Goal: Task Accomplishment & Management: Use online tool/utility

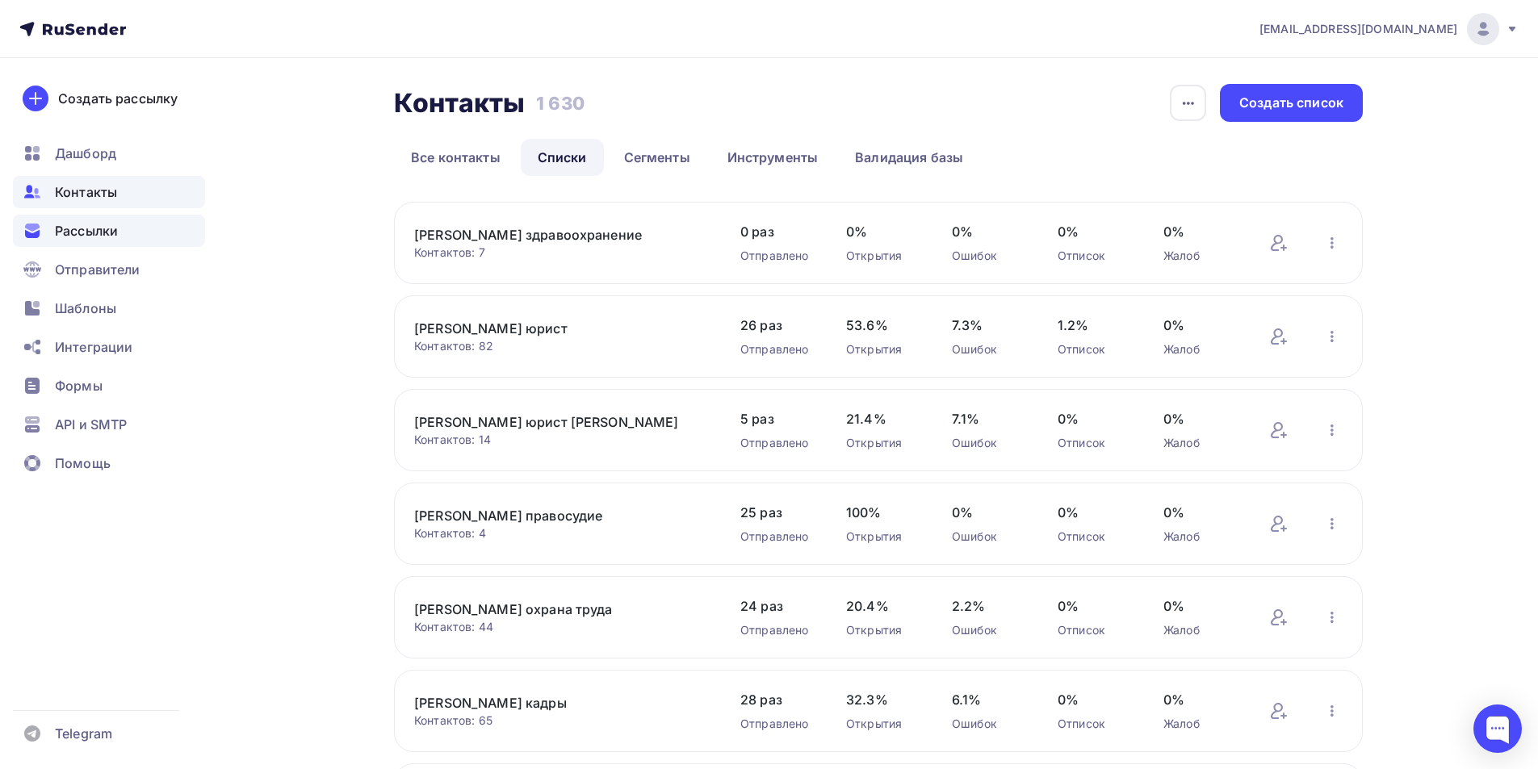
click at [86, 231] on span "Рассылки" at bounding box center [86, 230] width 63 height 19
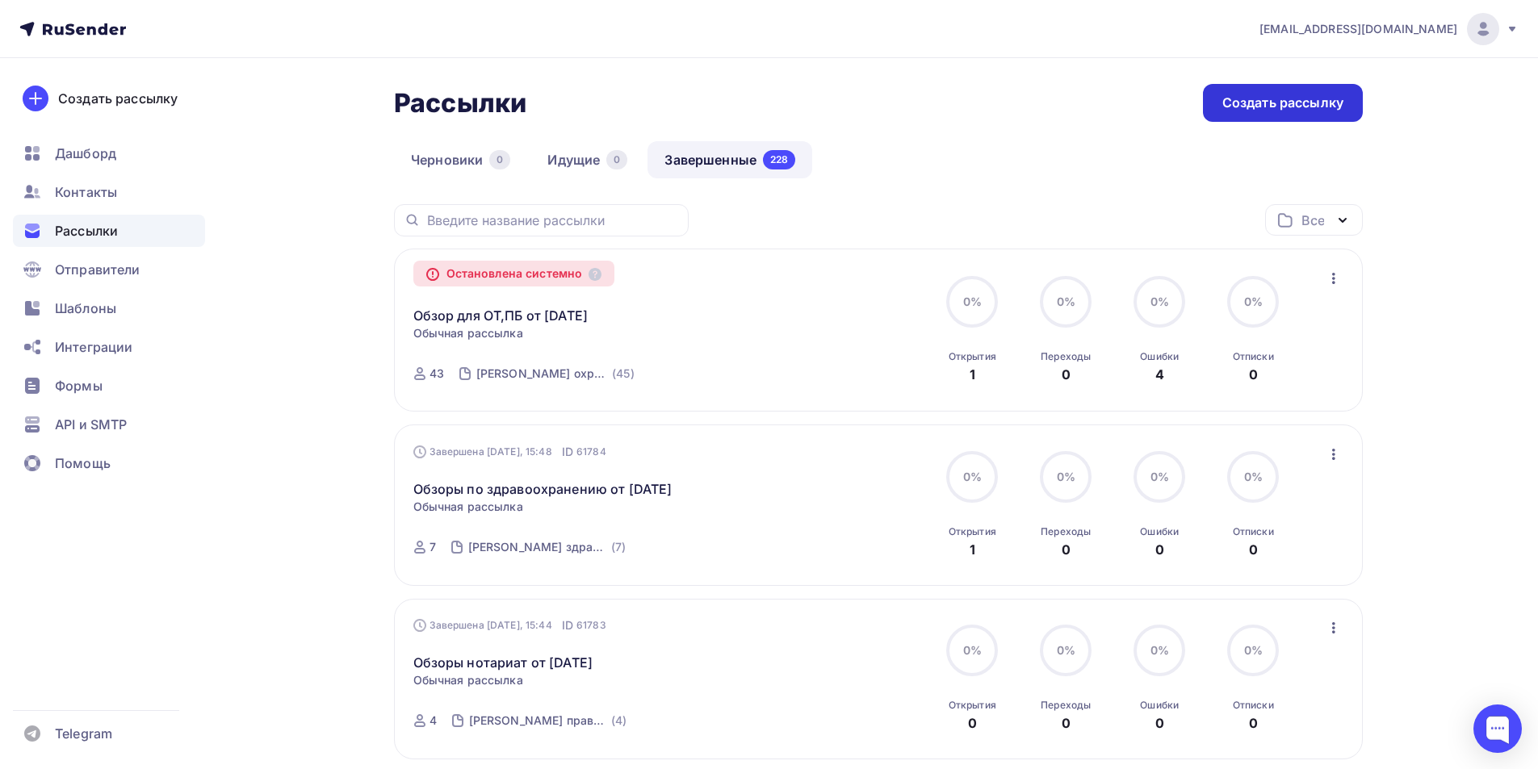
click at [1257, 102] on div "Создать рассылку" at bounding box center [1282, 103] width 121 height 19
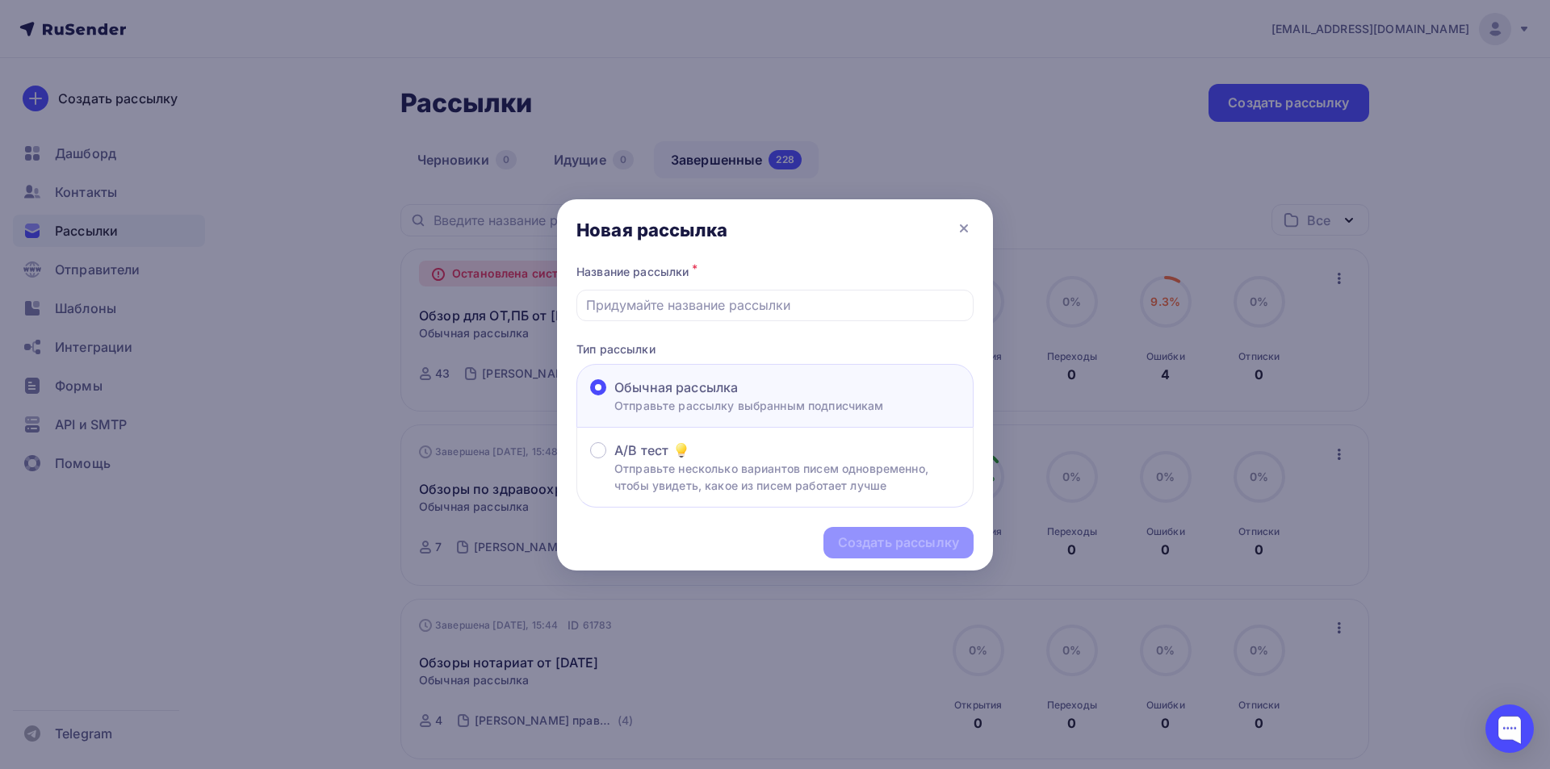
click at [965, 217] on div "Новая рассылка" at bounding box center [775, 229] width 436 height 61
click at [959, 224] on icon at bounding box center [963, 228] width 19 height 19
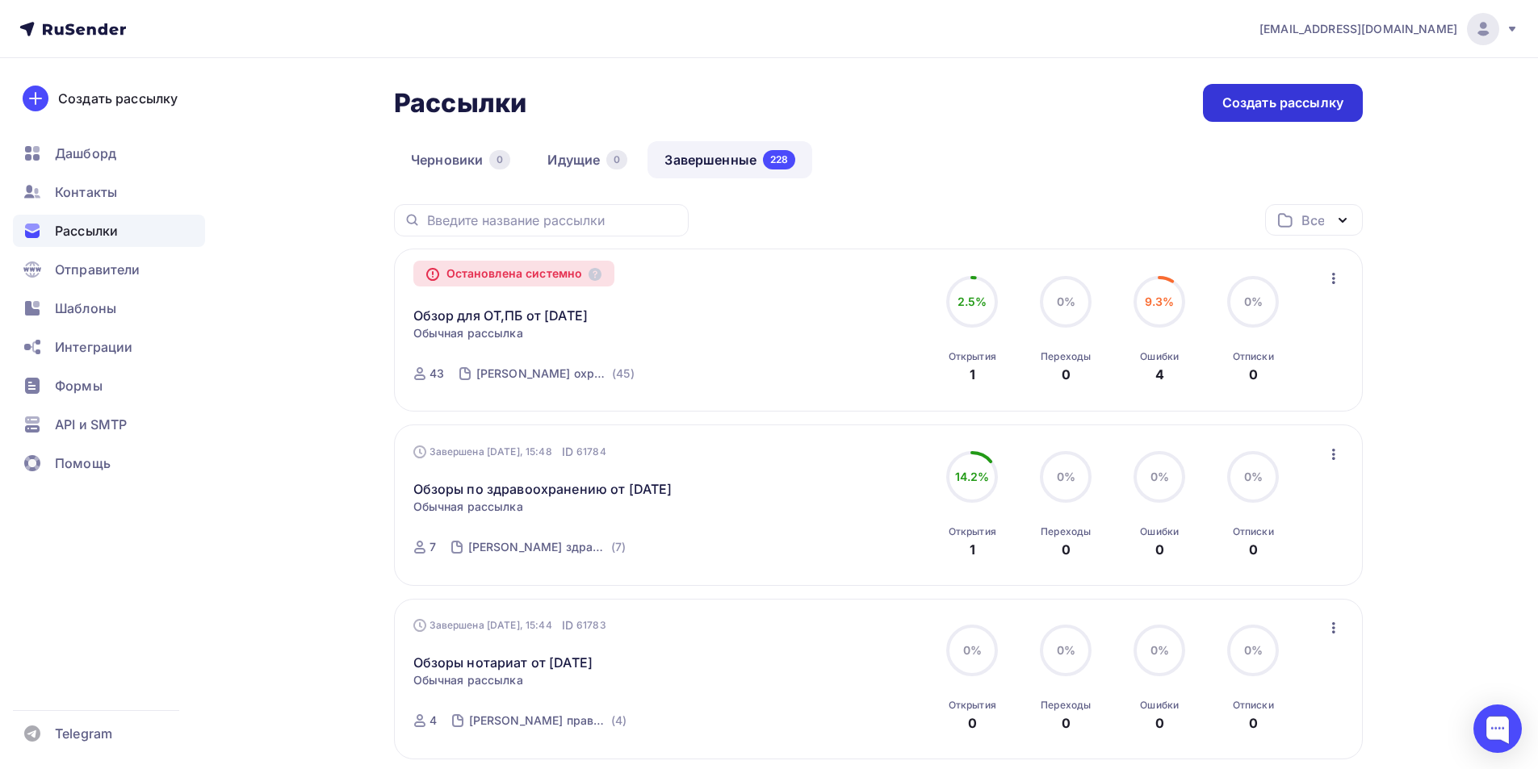
click at [1270, 108] on div "Создать рассылку" at bounding box center [1282, 103] width 121 height 19
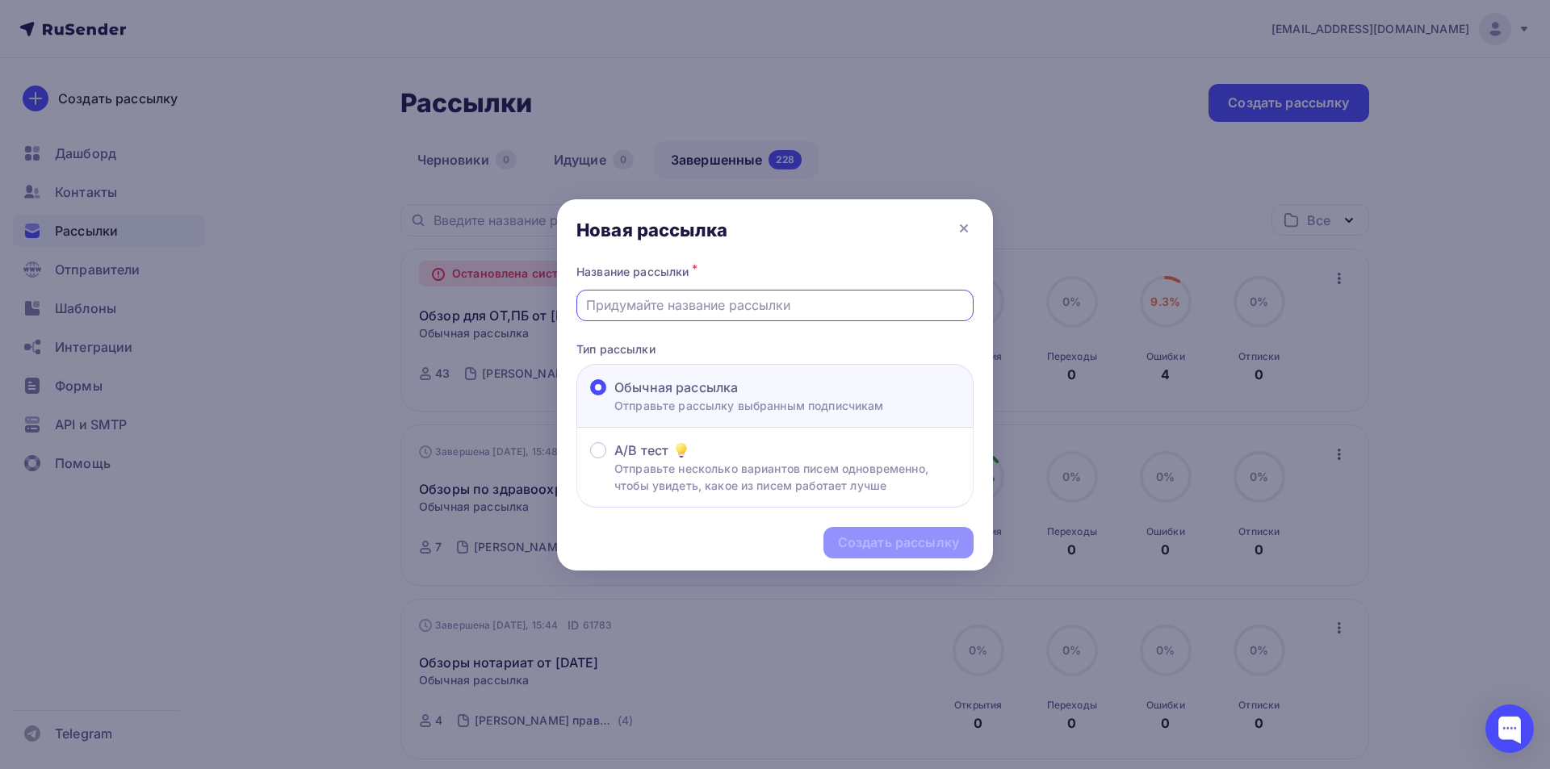
click at [676, 304] on input "text" at bounding box center [775, 305] width 379 height 19
type input "Обзоры по ЖКХ от [DATE]"
click at [911, 545] on div "Создать рассылку" at bounding box center [898, 543] width 121 height 19
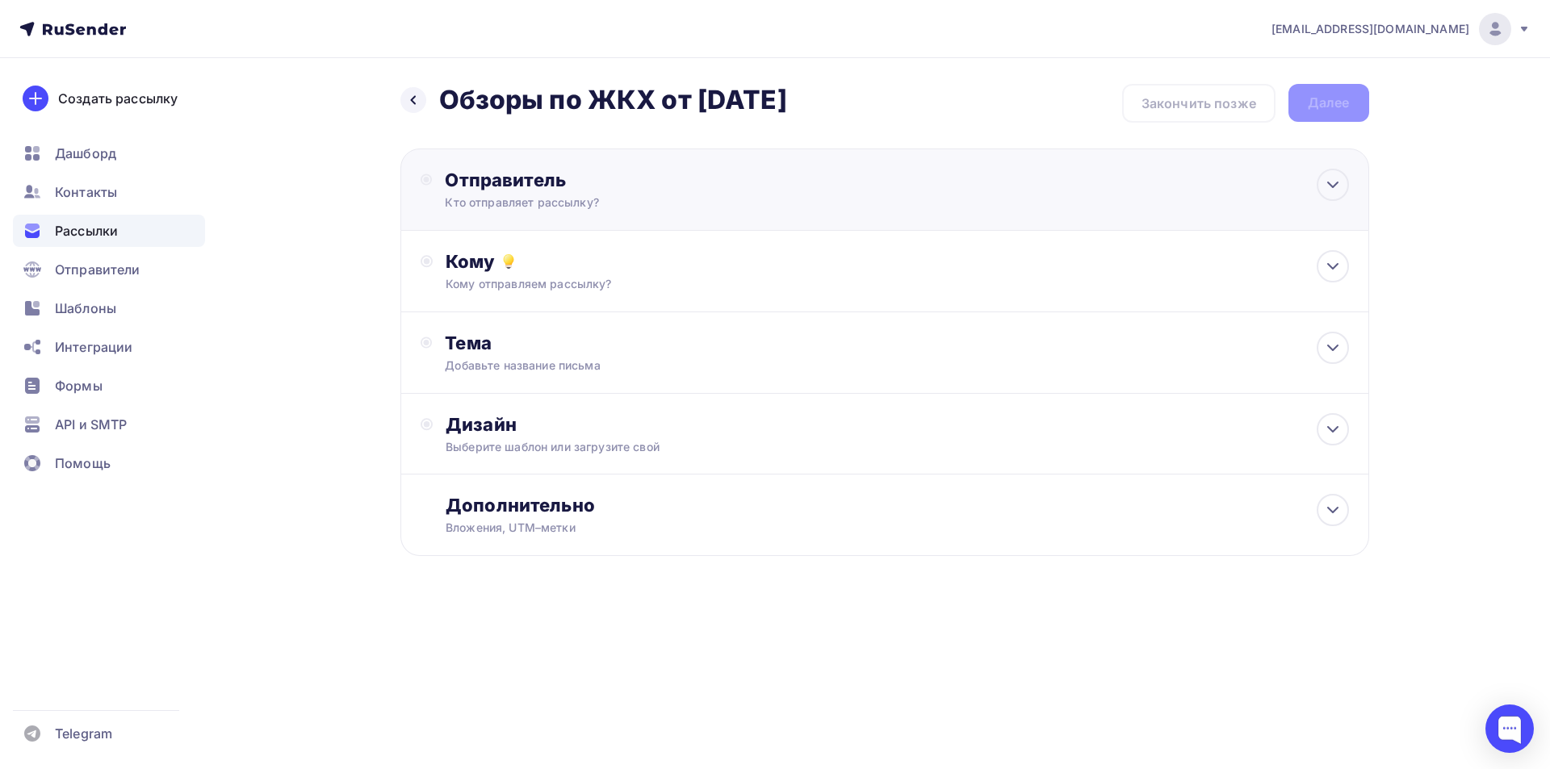
click at [521, 181] on div "Отправитель" at bounding box center [620, 180] width 350 height 23
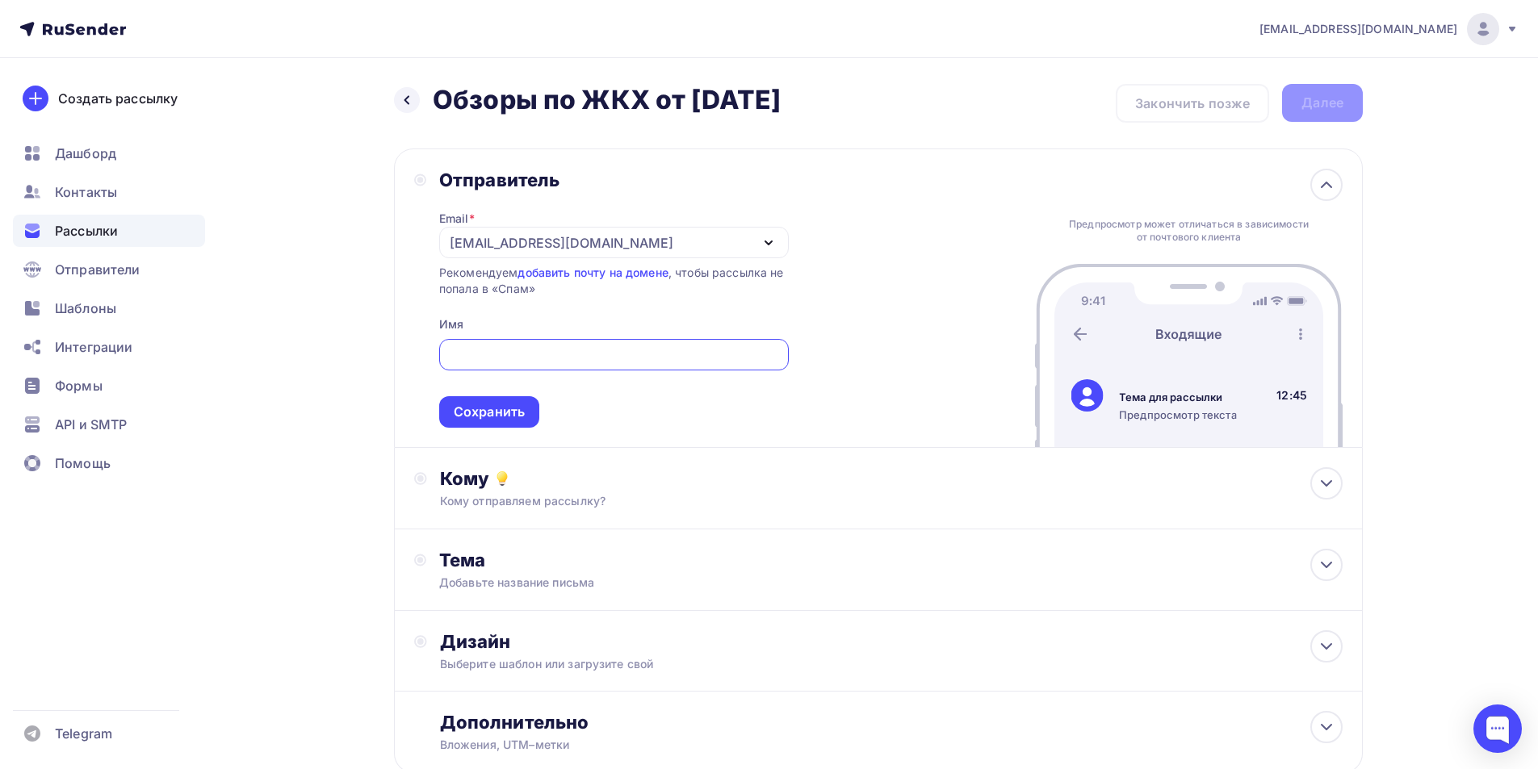
click at [467, 354] on input "text" at bounding box center [613, 355] width 331 height 19
type input "ООО Консультант Плюс Югра"
click at [466, 405] on div "Сохранить" at bounding box center [489, 412] width 71 height 19
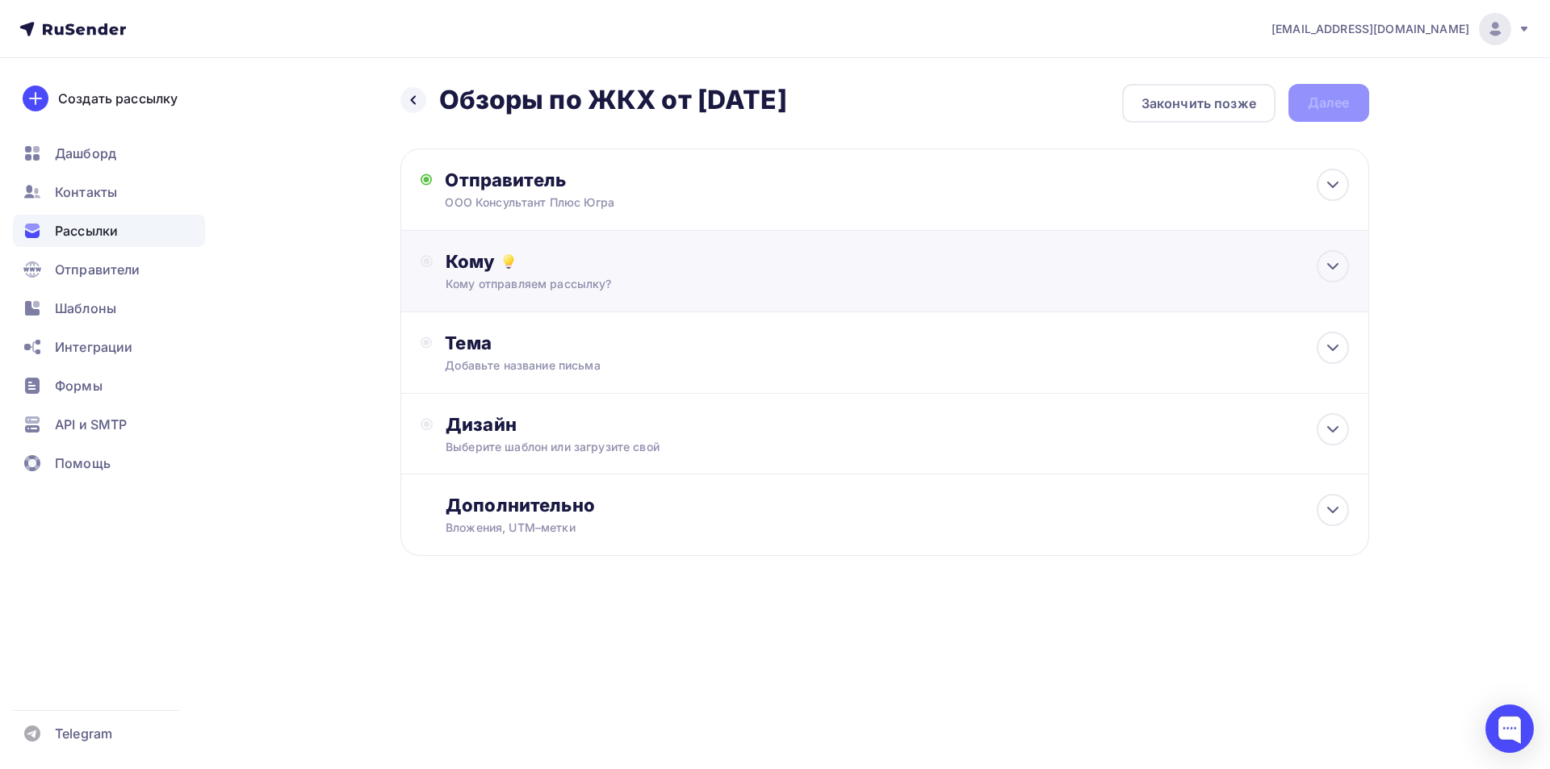
click at [462, 265] on div "Кому" at bounding box center [897, 261] width 903 height 23
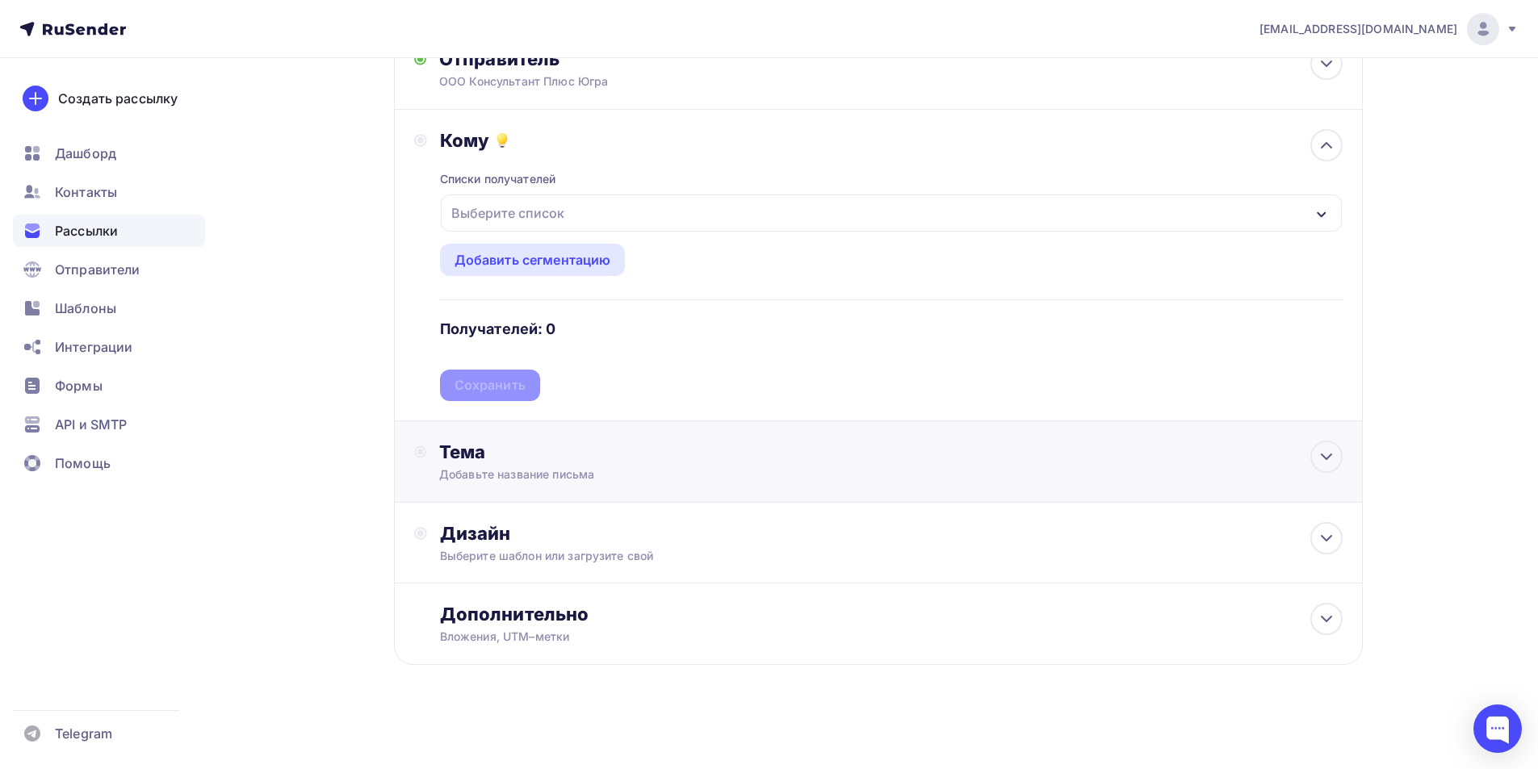
click at [472, 451] on div "Тема" at bounding box center [598, 452] width 319 height 23
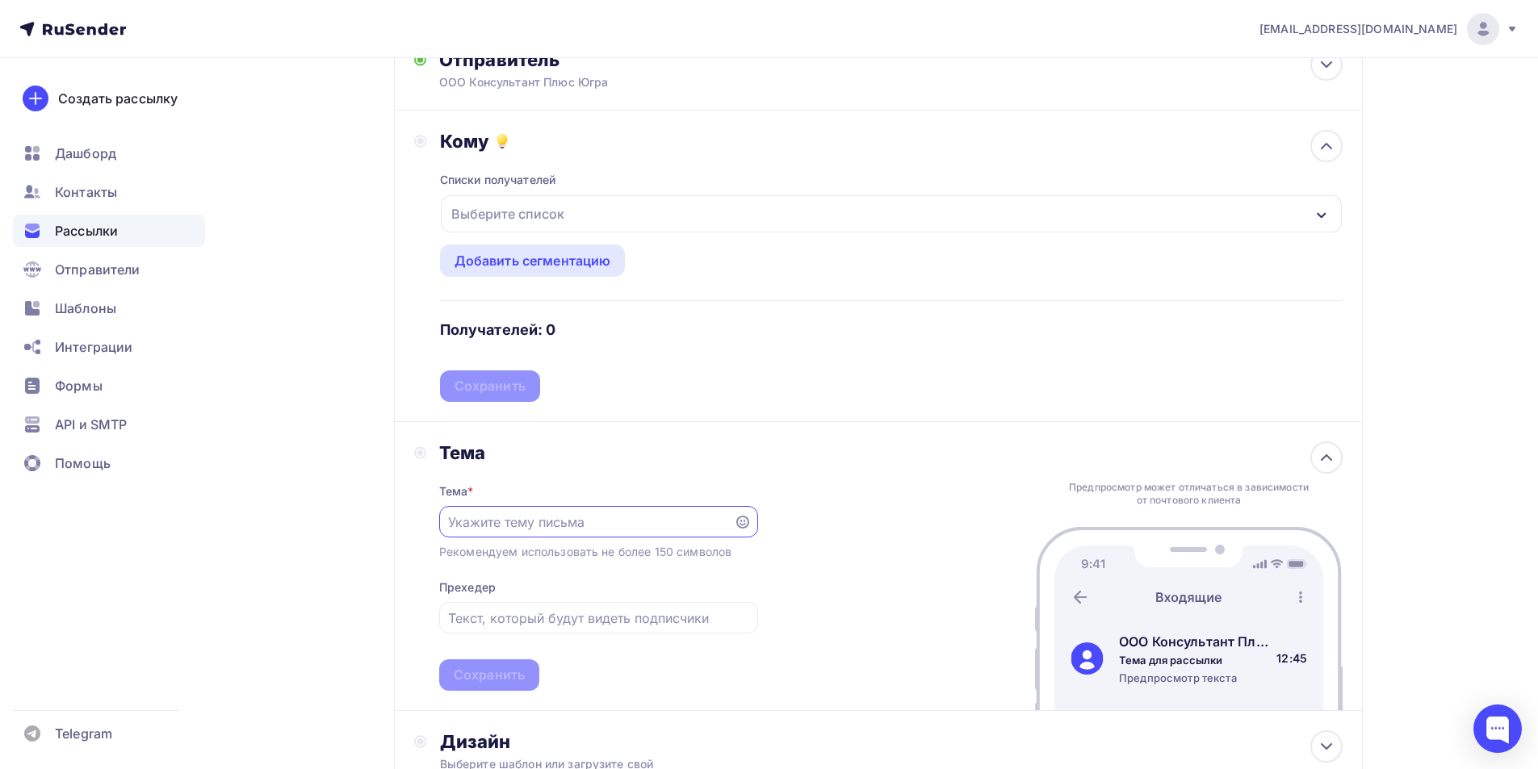
click at [480, 522] on input "text" at bounding box center [586, 522] width 276 height 19
type input "Обзоры по ЖКХ"
click at [469, 673] on div "Сохранить" at bounding box center [489, 675] width 71 height 19
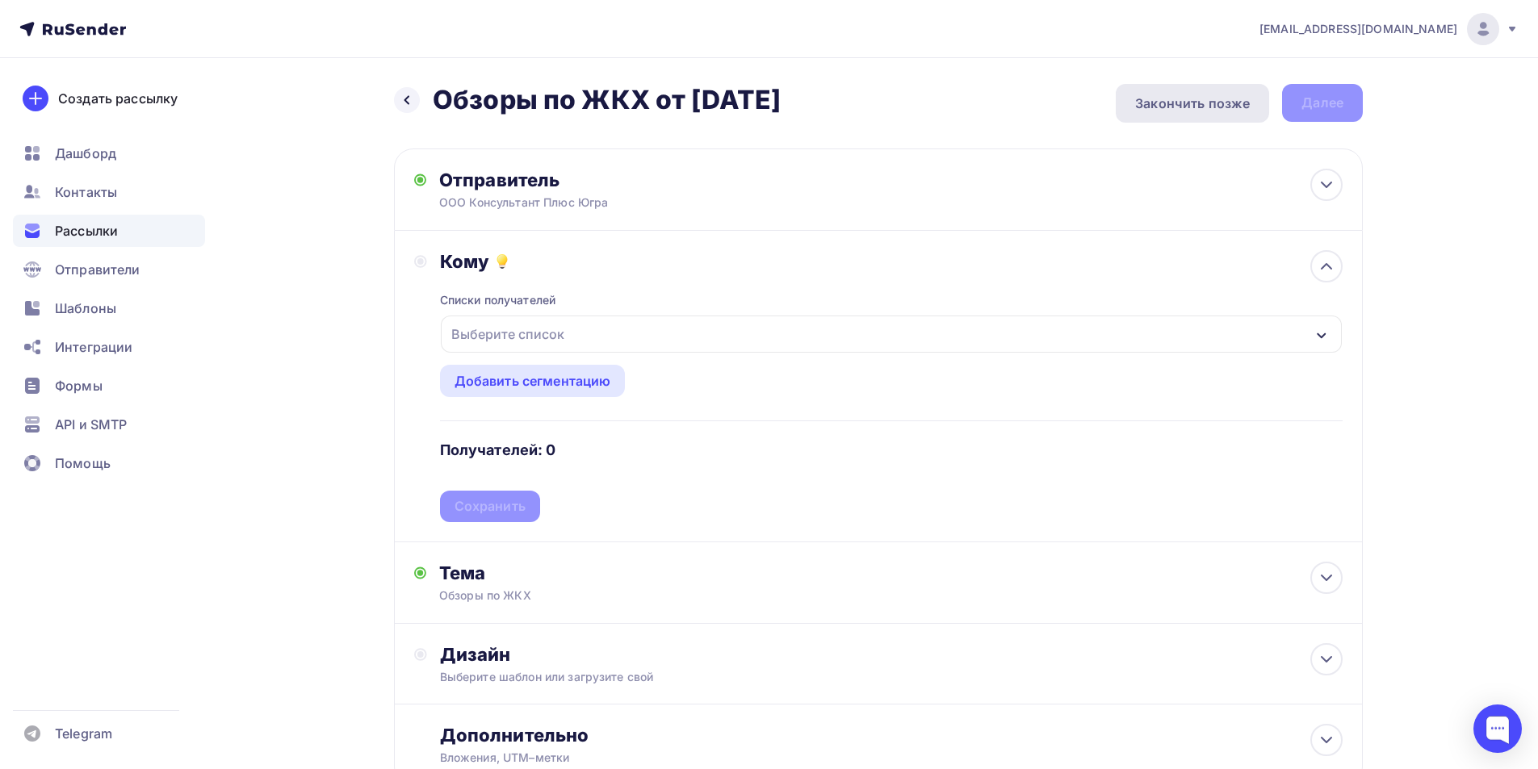
click at [1206, 111] on div "Закончить позже" at bounding box center [1192, 103] width 115 height 19
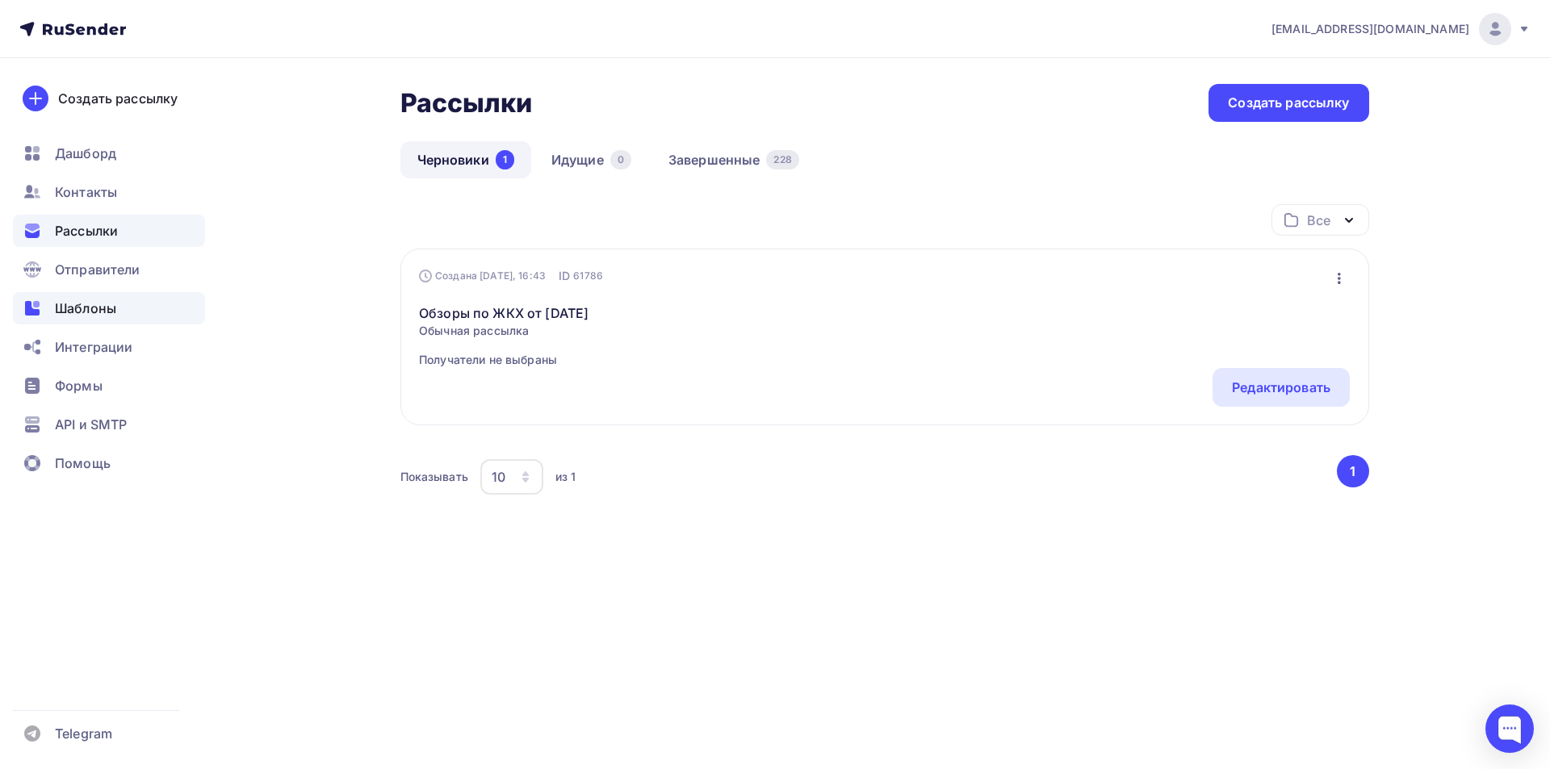
click at [94, 301] on span "Шаблоны" at bounding box center [85, 308] width 61 height 19
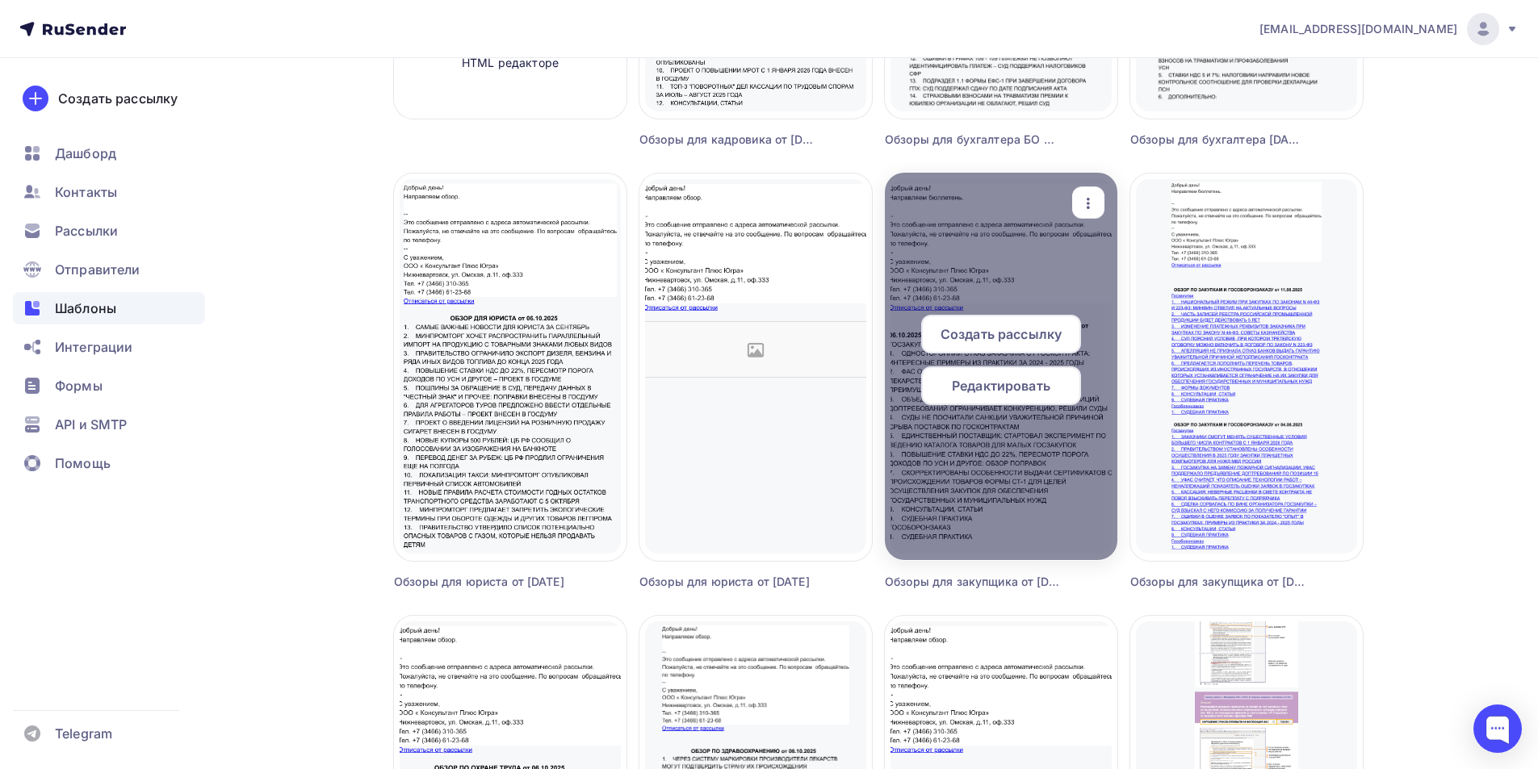
scroll to position [565, 0]
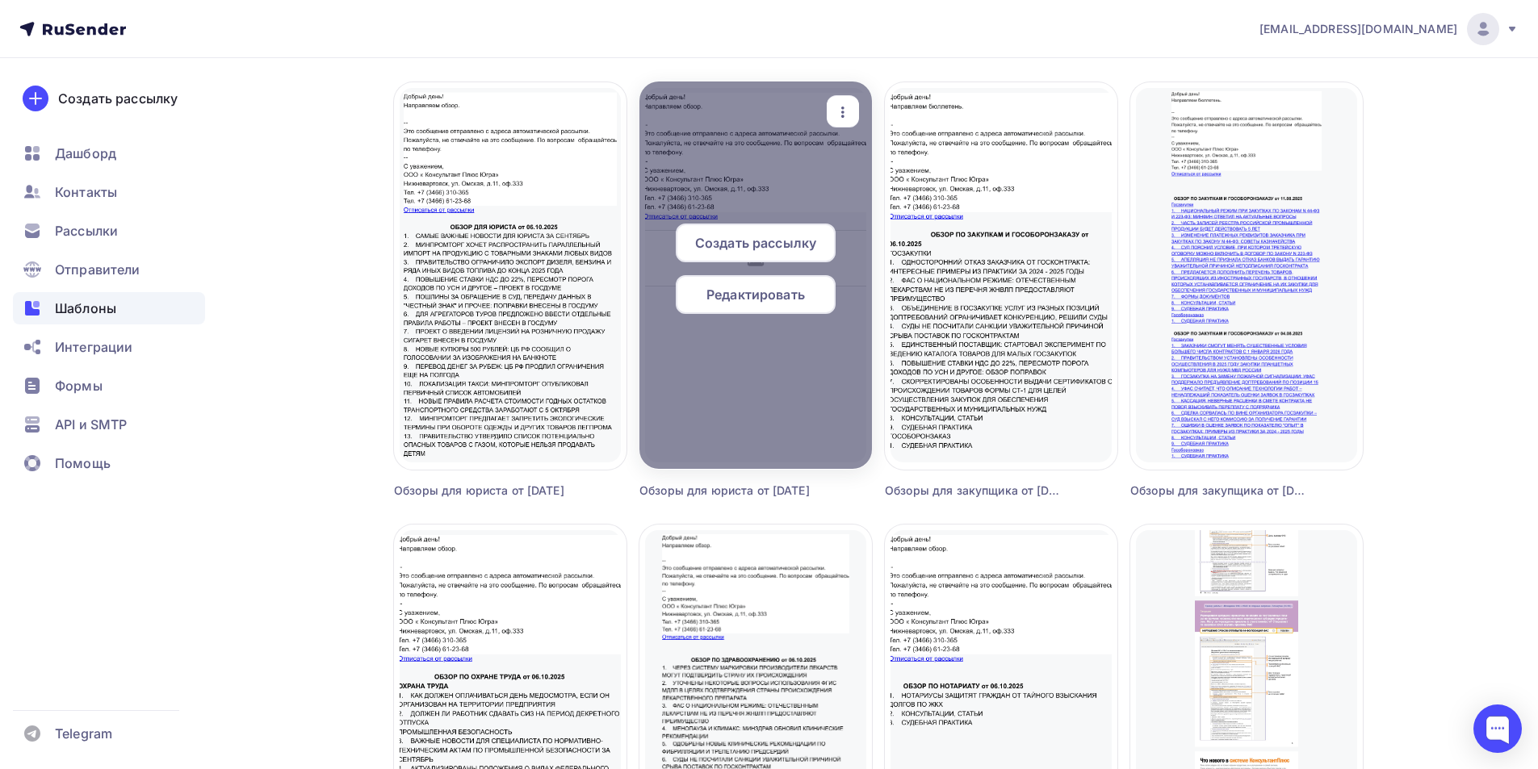
click at [755, 242] on span "Создать рассылку" at bounding box center [755, 242] width 121 height 19
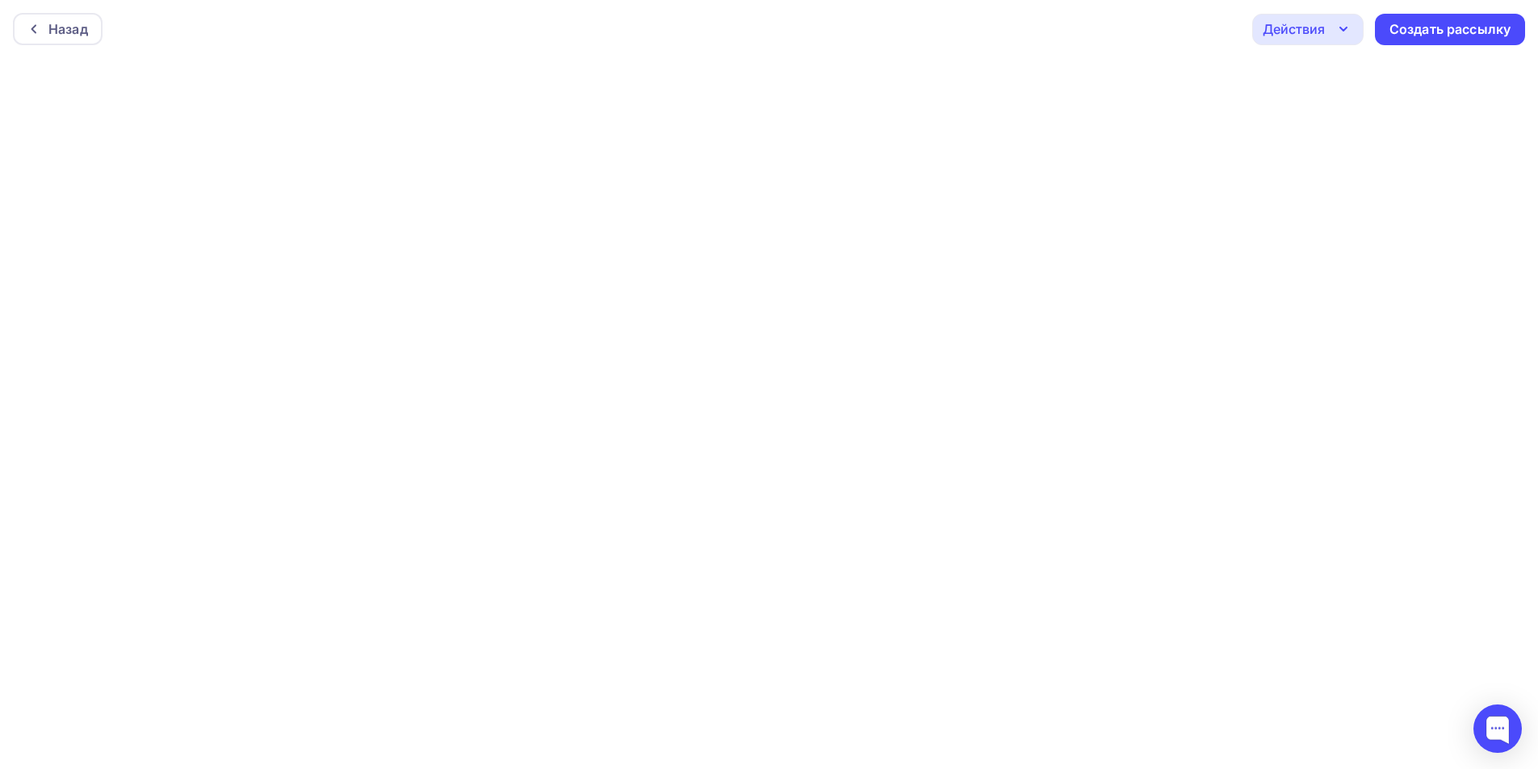
click at [1344, 32] on icon "button" at bounding box center [1343, 28] width 19 height 19
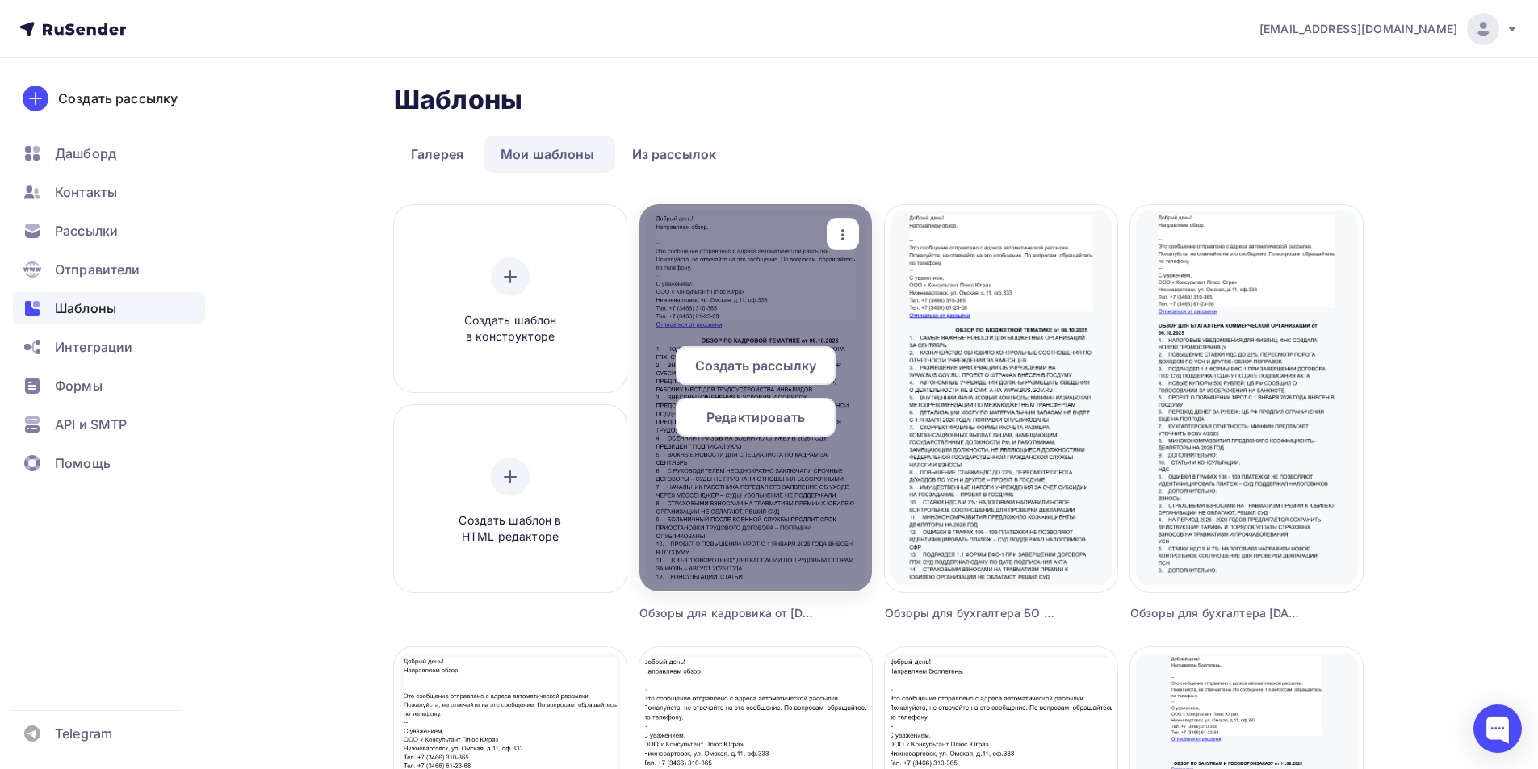
click at [760, 368] on span "Создать рассылку" at bounding box center [755, 365] width 121 height 19
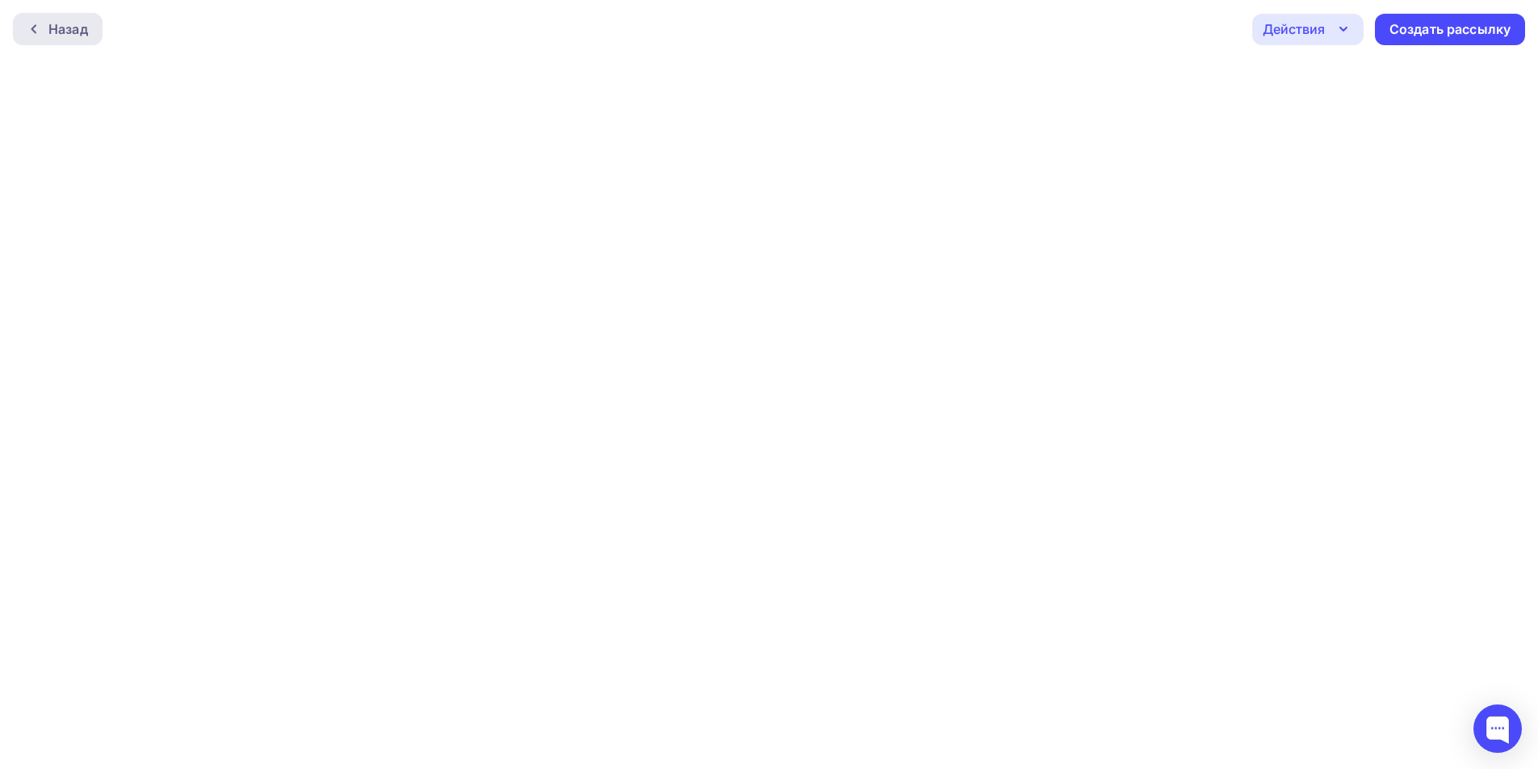
click at [82, 37] on div "Назад" at bounding box center [68, 28] width 40 height 19
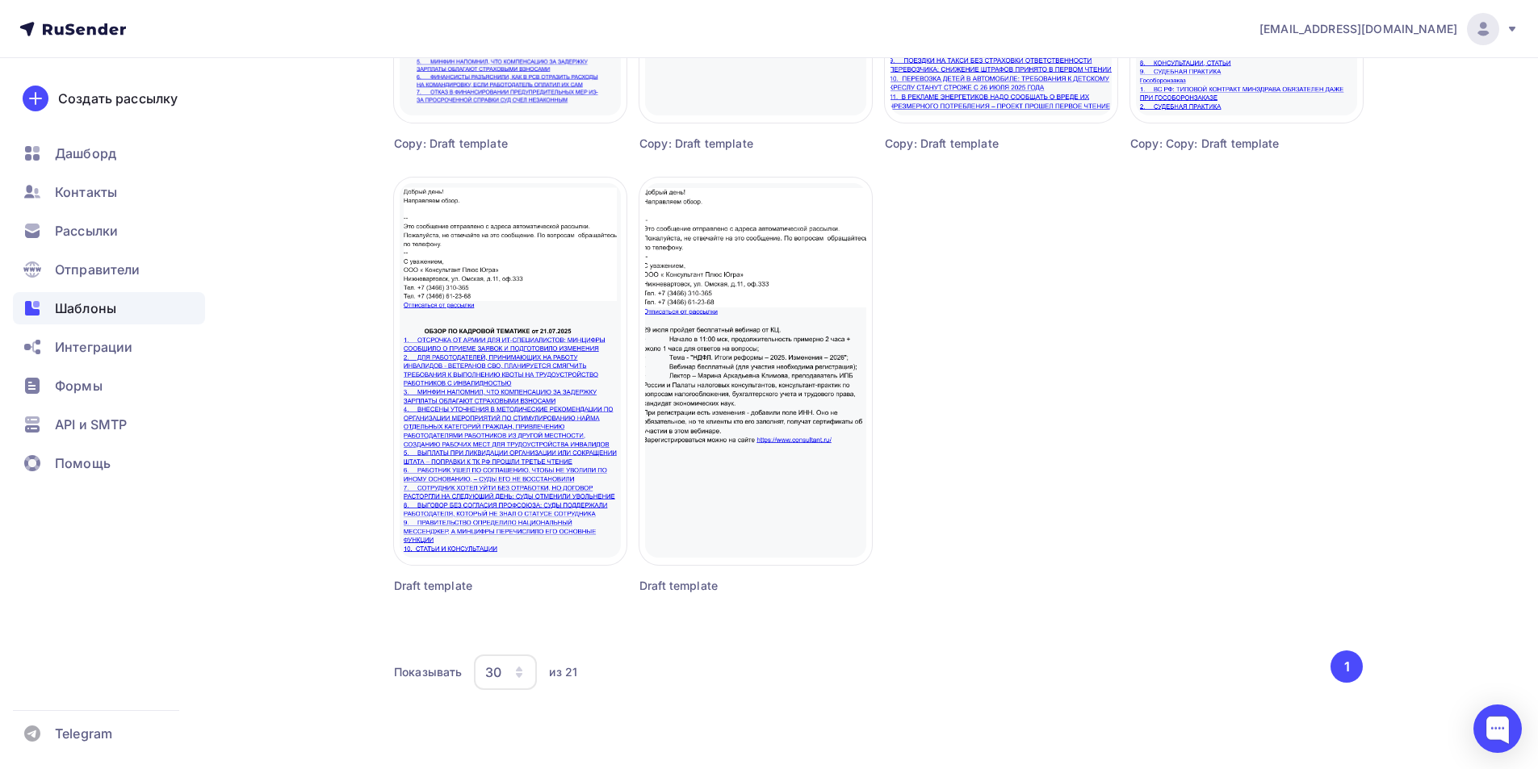
scroll to position [2246, 0]
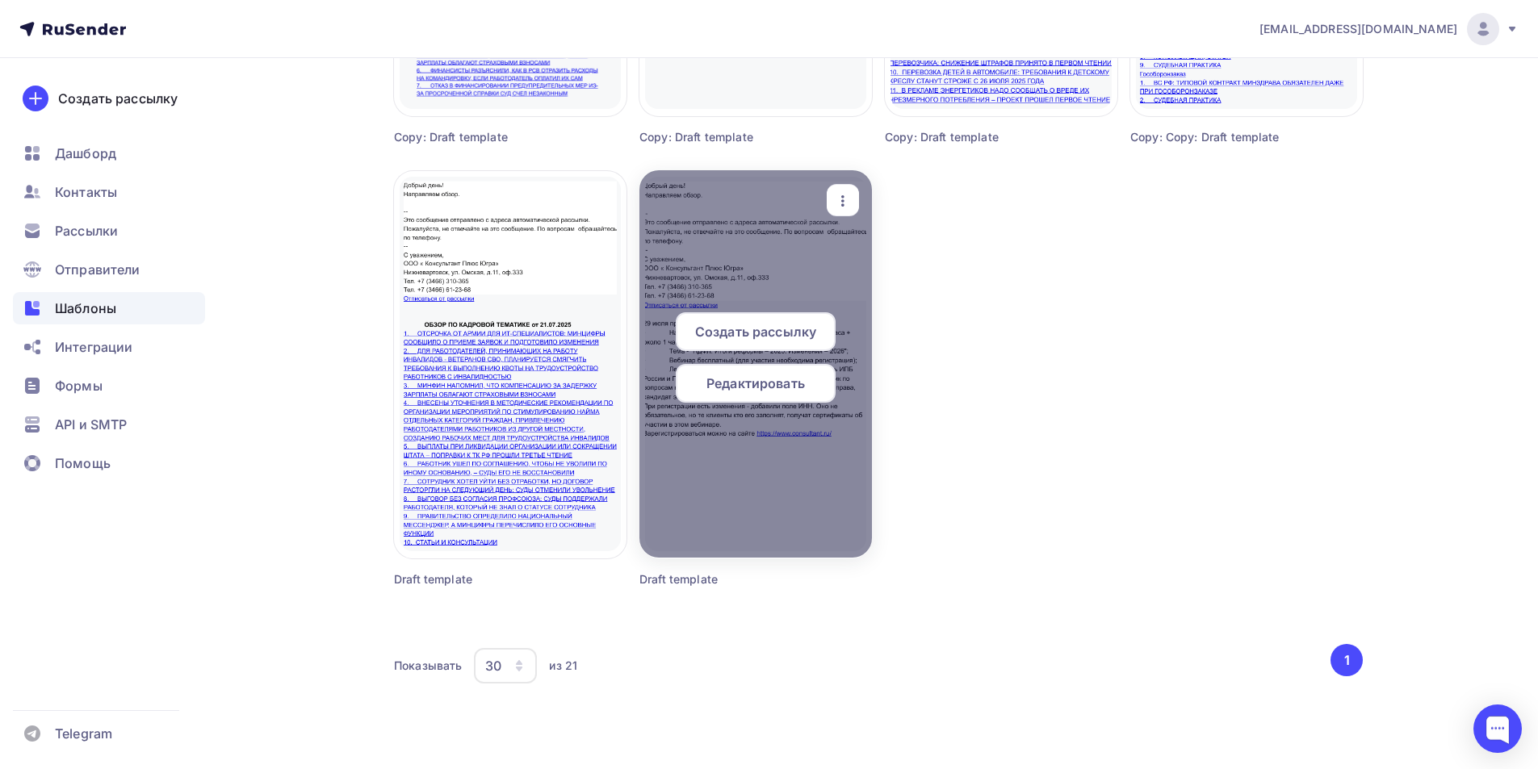
click at [757, 384] on span "Редактировать" at bounding box center [755, 383] width 99 height 19
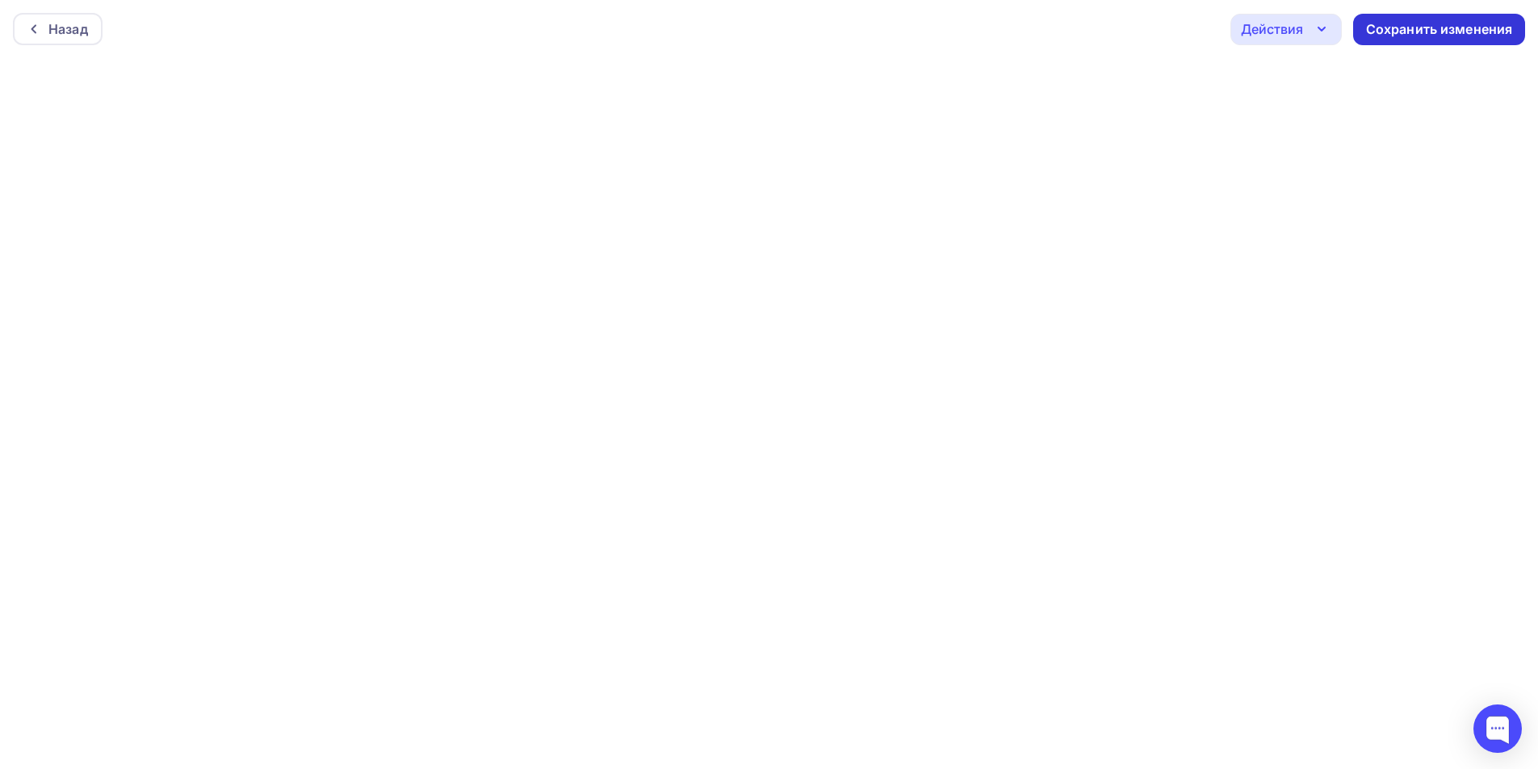
click at [1469, 31] on div "Сохранить изменения" at bounding box center [1439, 29] width 147 height 19
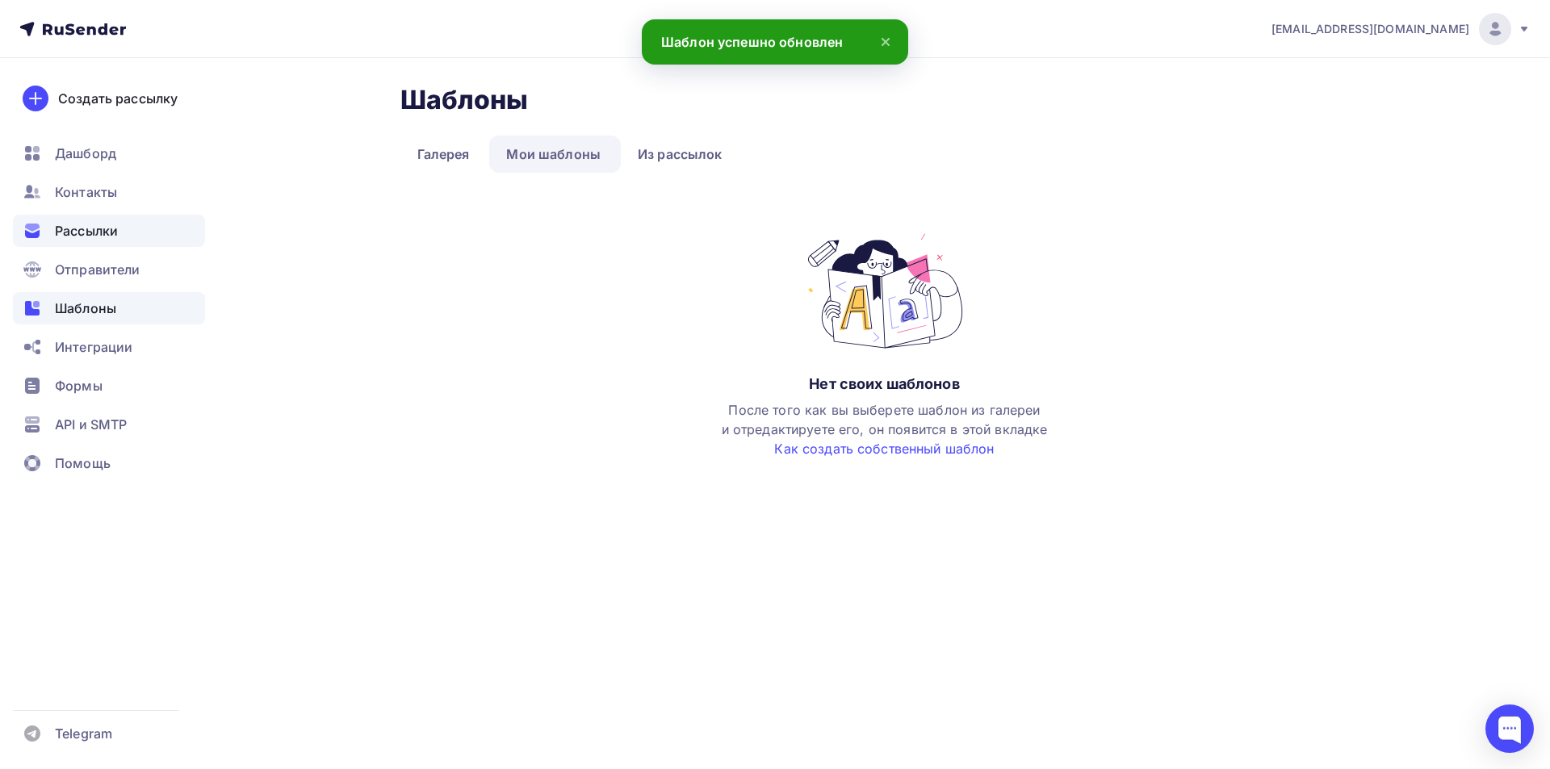
click at [99, 230] on span "Рассылки" at bounding box center [86, 230] width 63 height 19
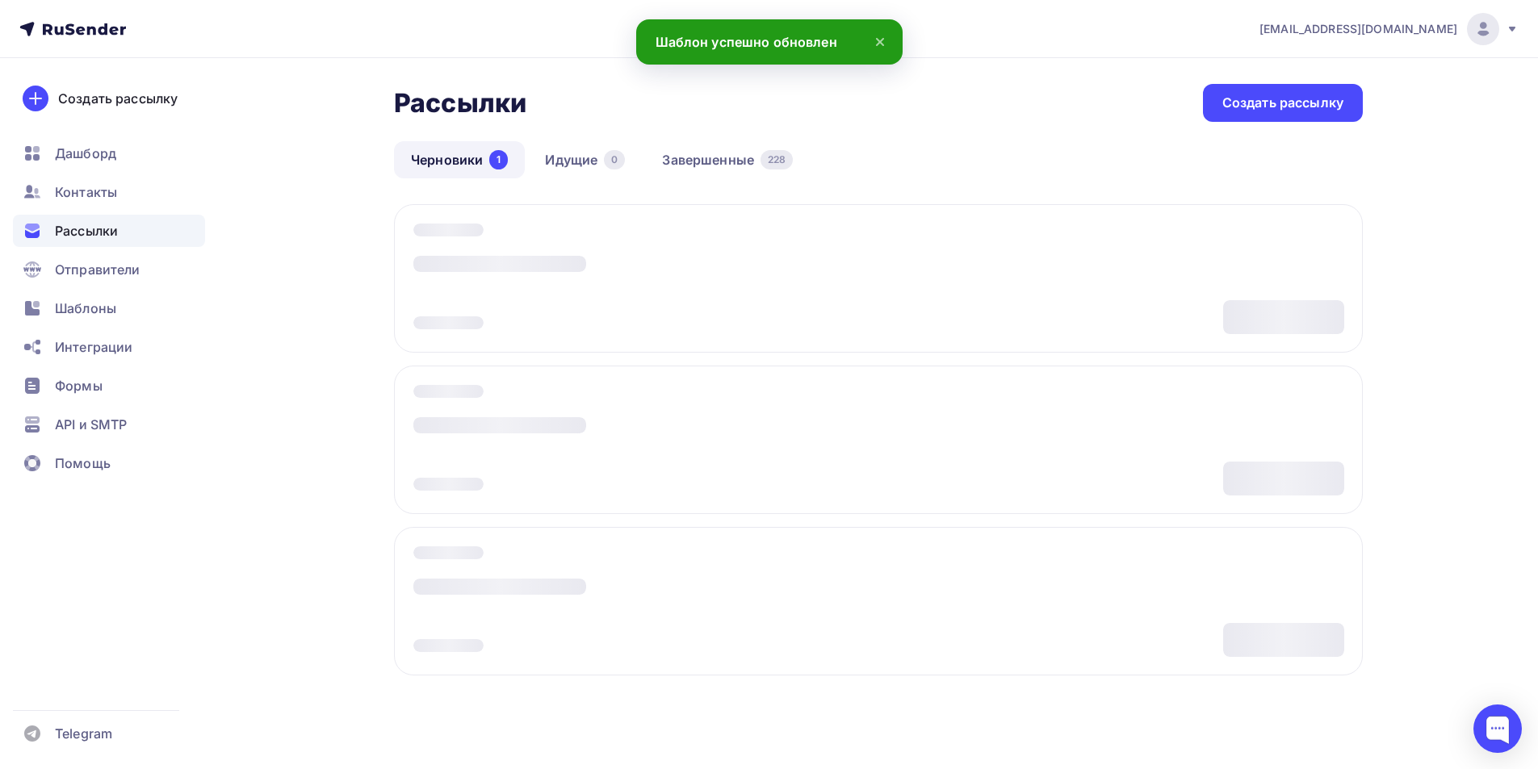
click at [457, 156] on link "Черновики 1" at bounding box center [459, 159] width 131 height 37
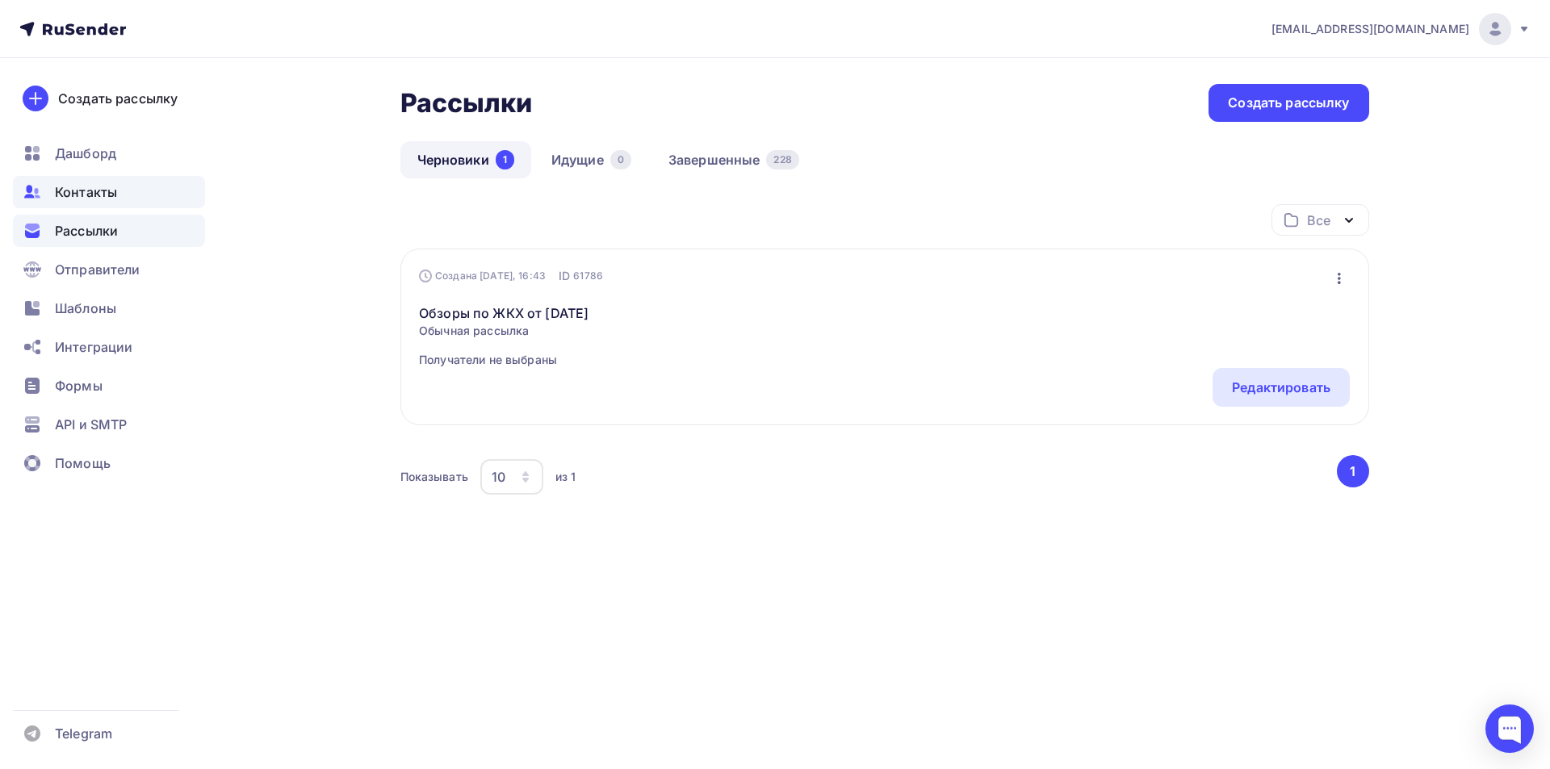
click at [110, 192] on span "Контакты" at bounding box center [86, 191] width 62 height 19
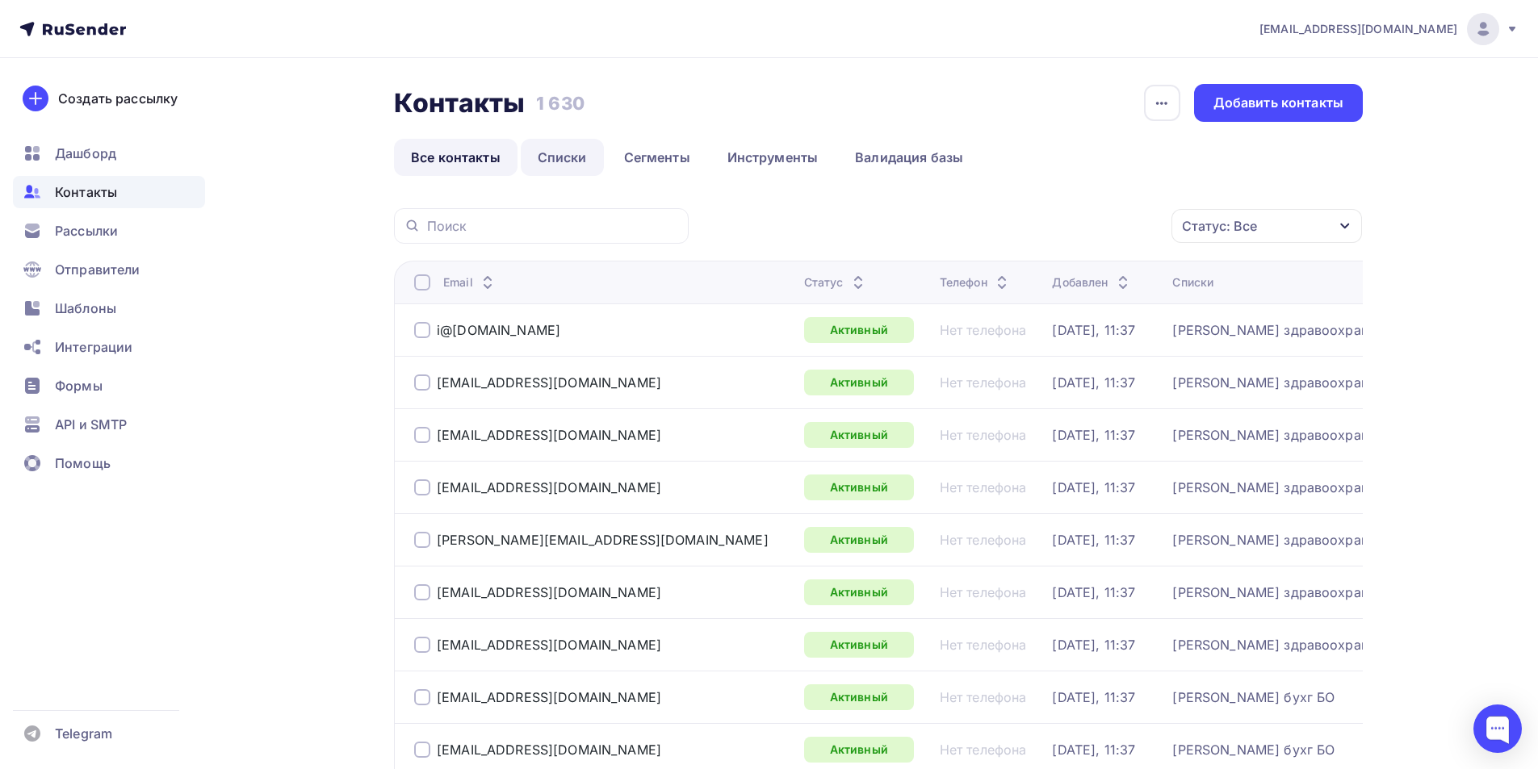
click at [551, 157] on link "Списки" at bounding box center [562, 157] width 83 height 37
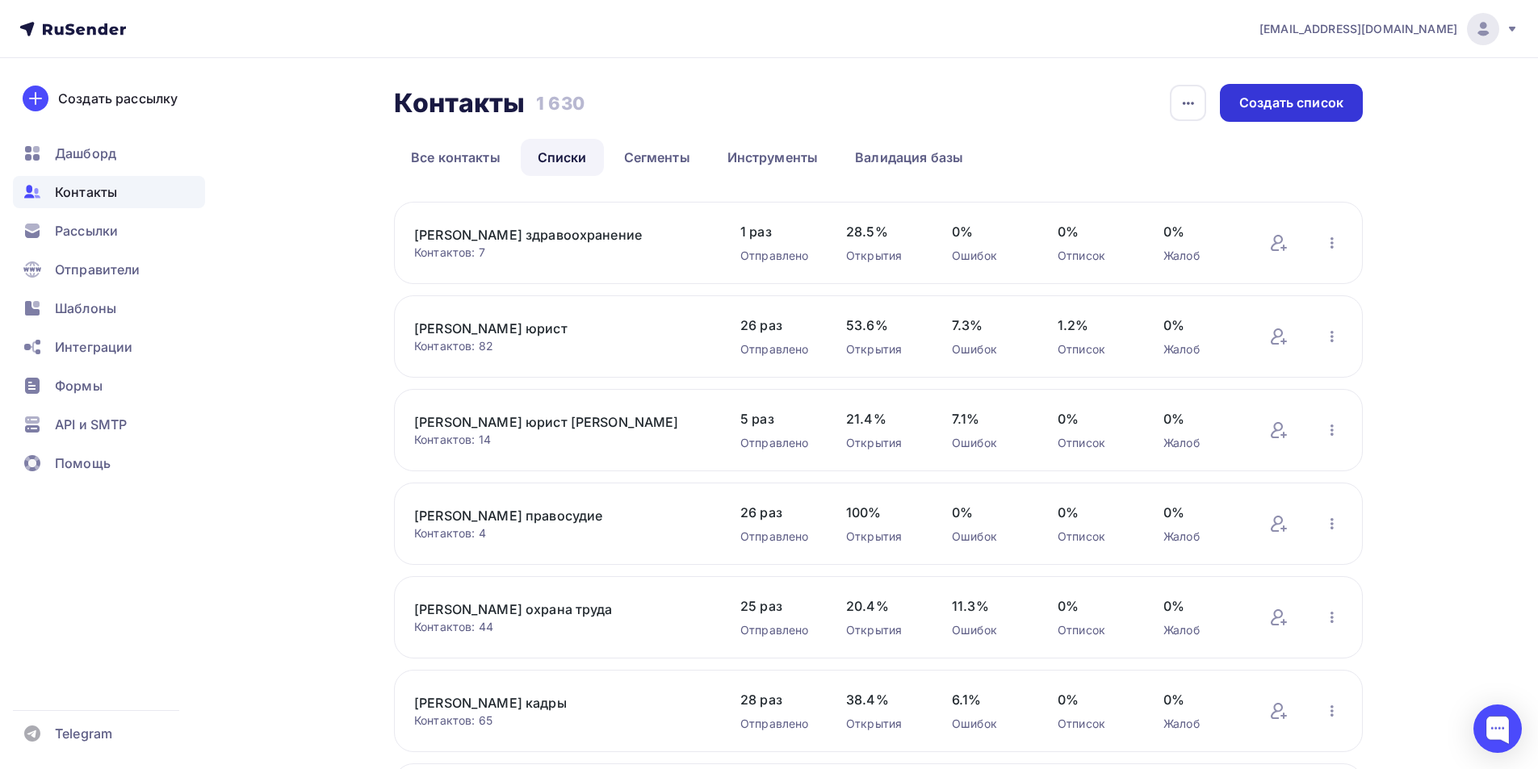
click at [1292, 107] on div "Создать список" at bounding box center [1291, 103] width 104 height 19
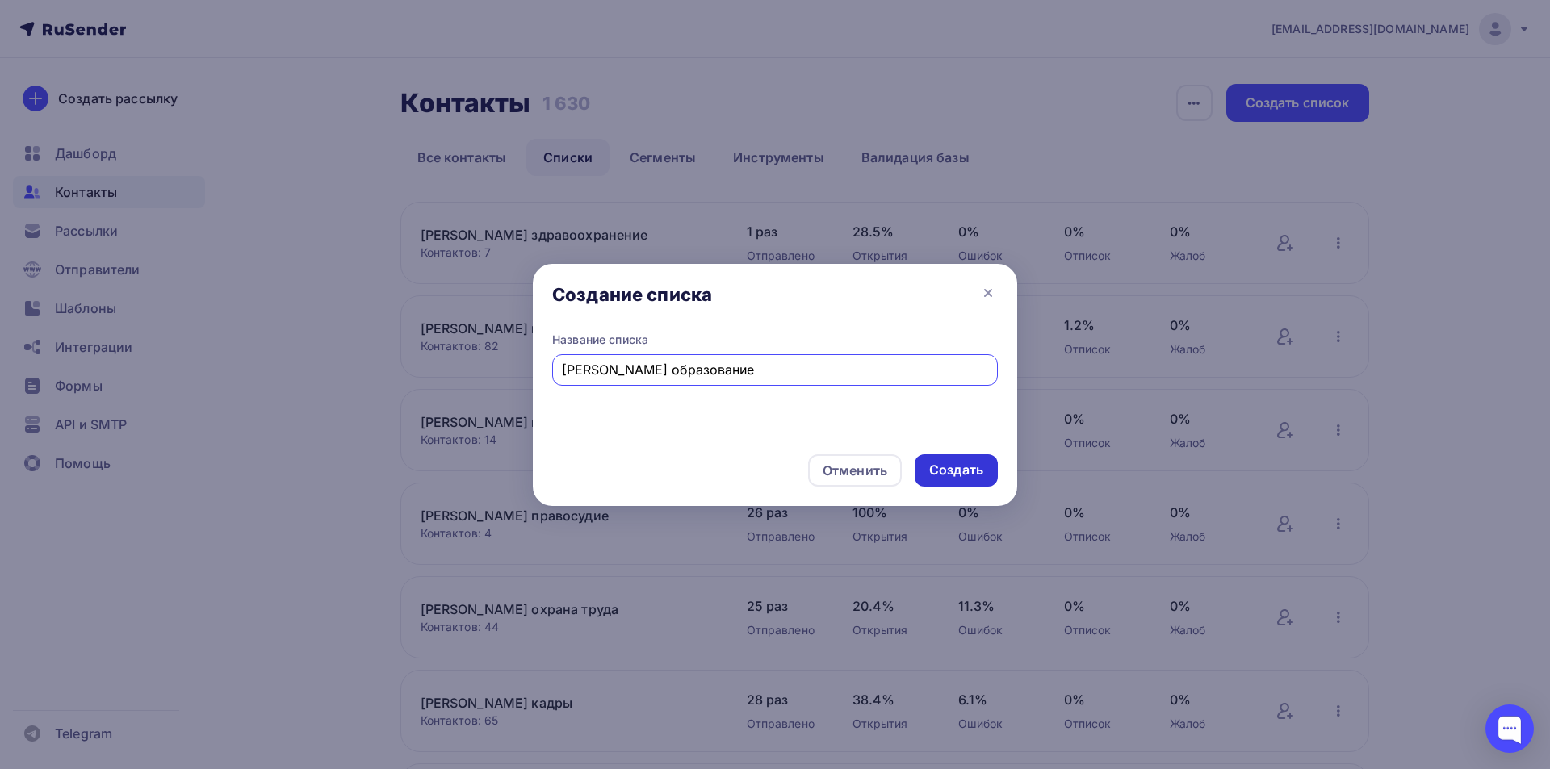
type input "[PERSON_NAME] образование"
click at [962, 474] on div "Создать" at bounding box center [956, 470] width 54 height 19
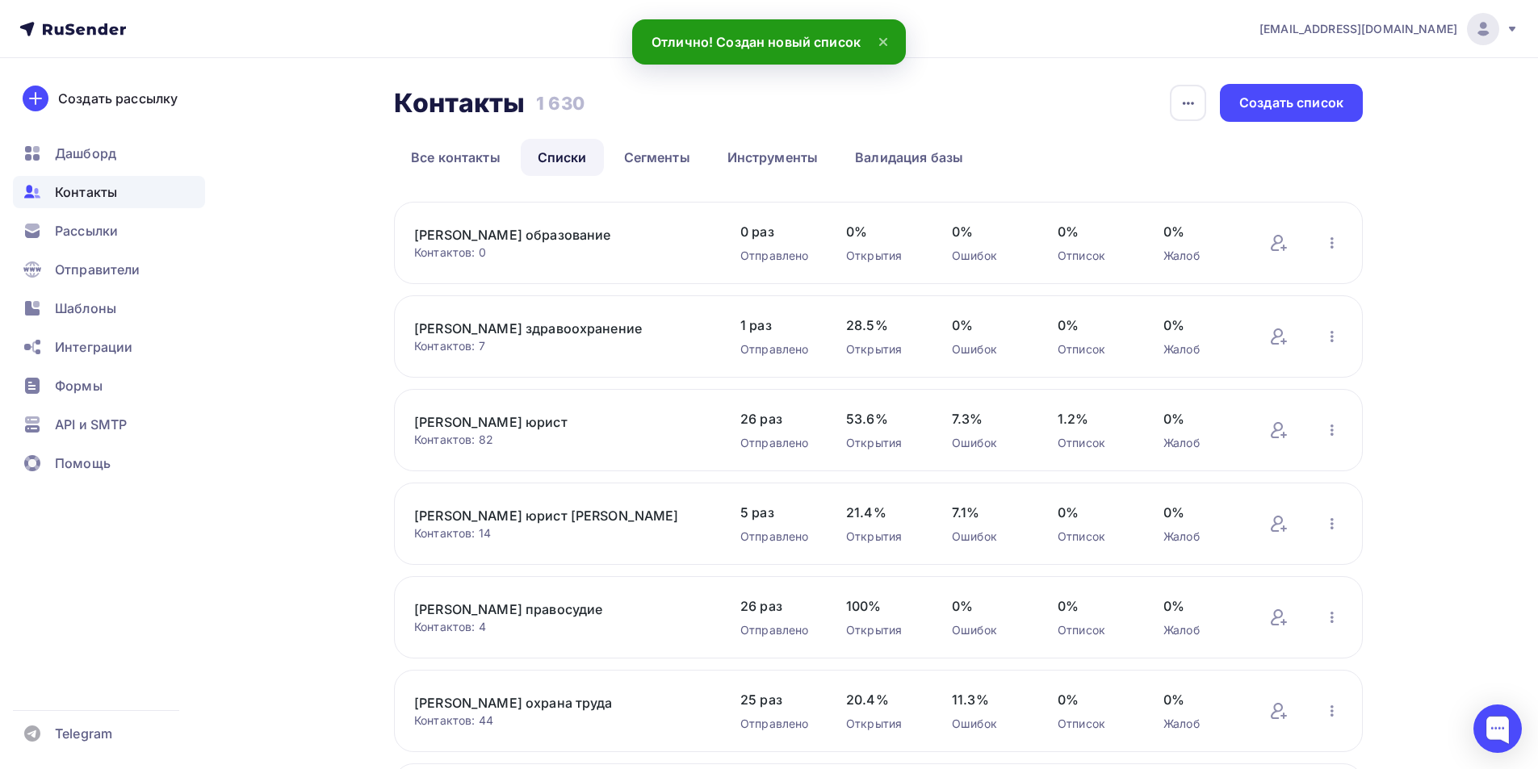
click at [543, 237] on link "[PERSON_NAME] образование" at bounding box center [551, 234] width 275 height 19
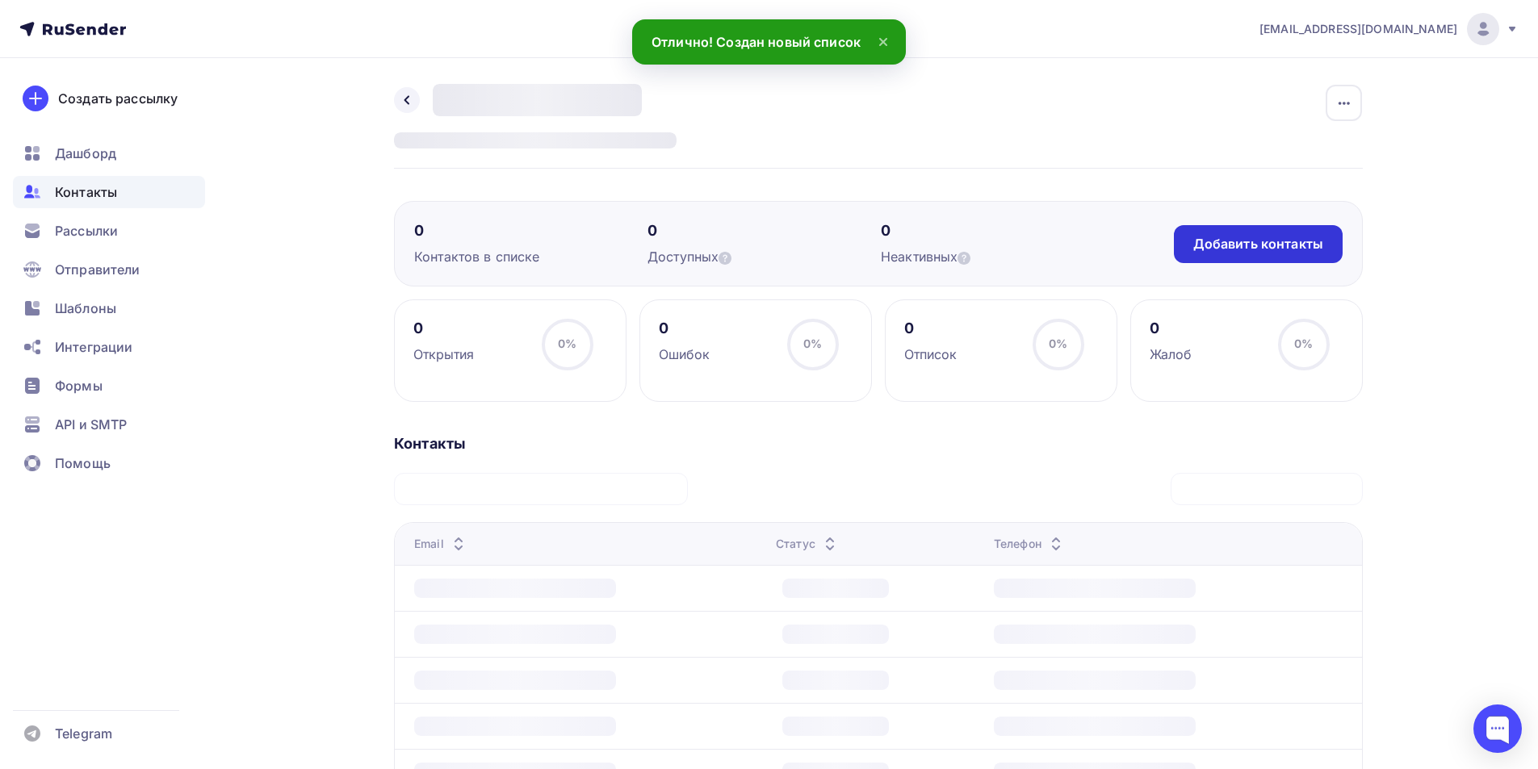
click at [1221, 244] on div "Добавить контакты" at bounding box center [1258, 244] width 130 height 19
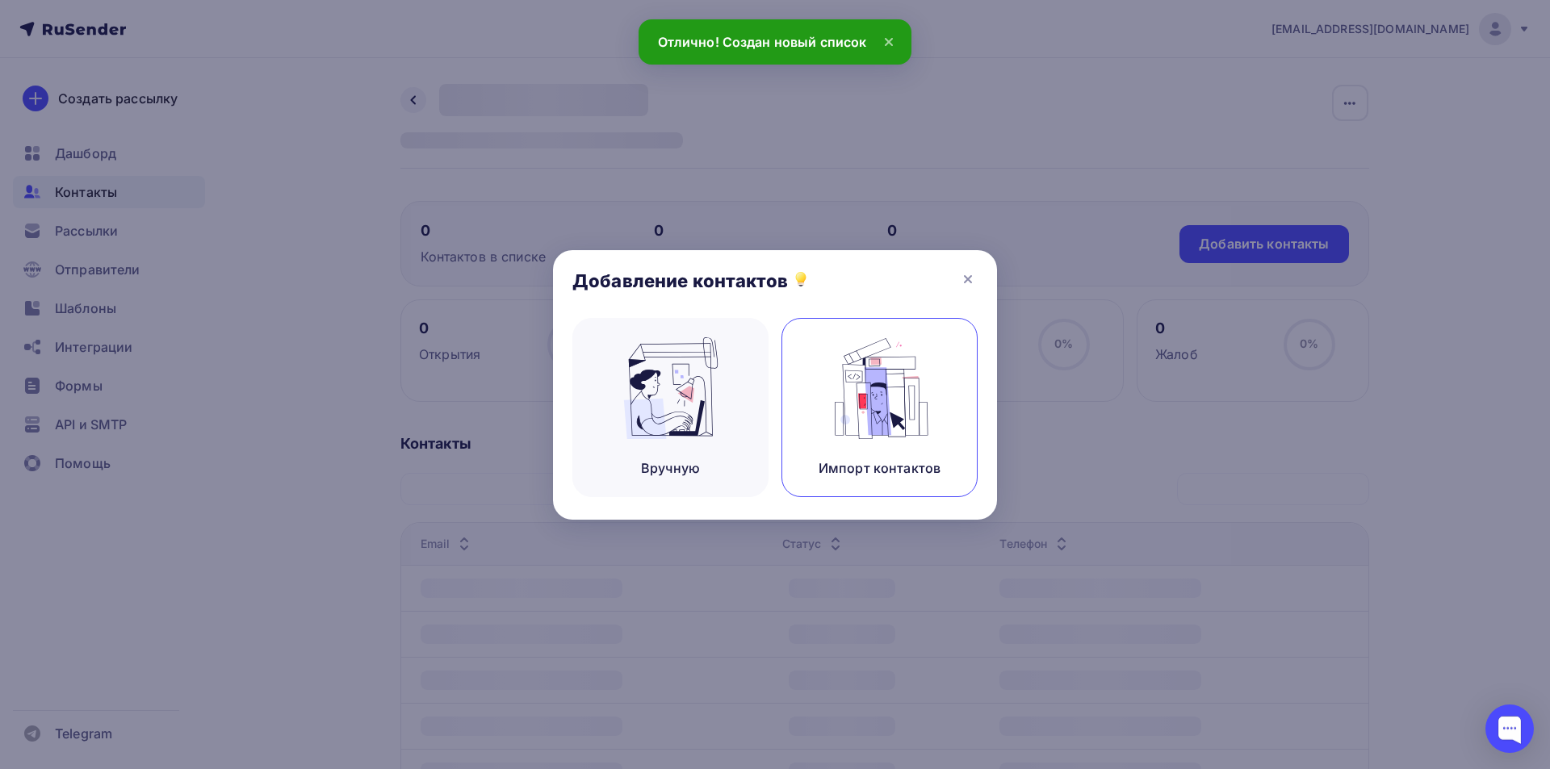
click at [878, 411] on img at bounding box center [880, 388] width 108 height 102
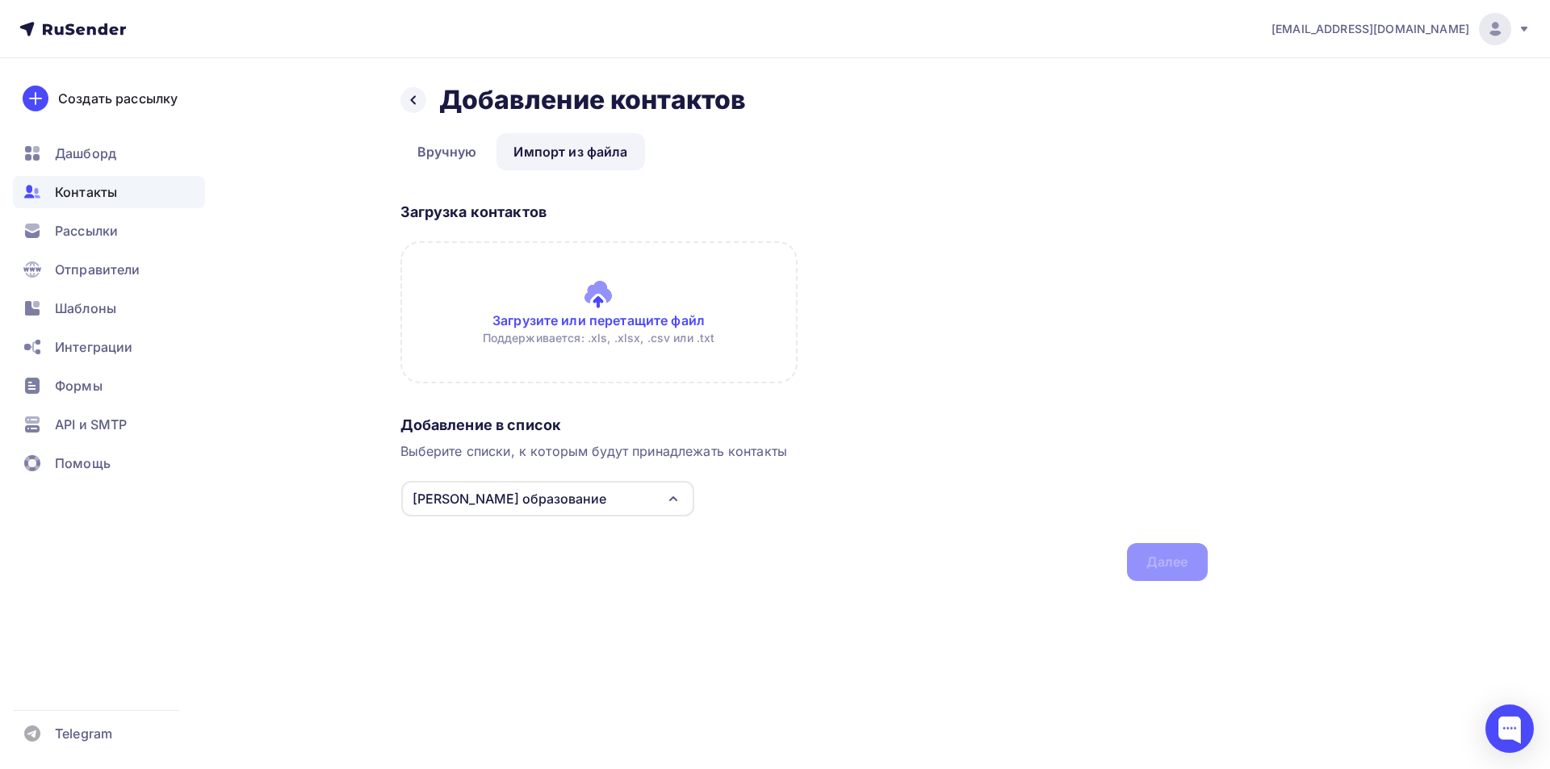
click at [606, 320] on input "file" at bounding box center [598, 312] width 397 height 142
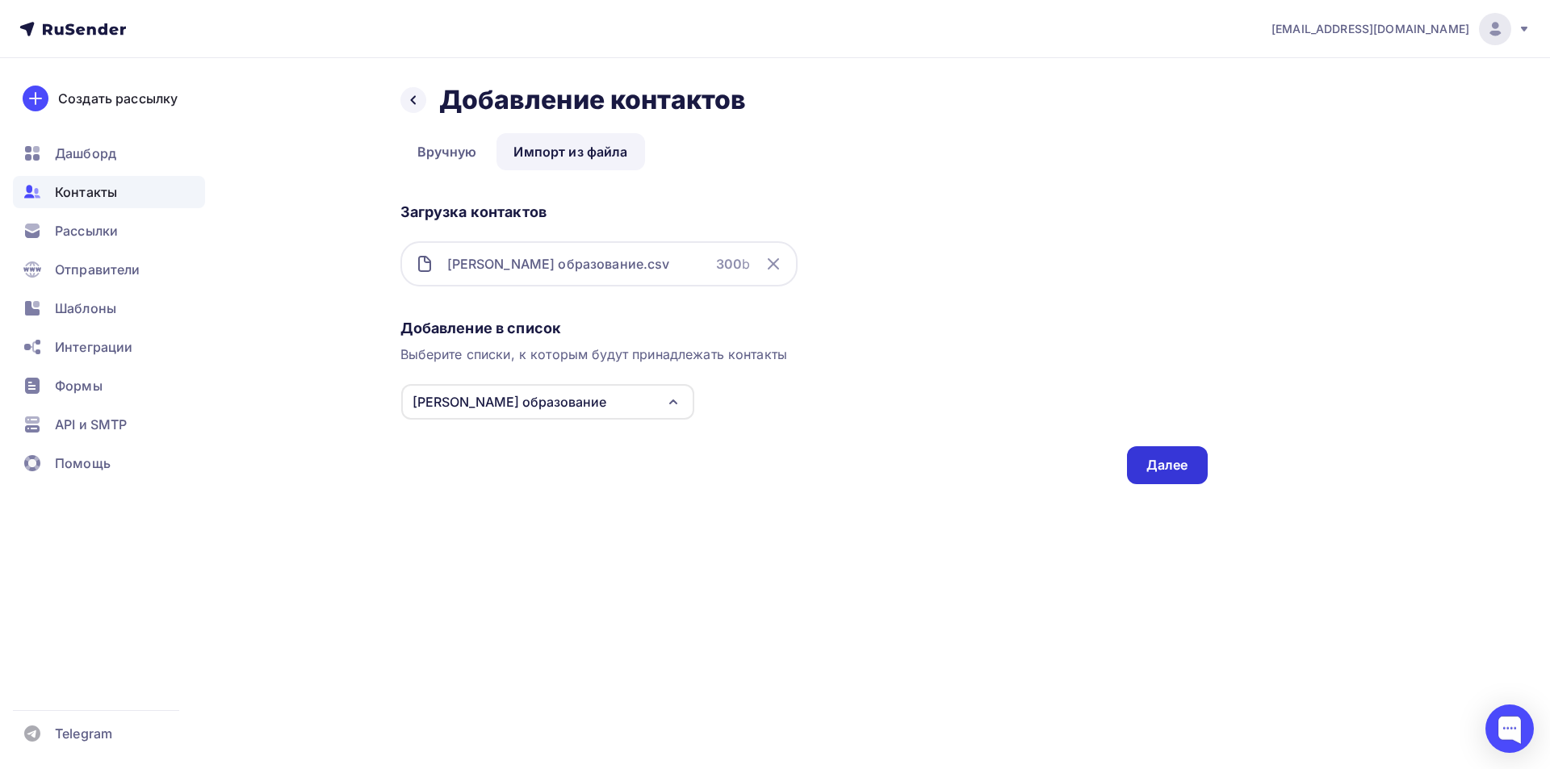
click at [1162, 464] on div "Далее" at bounding box center [1168, 465] width 42 height 19
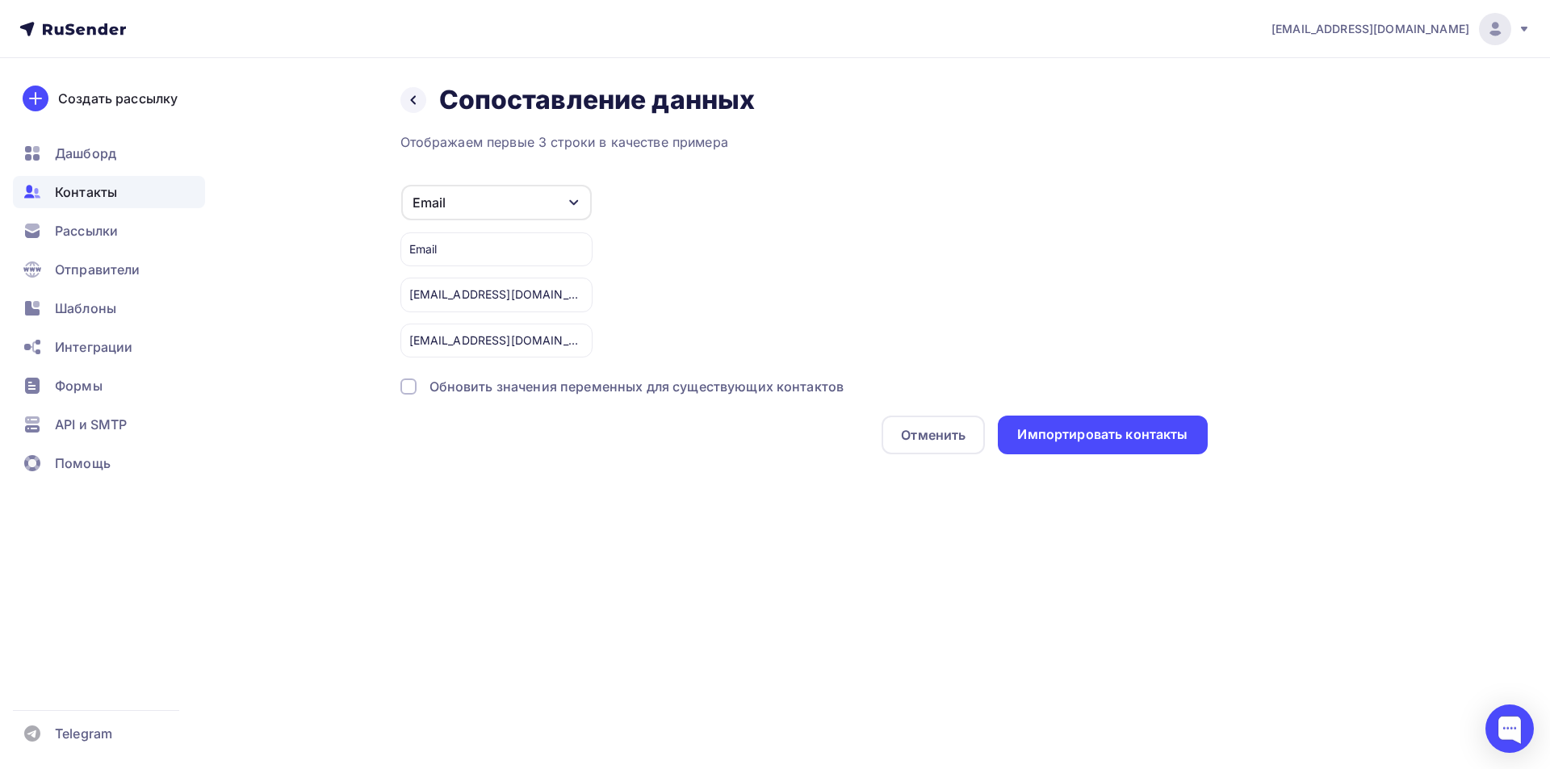
click at [404, 382] on div at bounding box center [408, 387] width 16 height 16
click at [1066, 434] on div "Импортировать контакты" at bounding box center [1102, 434] width 170 height 19
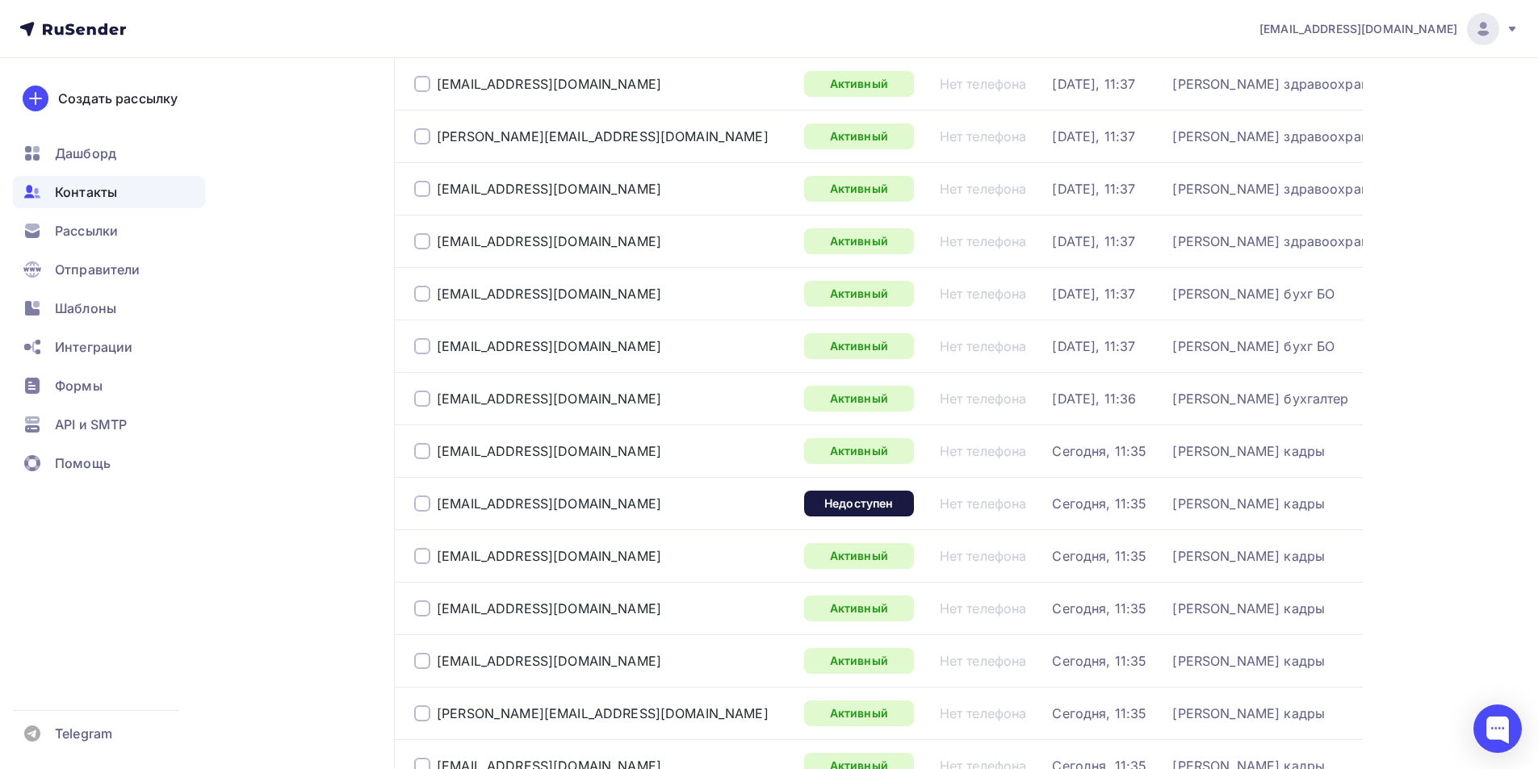
scroll to position [888, 0]
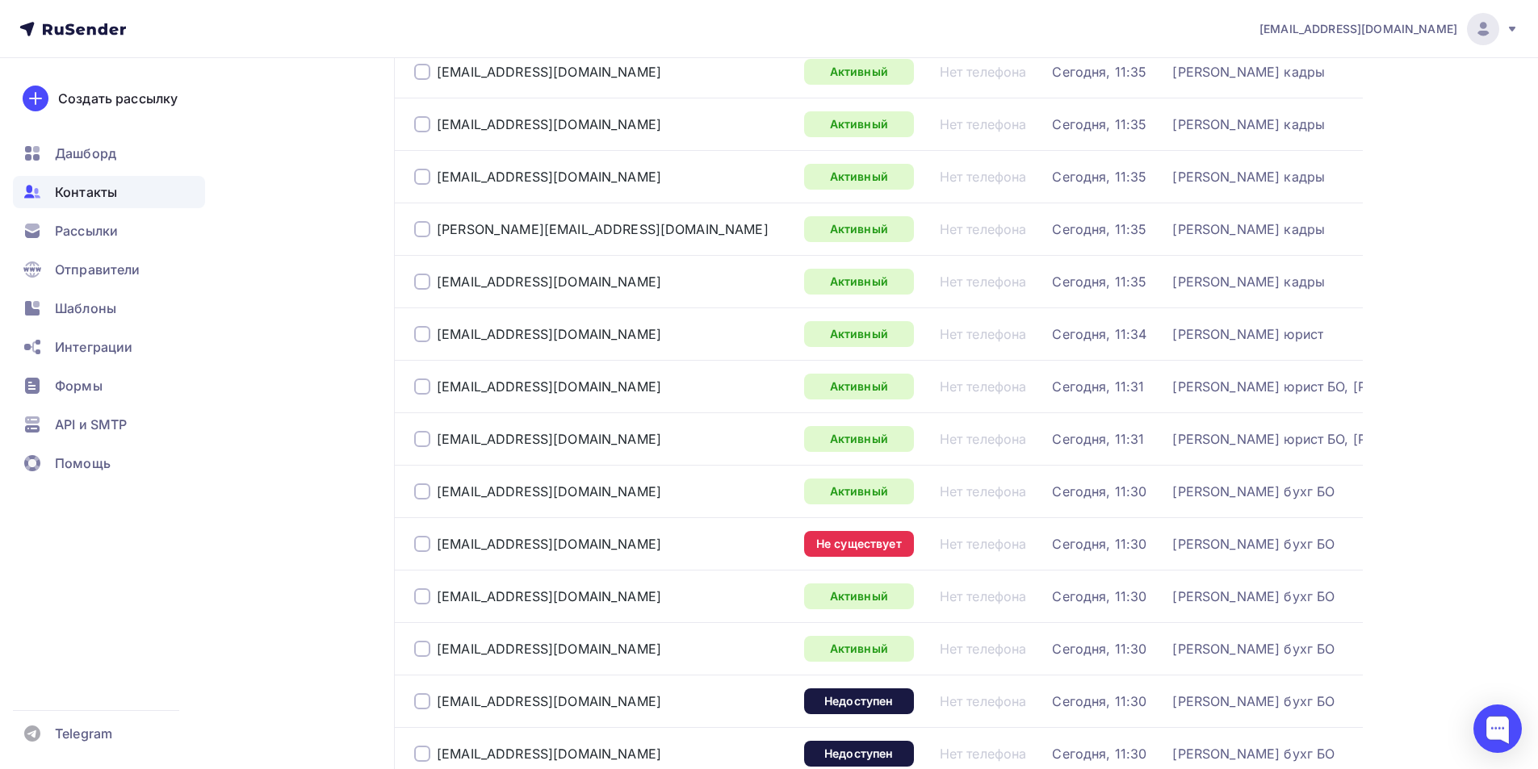
click at [421, 546] on div at bounding box center [422, 544] width 16 height 16
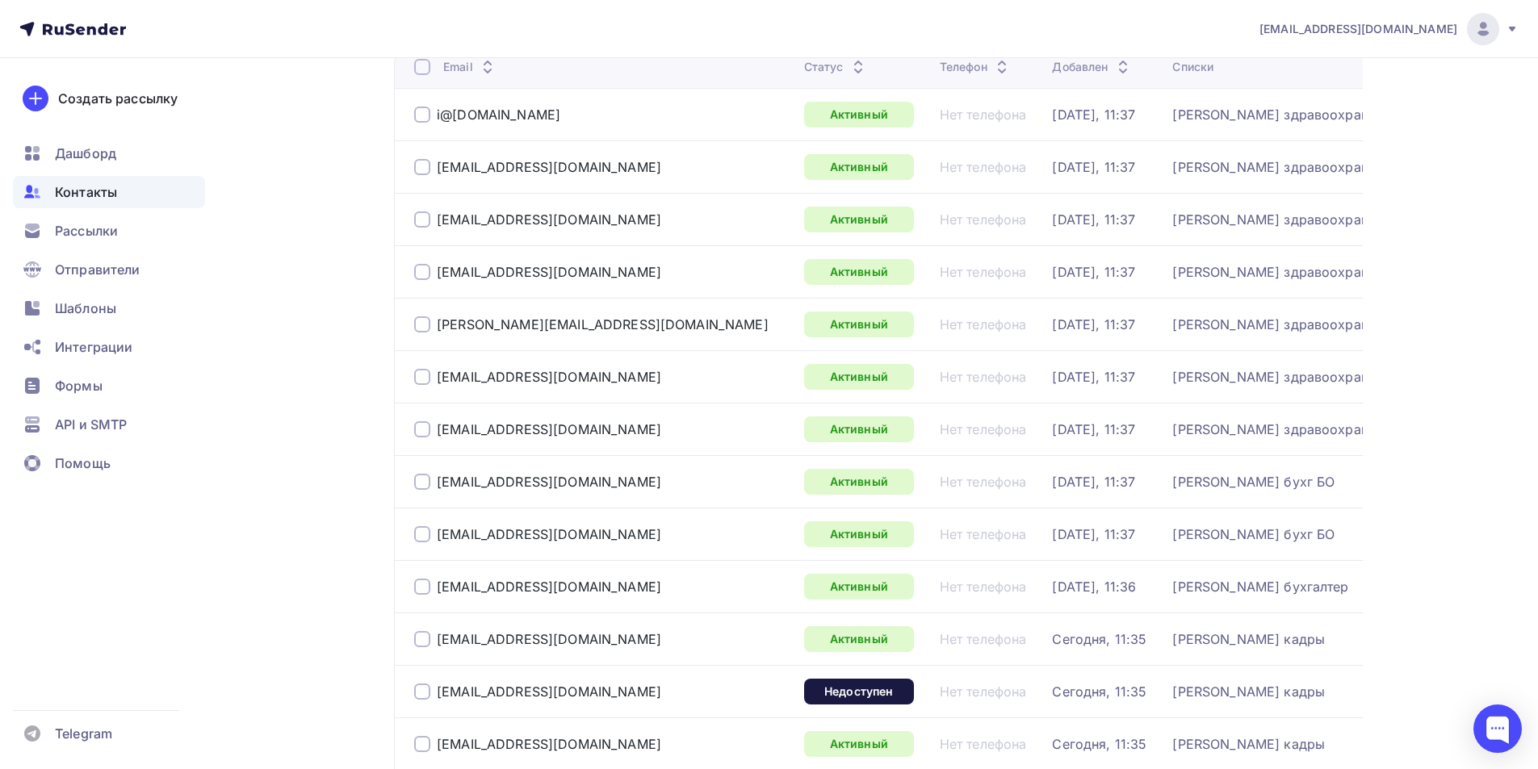
scroll to position [0, 0]
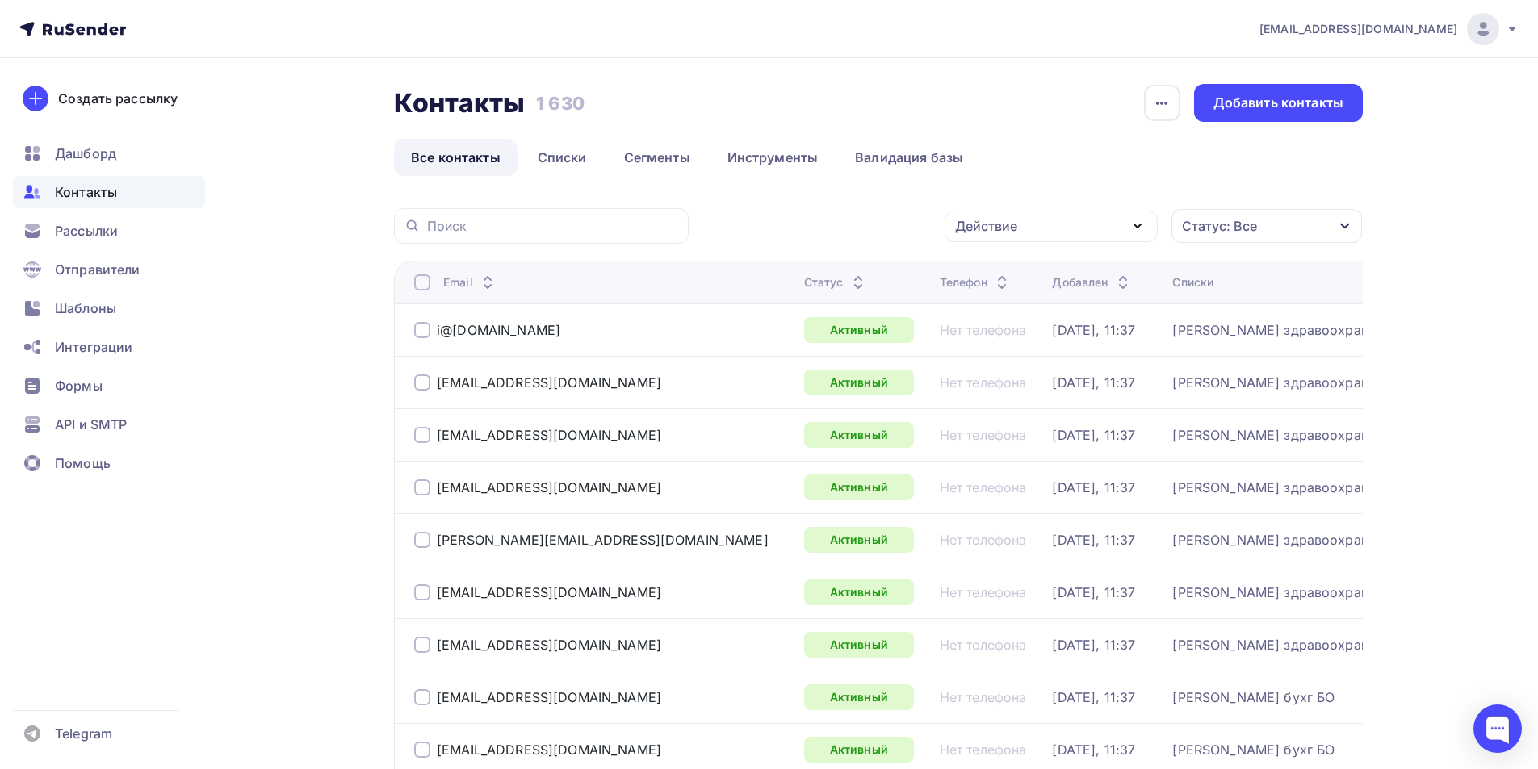
click at [1349, 228] on icon "button" at bounding box center [1345, 226] width 13 height 13
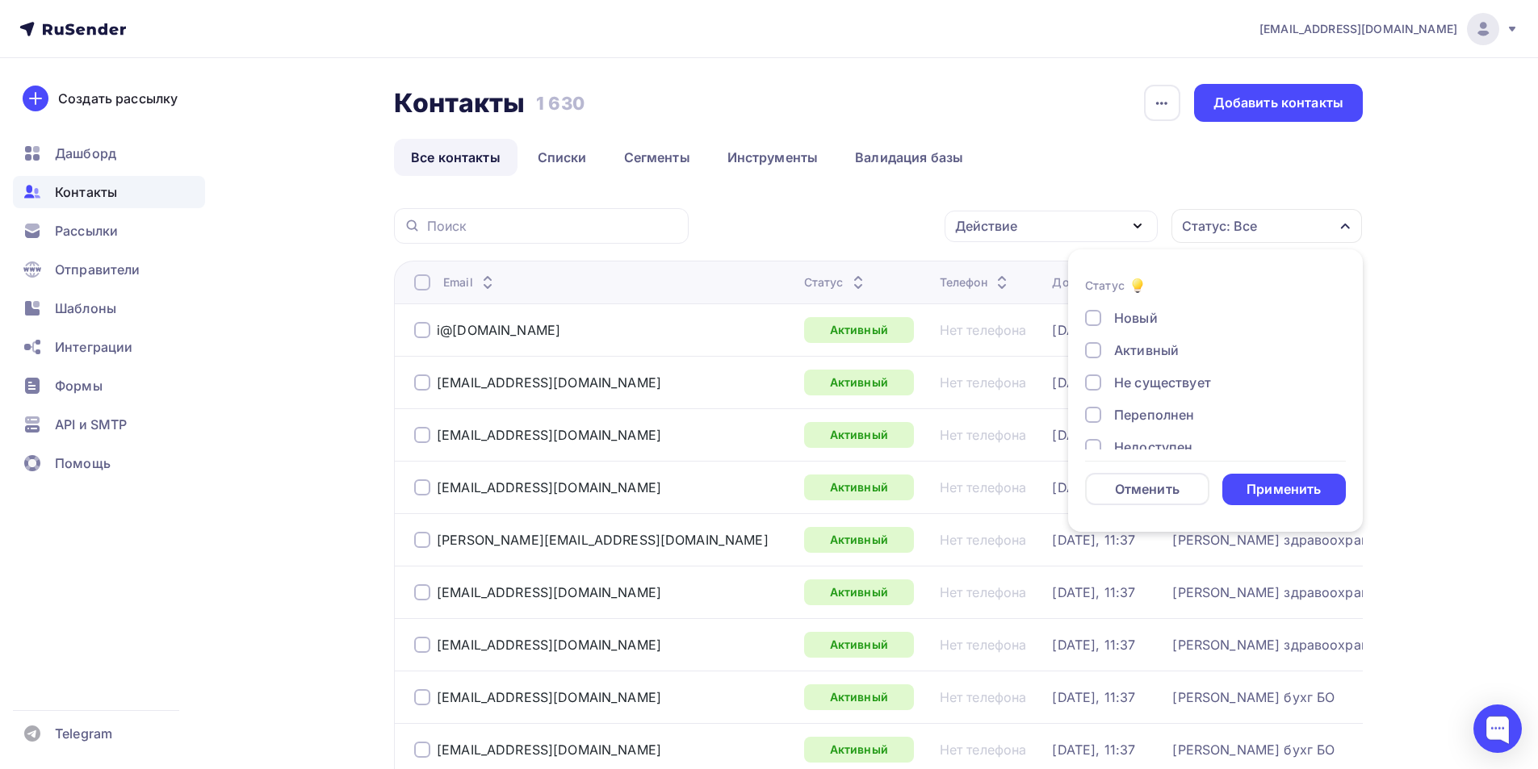
click at [1097, 382] on div at bounding box center [1093, 383] width 16 height 16
click at [1264, 493] on div "Применить" at bounding box center [1284, 489] width 74 height 19
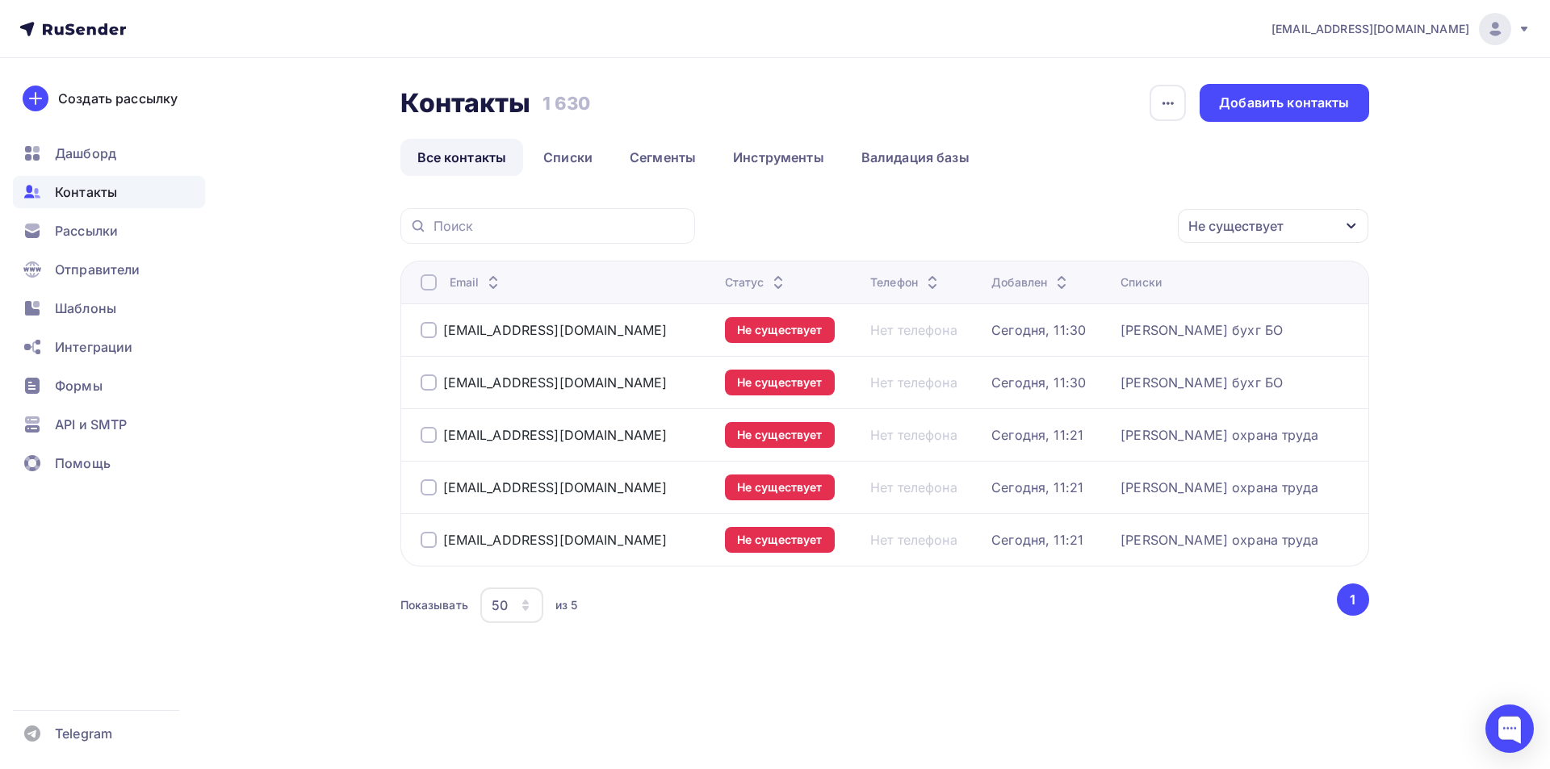
click at [429, 542] on div at bounding box center [429, 540] width 16 height 16
click at [431, 483] on div at bounding box center [429, 488] width 16 height 16
click at [436, 431] on div at bounding box center [429, 435] width 16 height 16
click at [430, 380] on div at bounding box center [429, 383] width 16 height 16
click at [428, 331] on div at bounding box center [429, 330] width 16 height 16
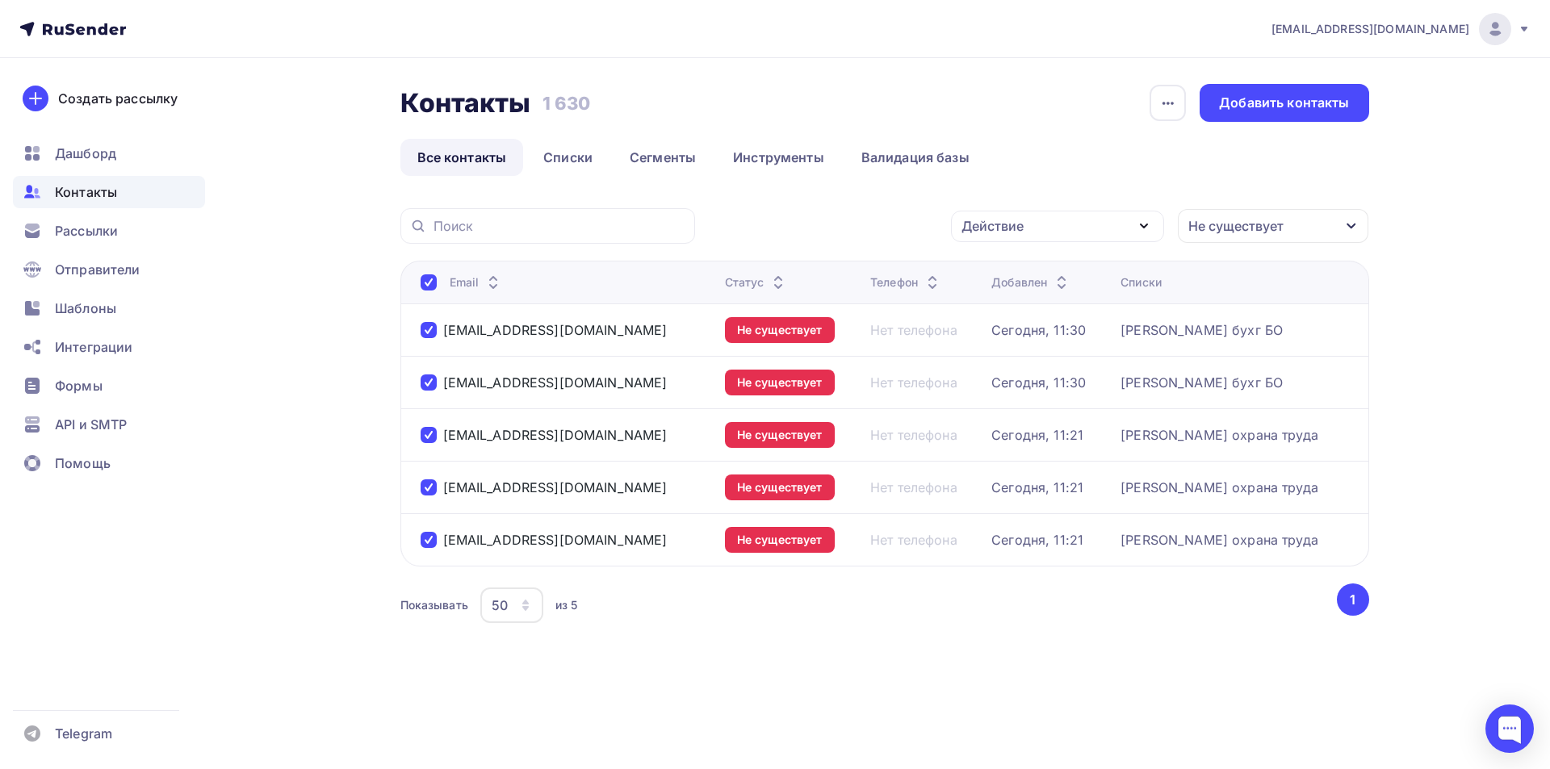
click at [1149, 224] on icon "button" at bounding box center [1143, 225] width 19 height 19
click at [1012, 335] on div "Удалить" at bounding box center [996, 338] width 53 height 19
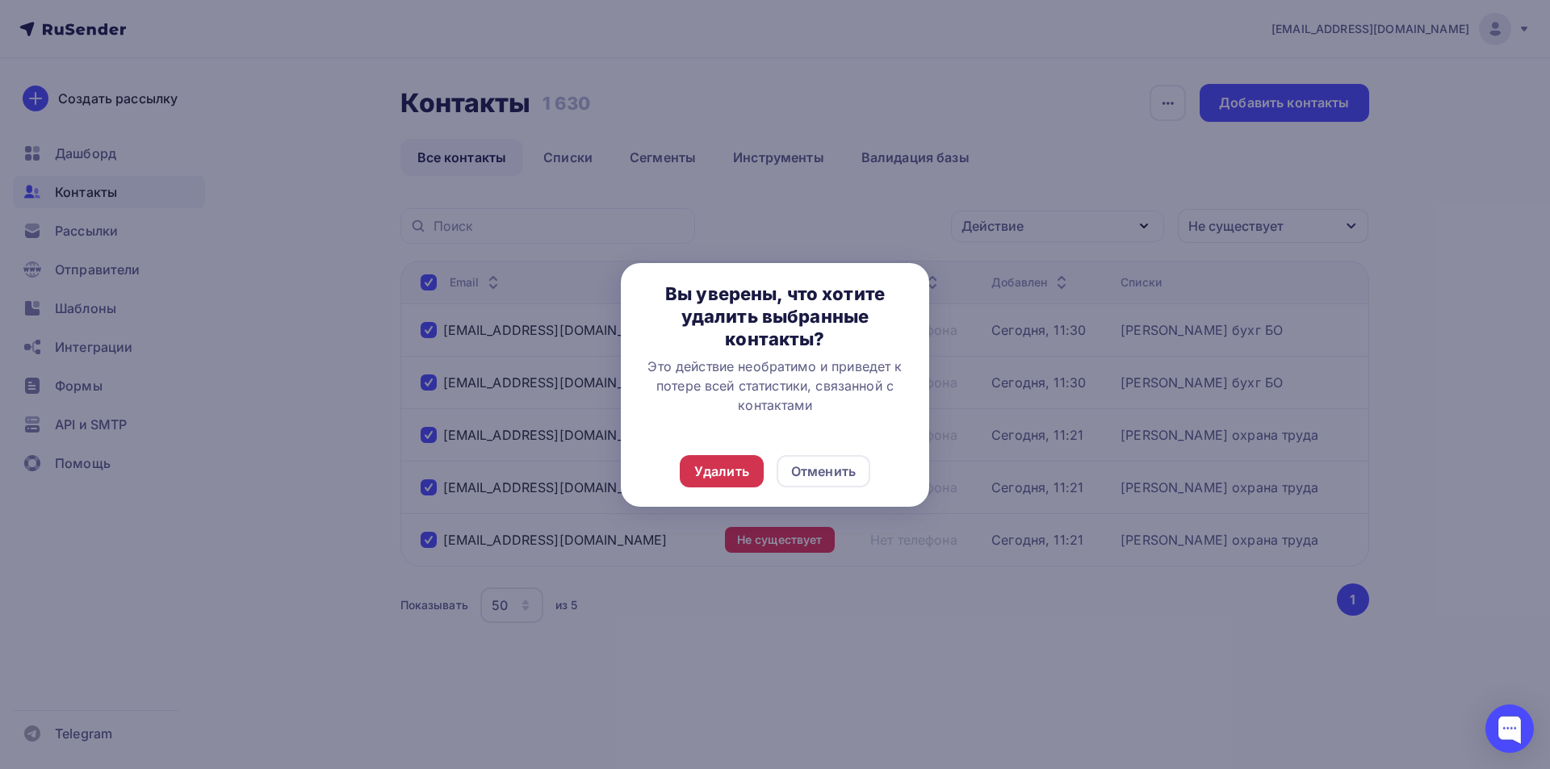
click at [723, 469] on div "Удалить" at bounding box center [721, 471] width 55 height 19
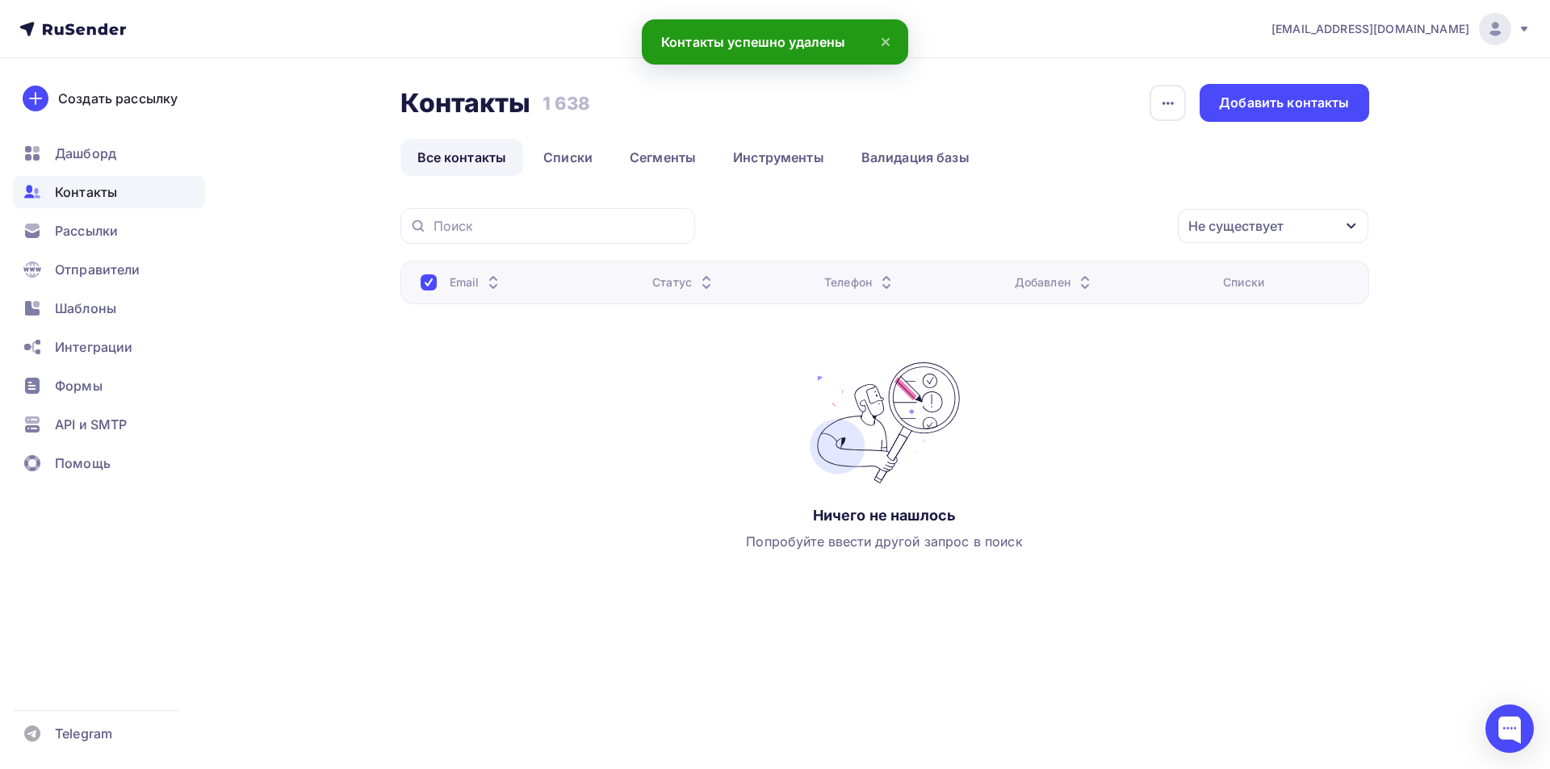
click at [74, 195] on span "Контакты" at bounding box center [86, 191] width 62 height 19
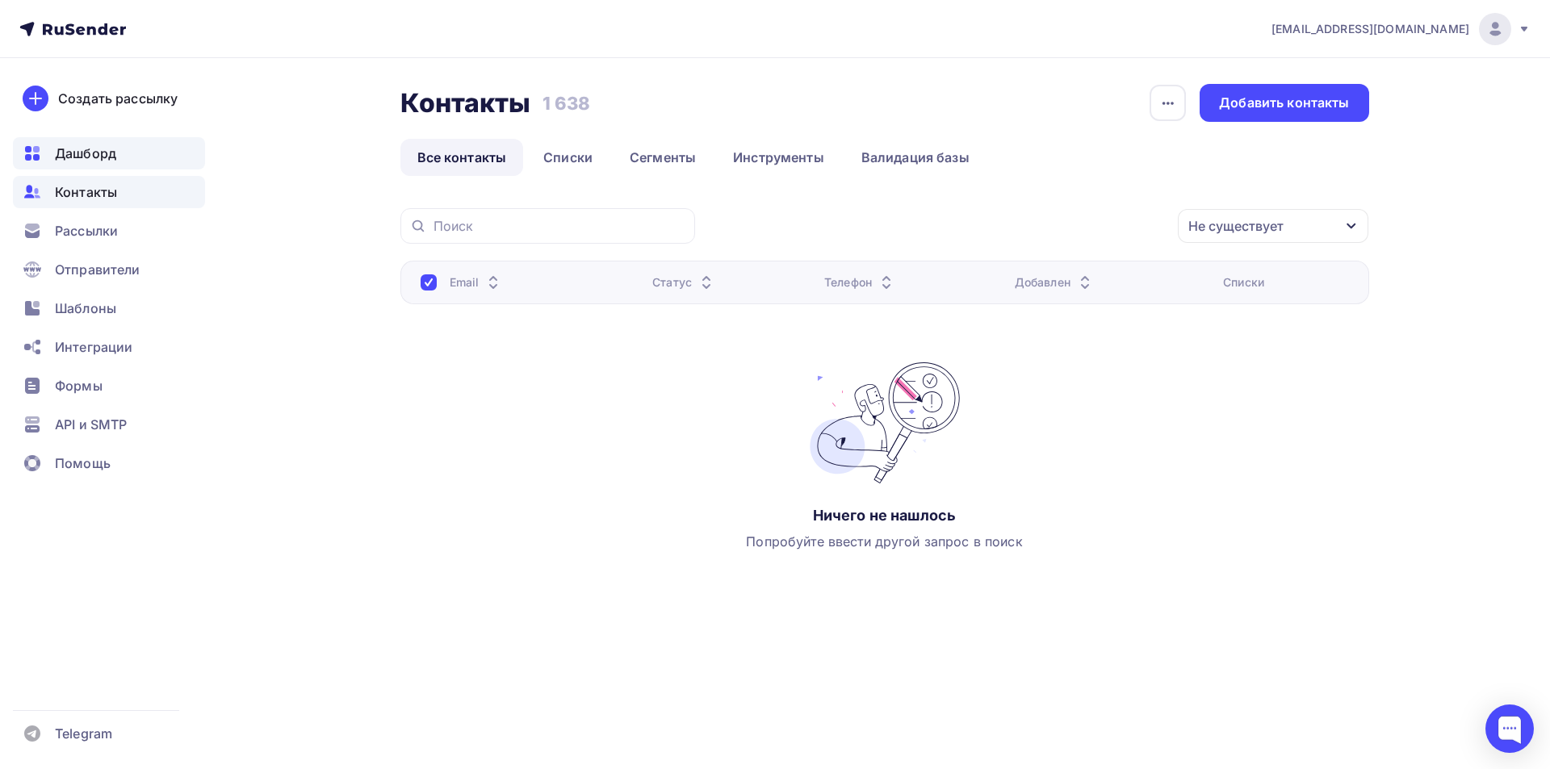
click at [82, 153] on span "Дашборд" at bounding box center [85, 153] width 61 height 19
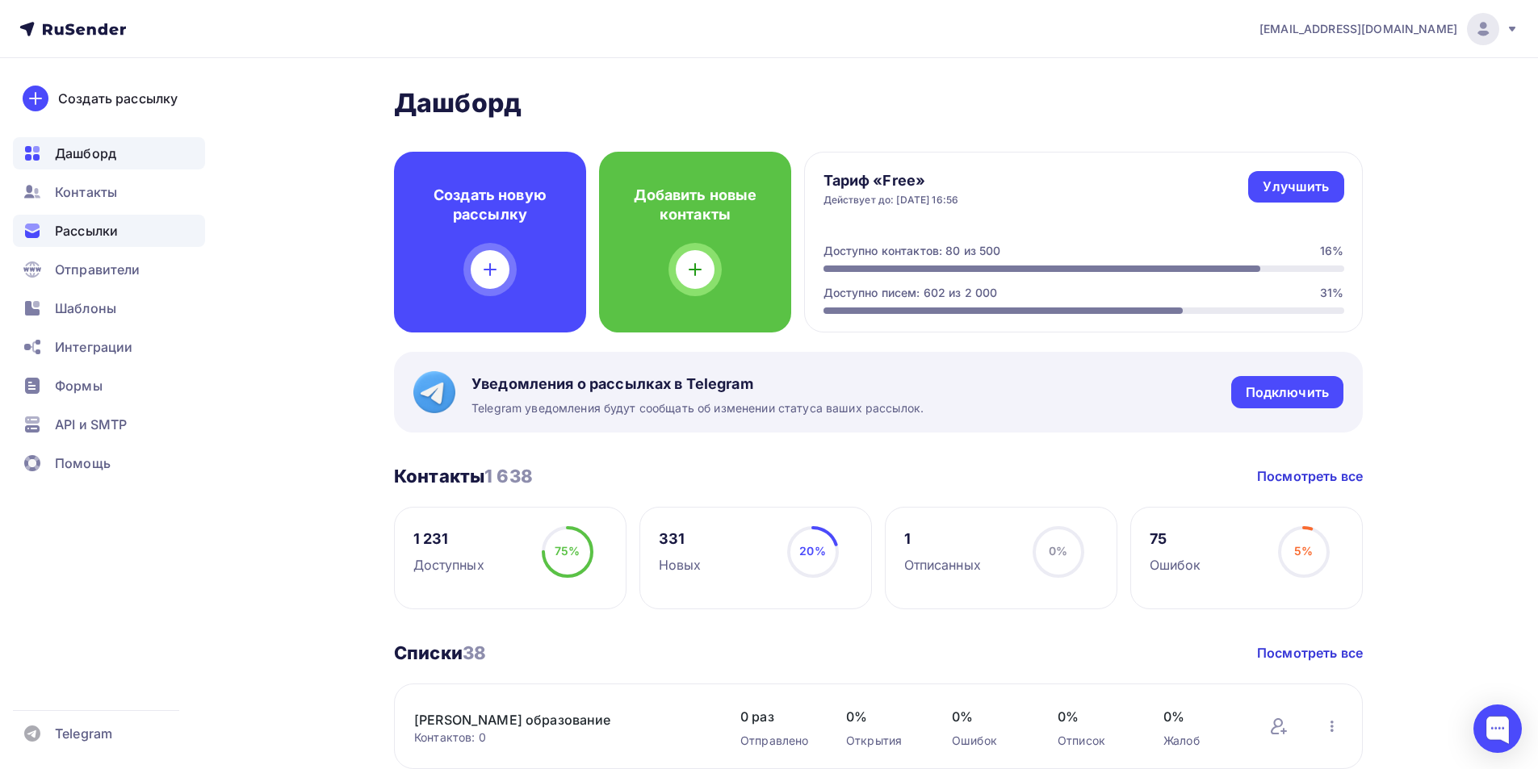
click at [89, 237] on span "Рассылки" at bounding box center [86, 230] width 63 height 19
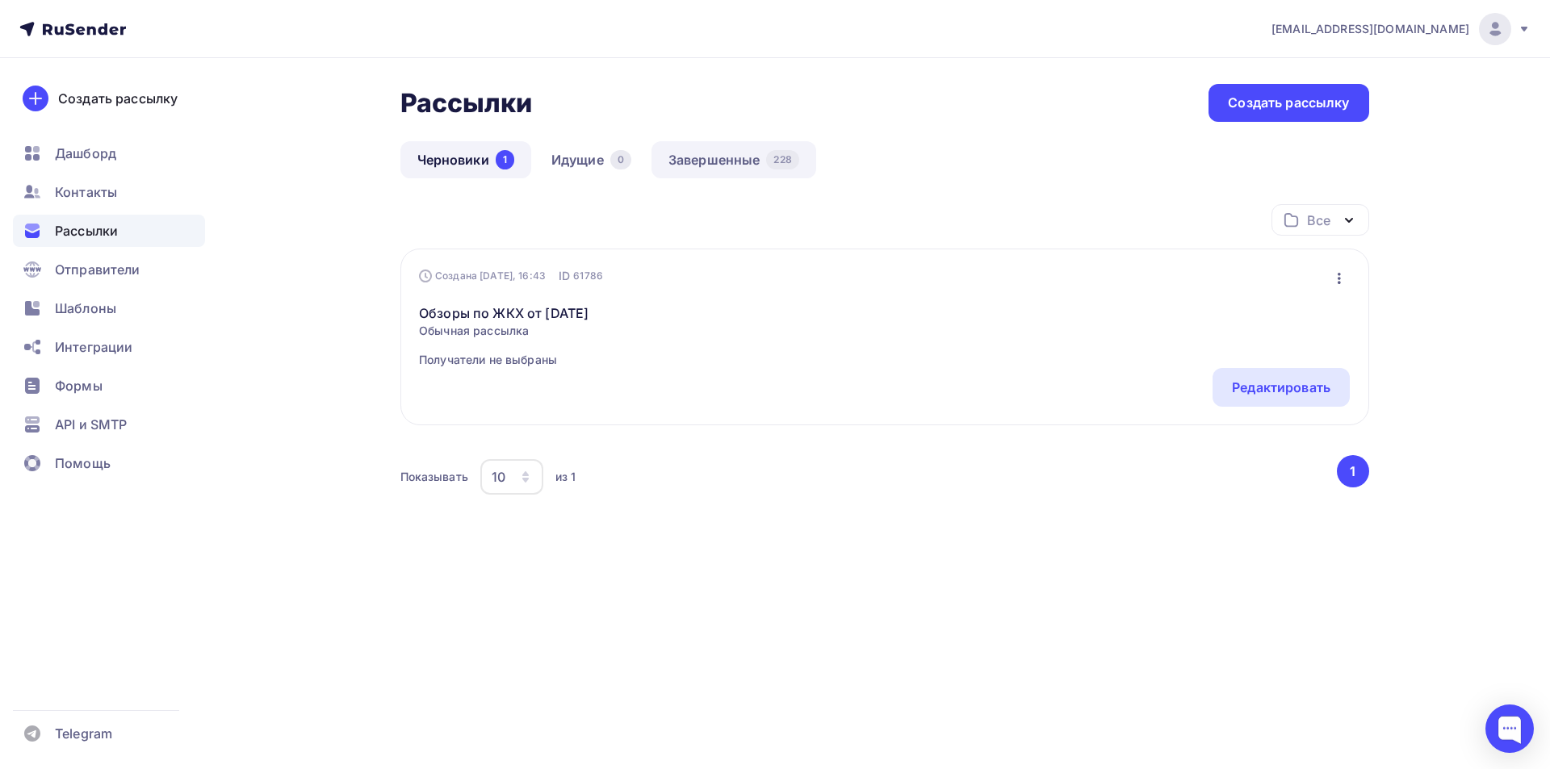
click at [730, 159] on link "Завершенные 228" at bounding box center [734, 159] width 165 height 37
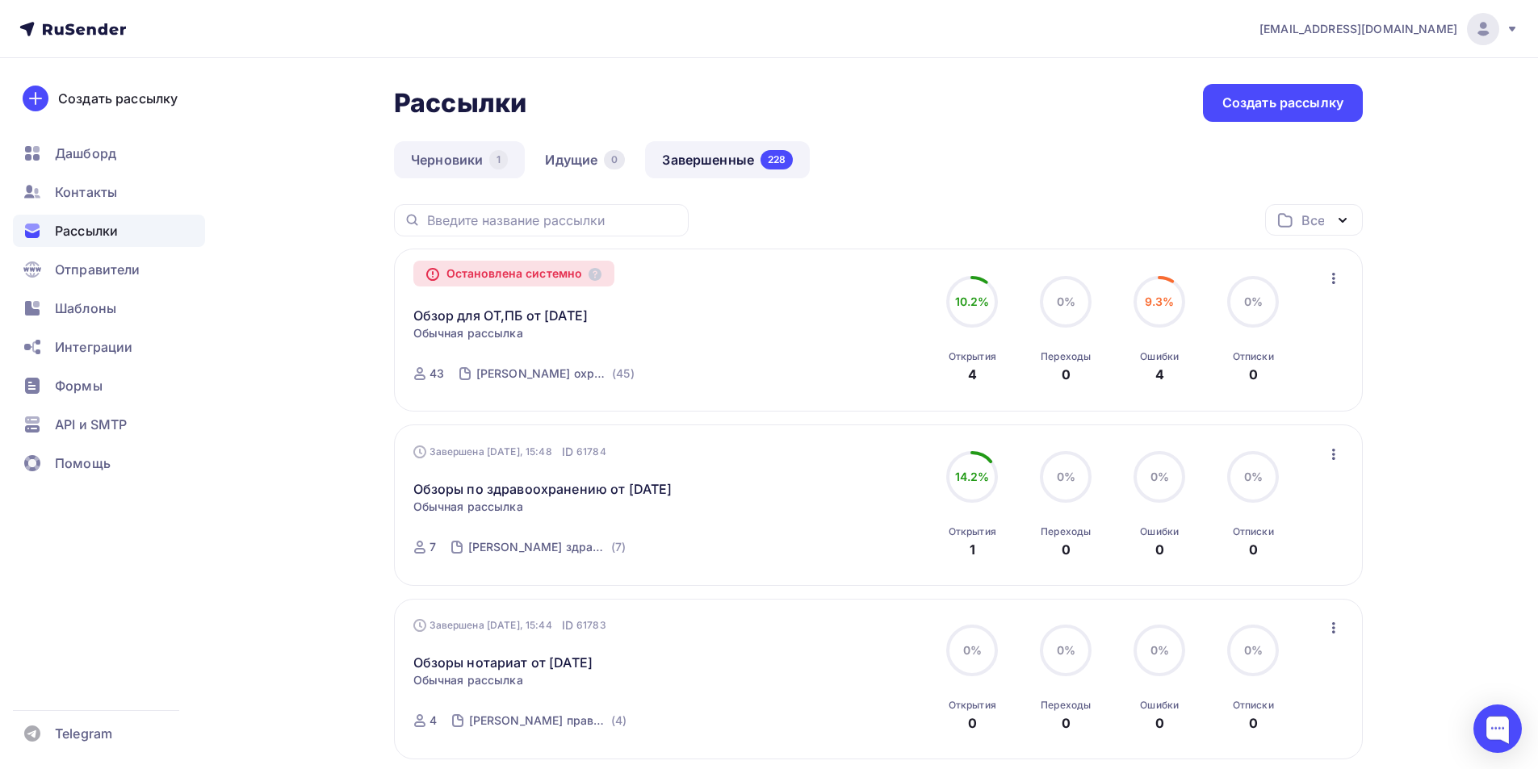
click at [449, 160] on link "Черновики 1" at bounding box center [459, 159] width 131 height 37
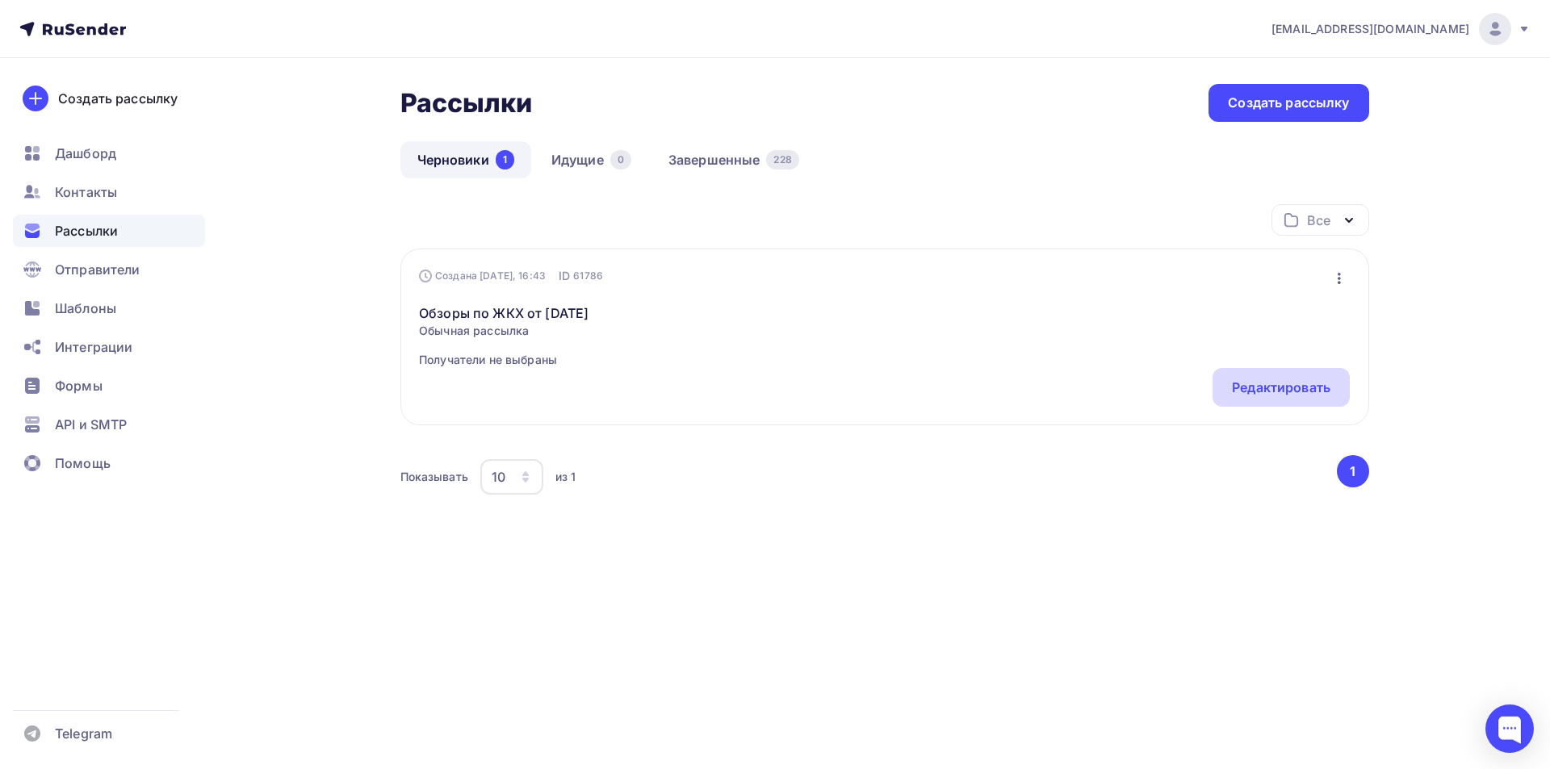
click at [1272, 390] on div "Редактировать" at bounding box center [1281, 387] width 99 height 19
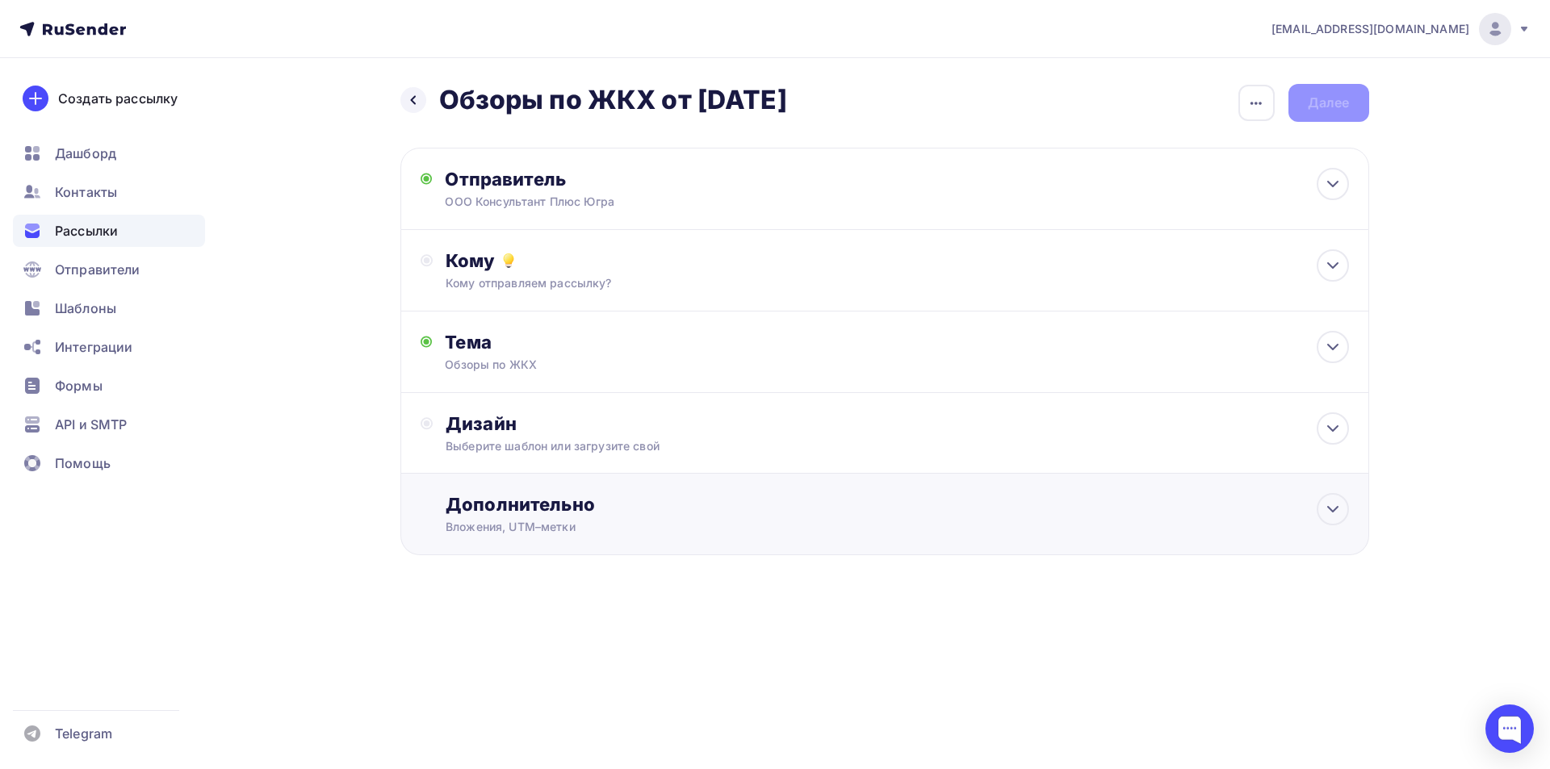
click at [518, 502] on div "Дополнительно" at bounding box center [897, 504] width 903 height 23
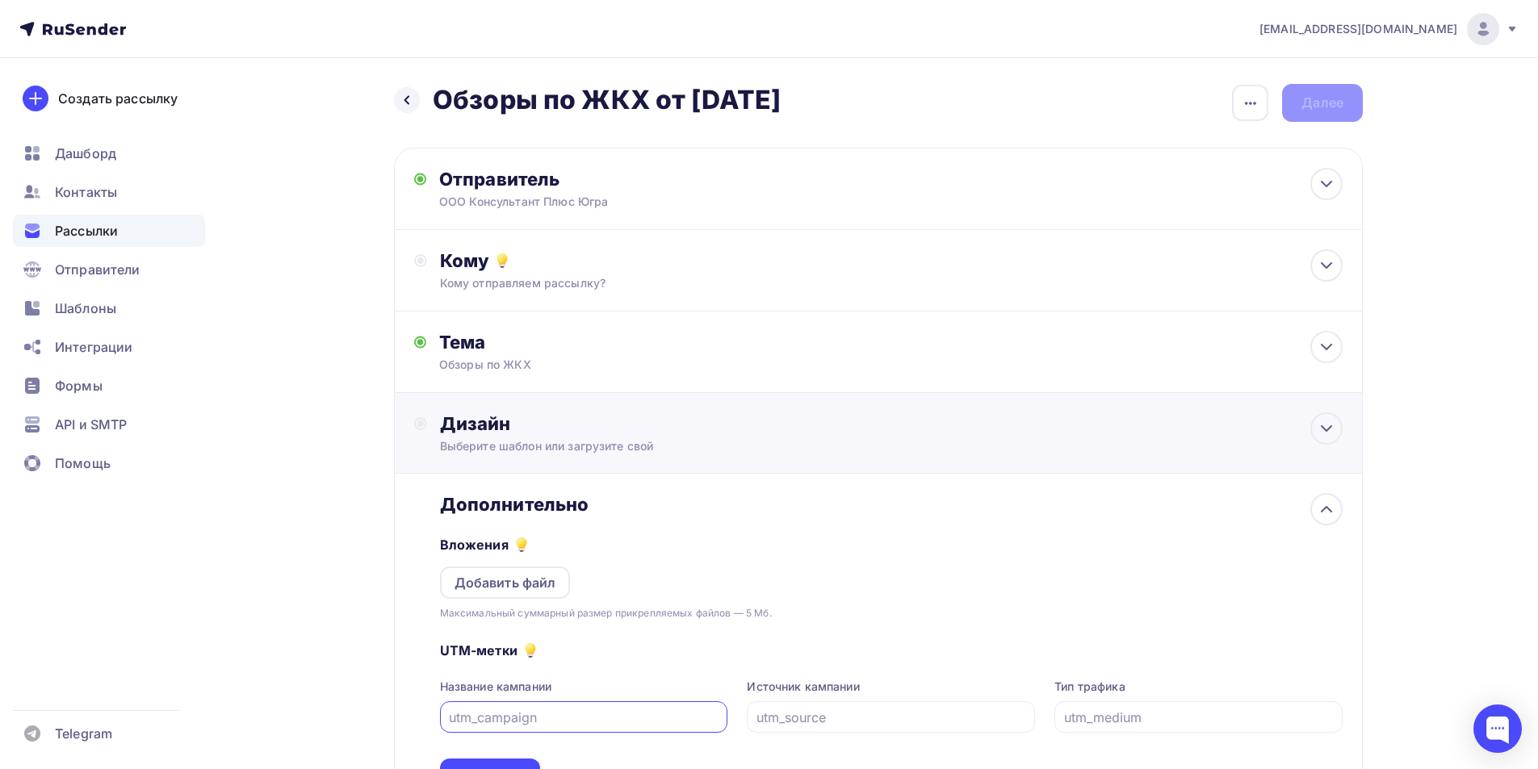
click at [488, 417] on div "Дизайн" at bounding box center [891, 424] width 903 height 23
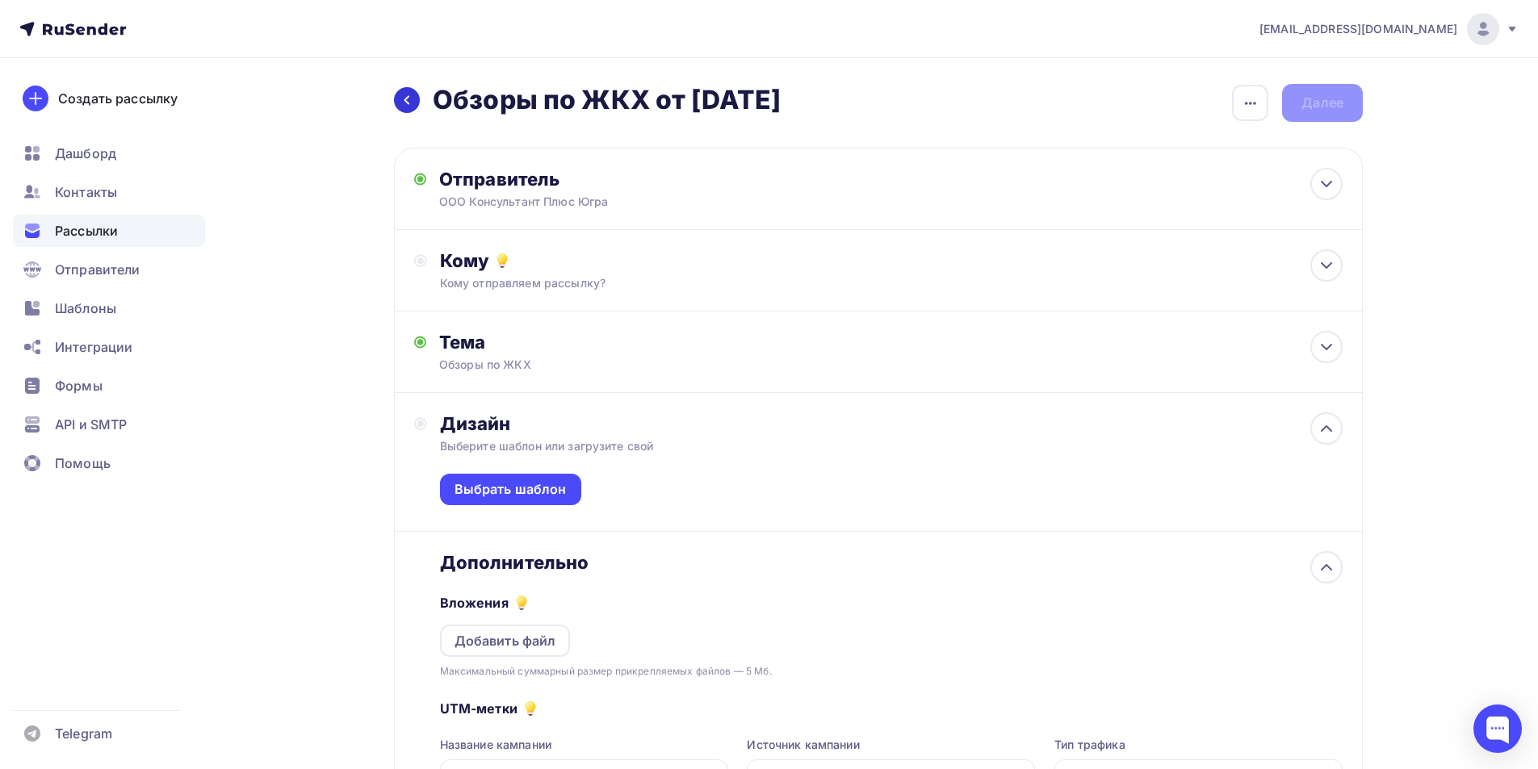
click at [406, 98] on icon at bounding box center [406, 100] width 13 height 13
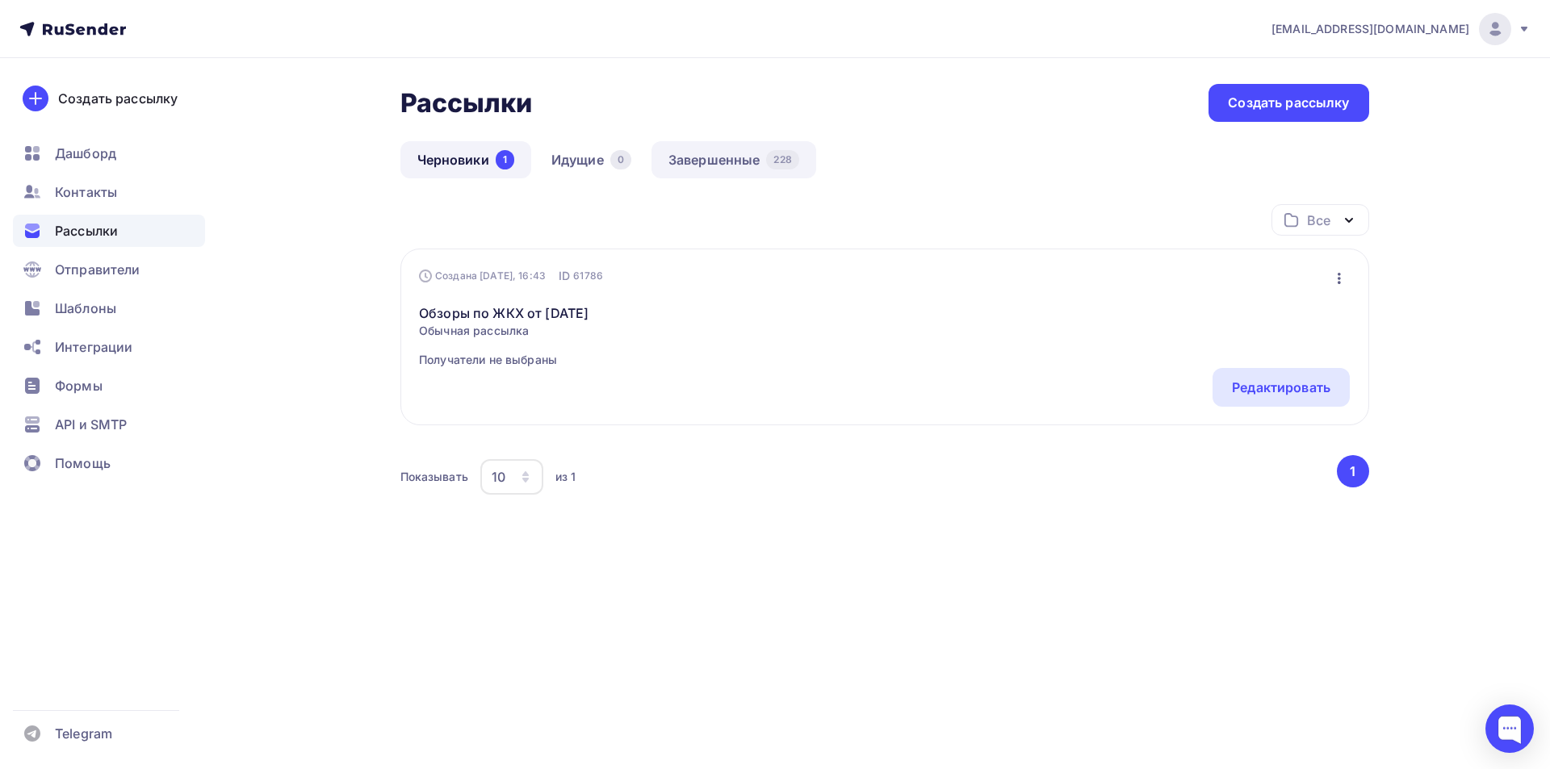
click at [731, 157] on link "Завершенные 228" at bounding box center [734, 159] width 165 height 37
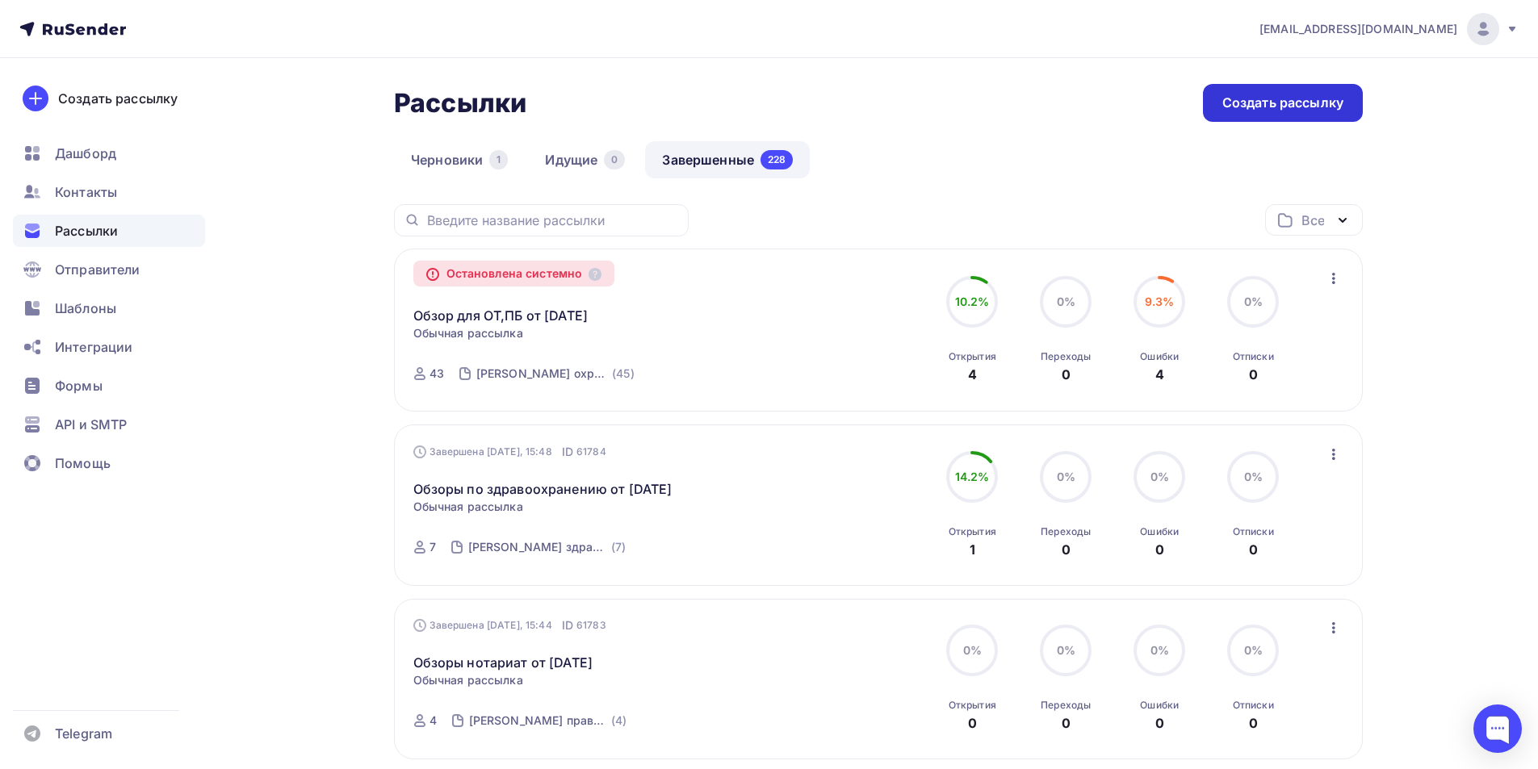
click at [1230, 103] on div "Создать рассылку" at bounding box center [1282, 103] width 121 height 19
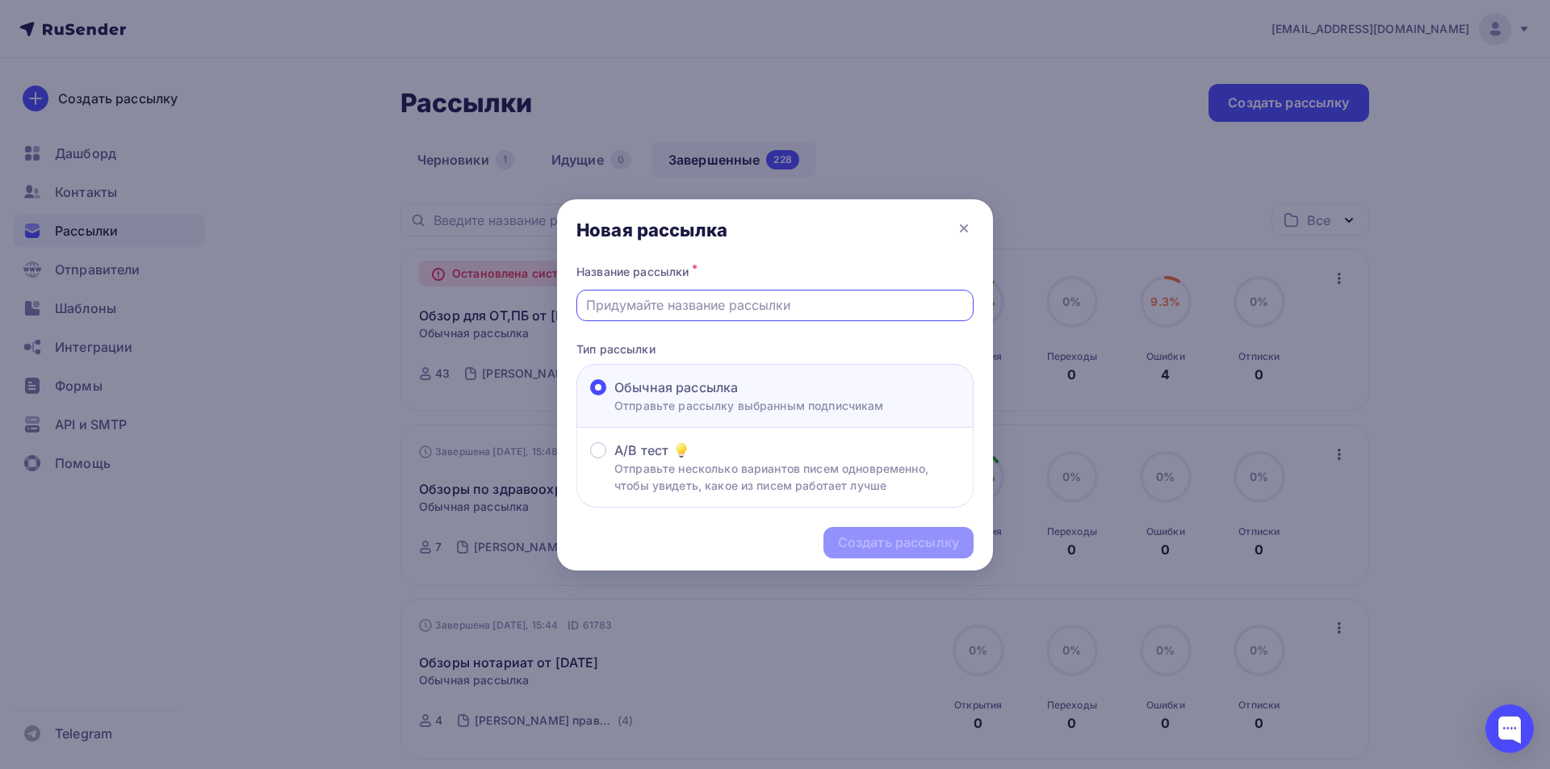
click at [678, 305] on input "text" at bounding box center [775, 305] width 379 height 19
type input "Обзоры по образованию от [DATE]"
click at [864, 543] on div "Создать рассылку" at bounding box center [898, 543] width 121 height 19
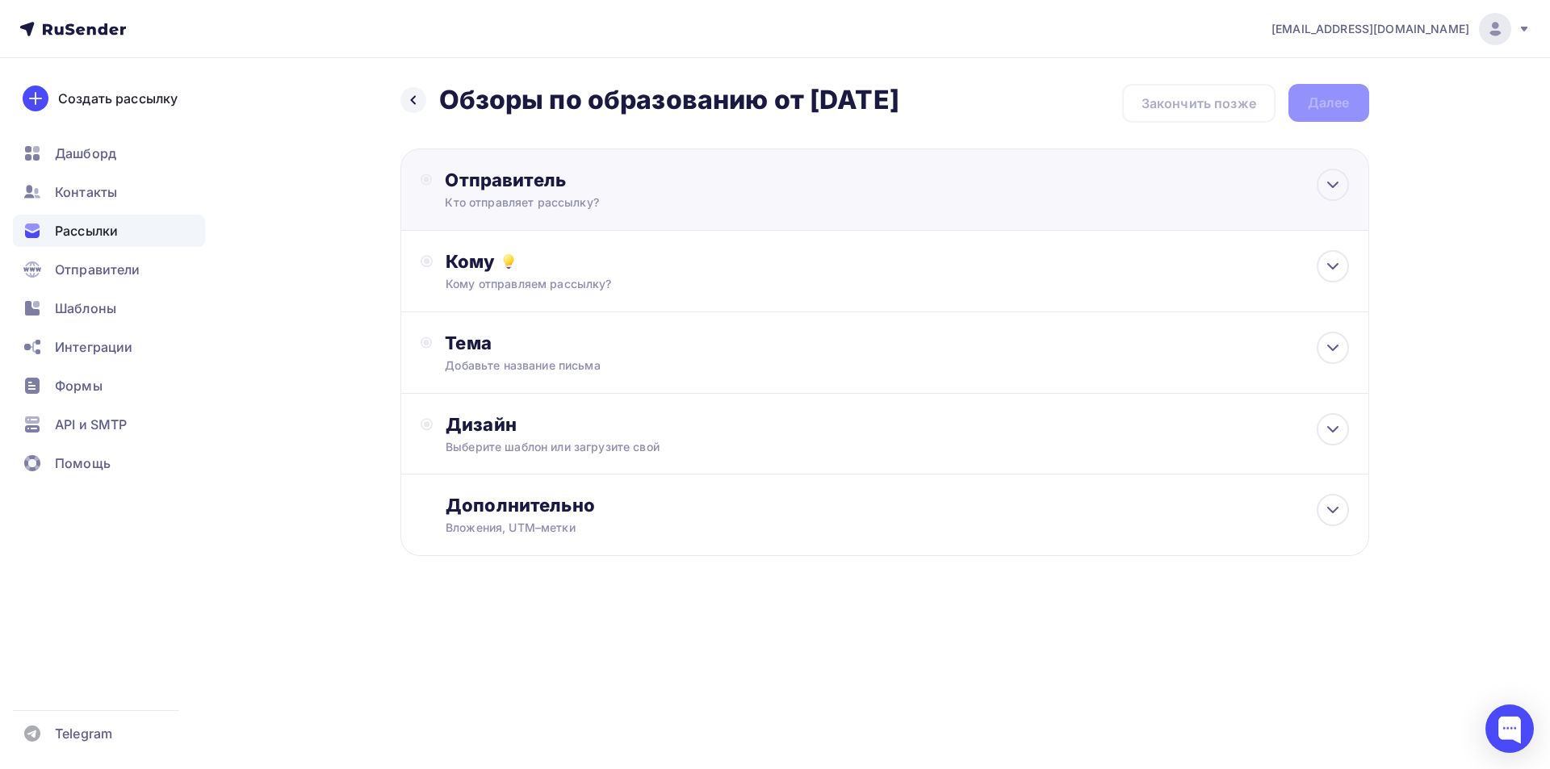
click at [490, 186] on div "Отправитель" at bounding box center [620, 180] width 350 height 23
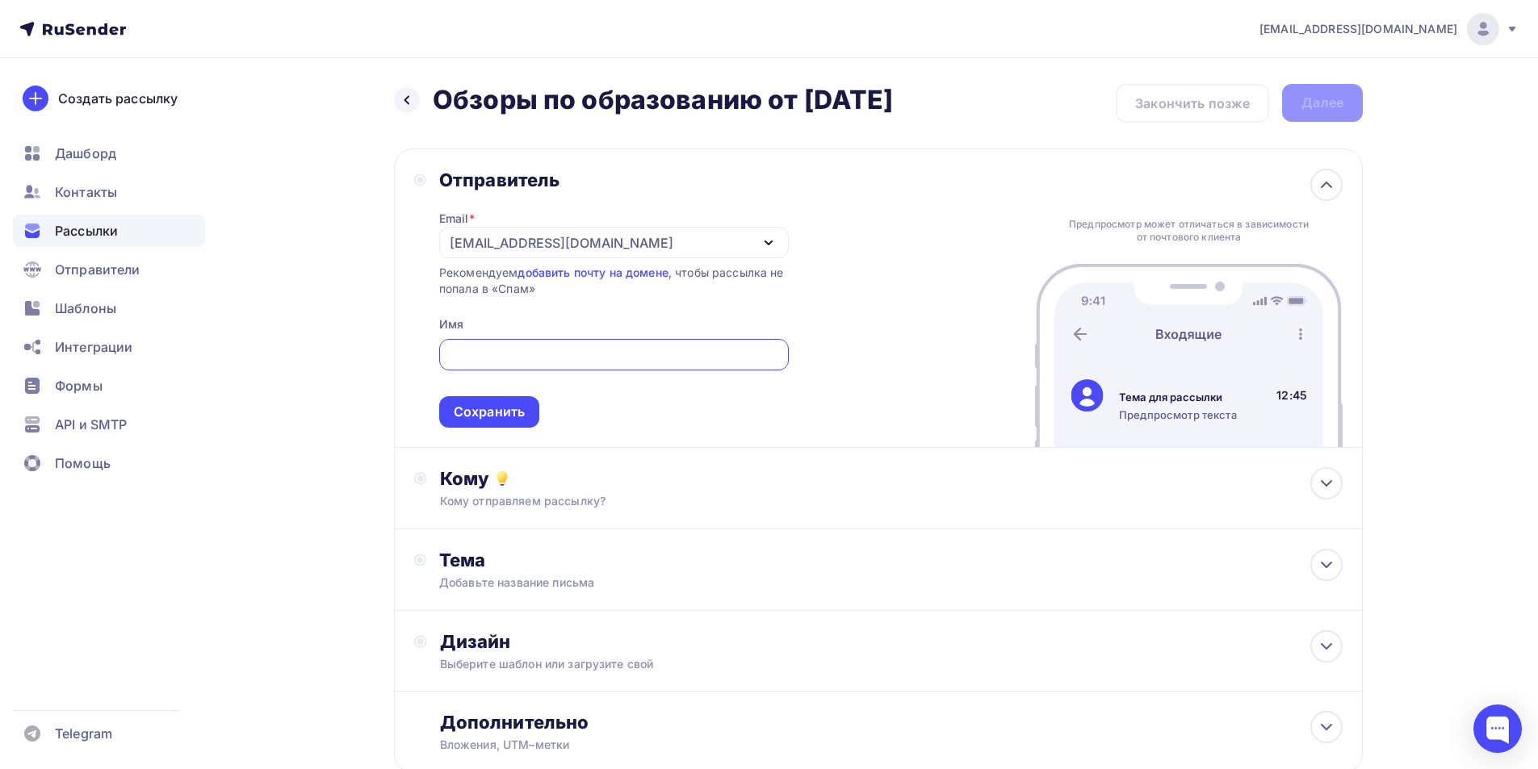
click at [472, 352] on input "text" at bounding box center [613, 355] width 331 height 19
type input "ООО Консультант Плюс Югра"
click at [496, 407] on div "Сохранить" at bounding box center [489, 412] width 71 height 19
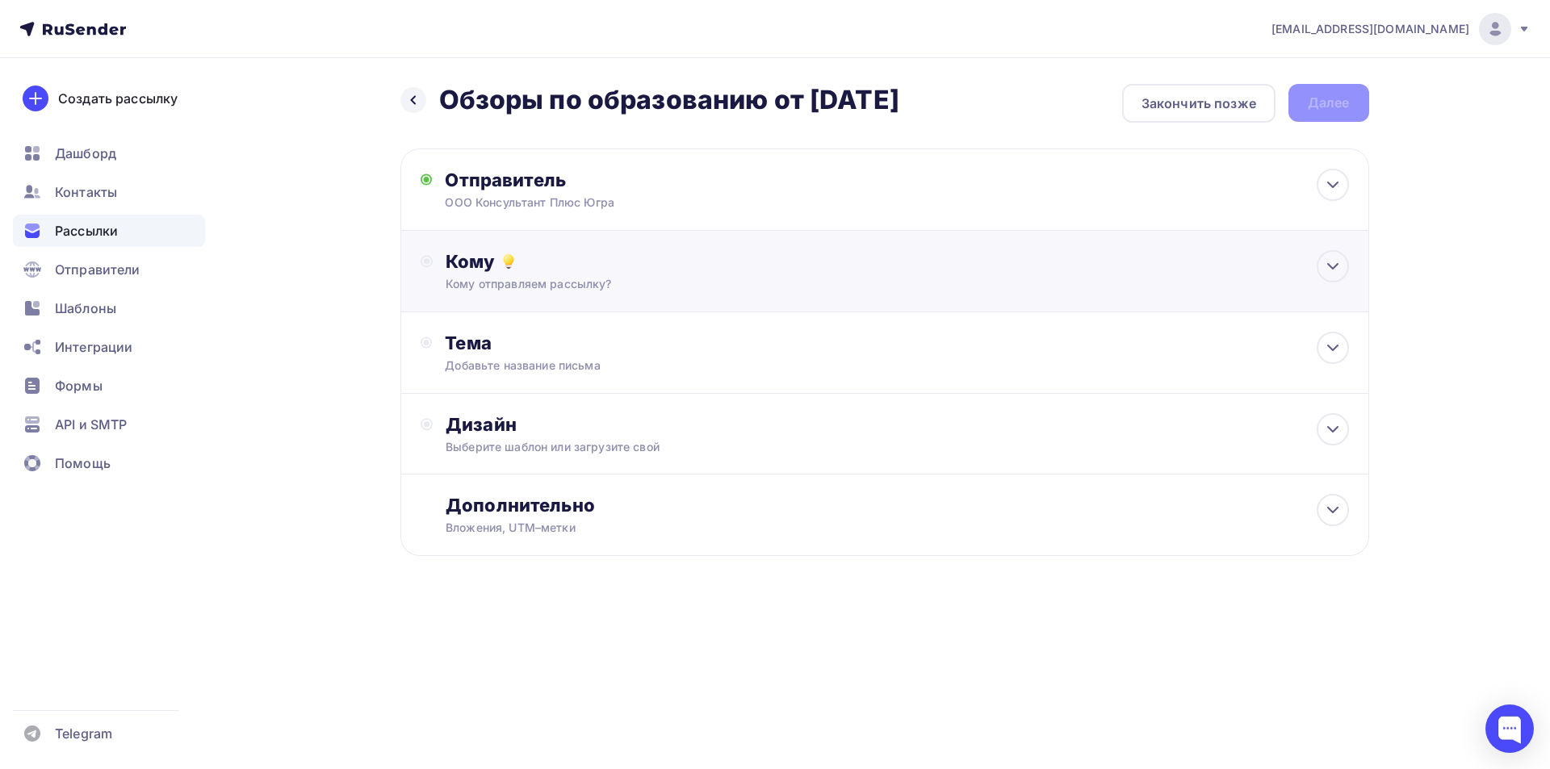
click at [486, 265] on div "Кому" at bounding box center [897, 261] width 903 height 23
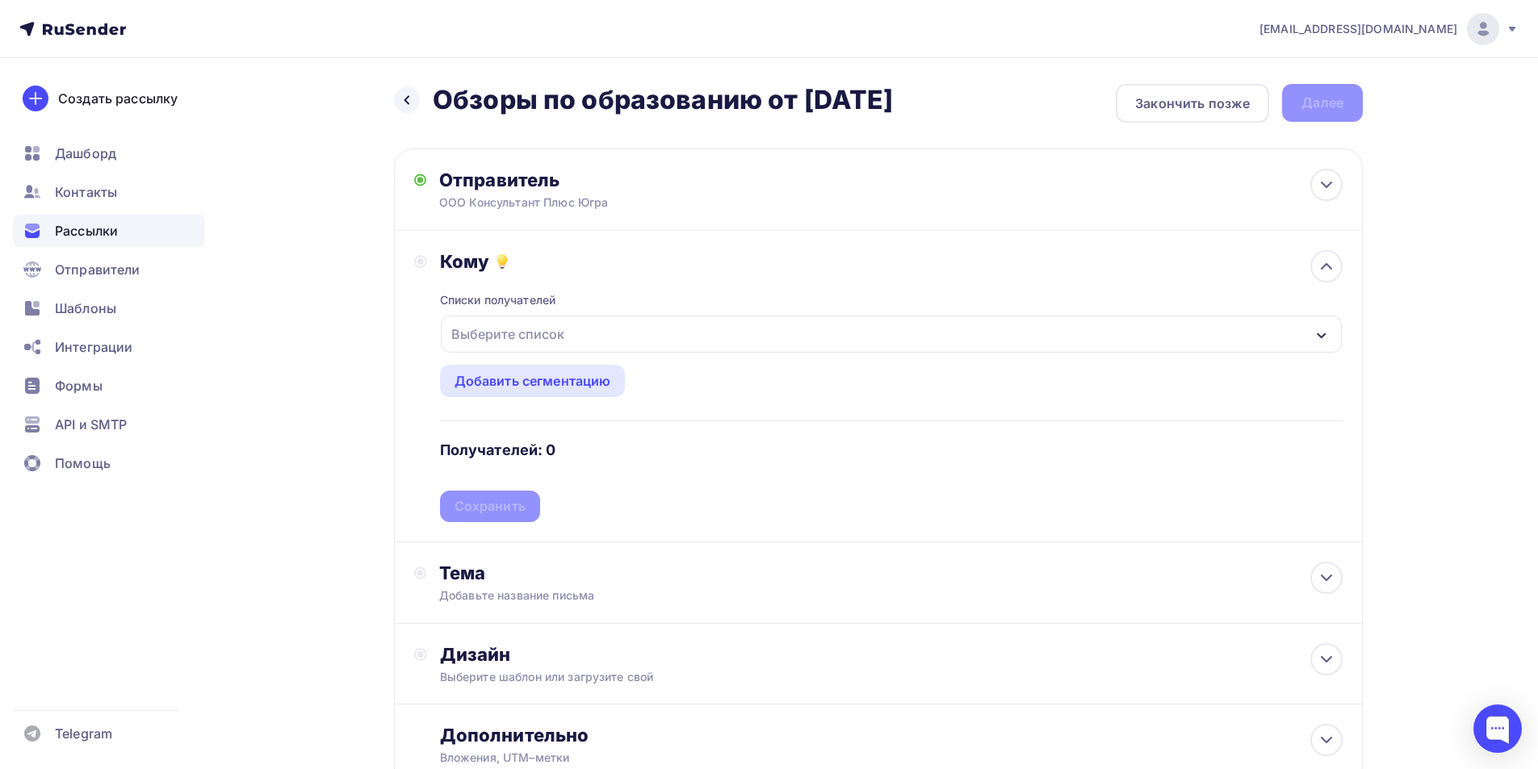
click at [1314, 335] on div "Выберите список" at bounding box center [891, 334] width 901 height 37
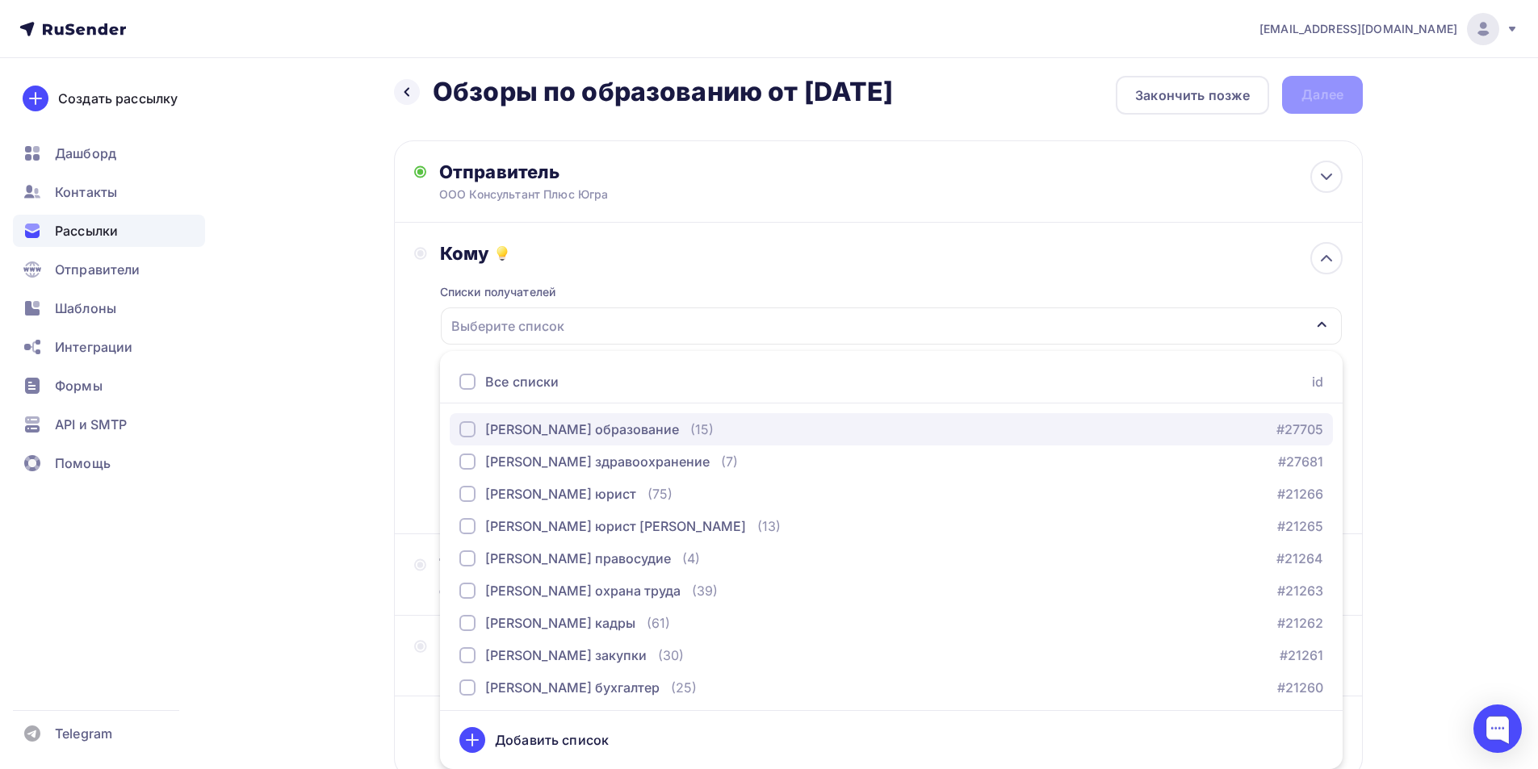
click at [467, 425] on div "button" at bounding box center [467, 429] width 16 height 16
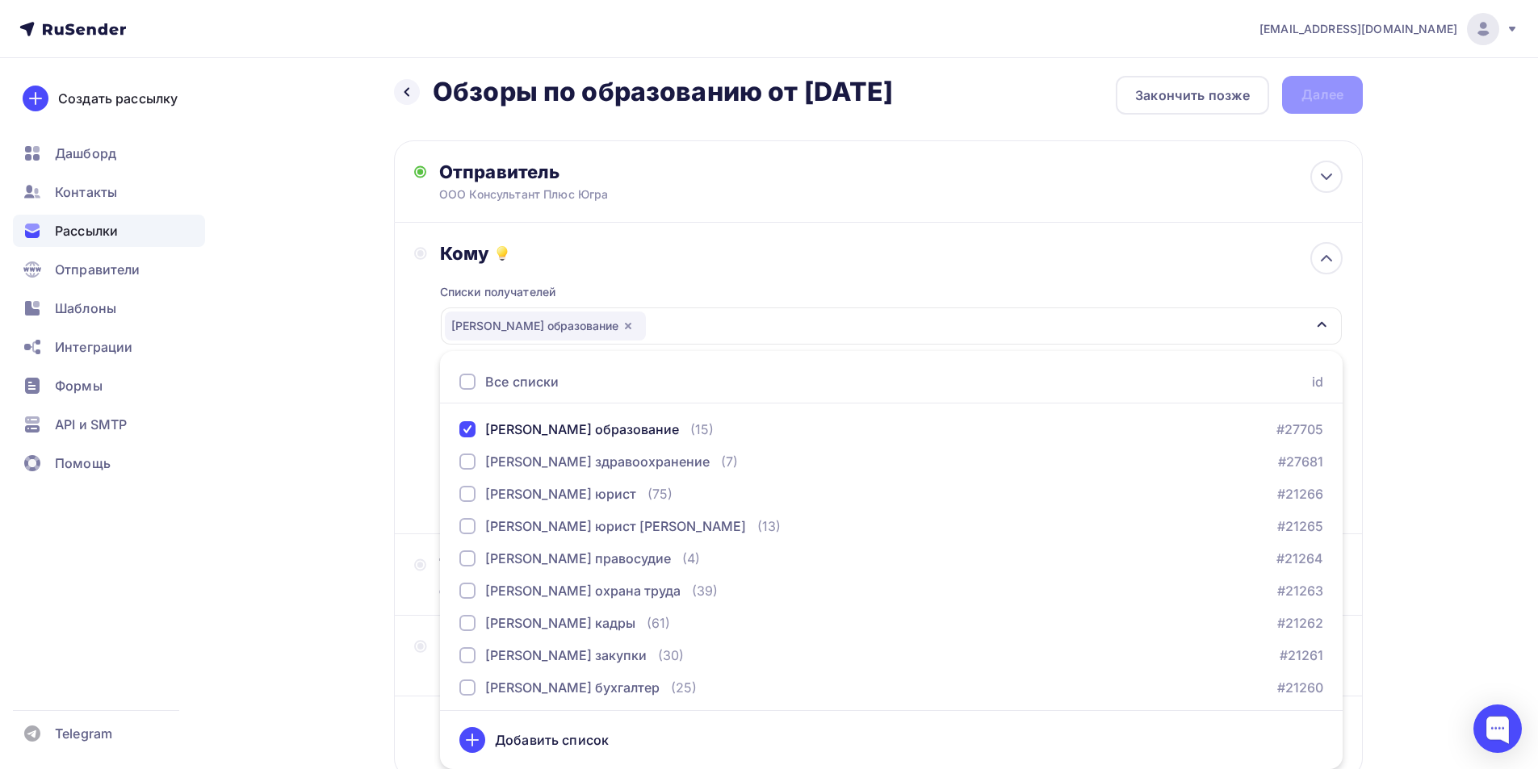
click at [426, 413] on div "Кому Списки получателей [PERSON_NAME] образование Все списки id [PERSON_NAME] о…" at bounding box center [878, 378] width 929 height 272
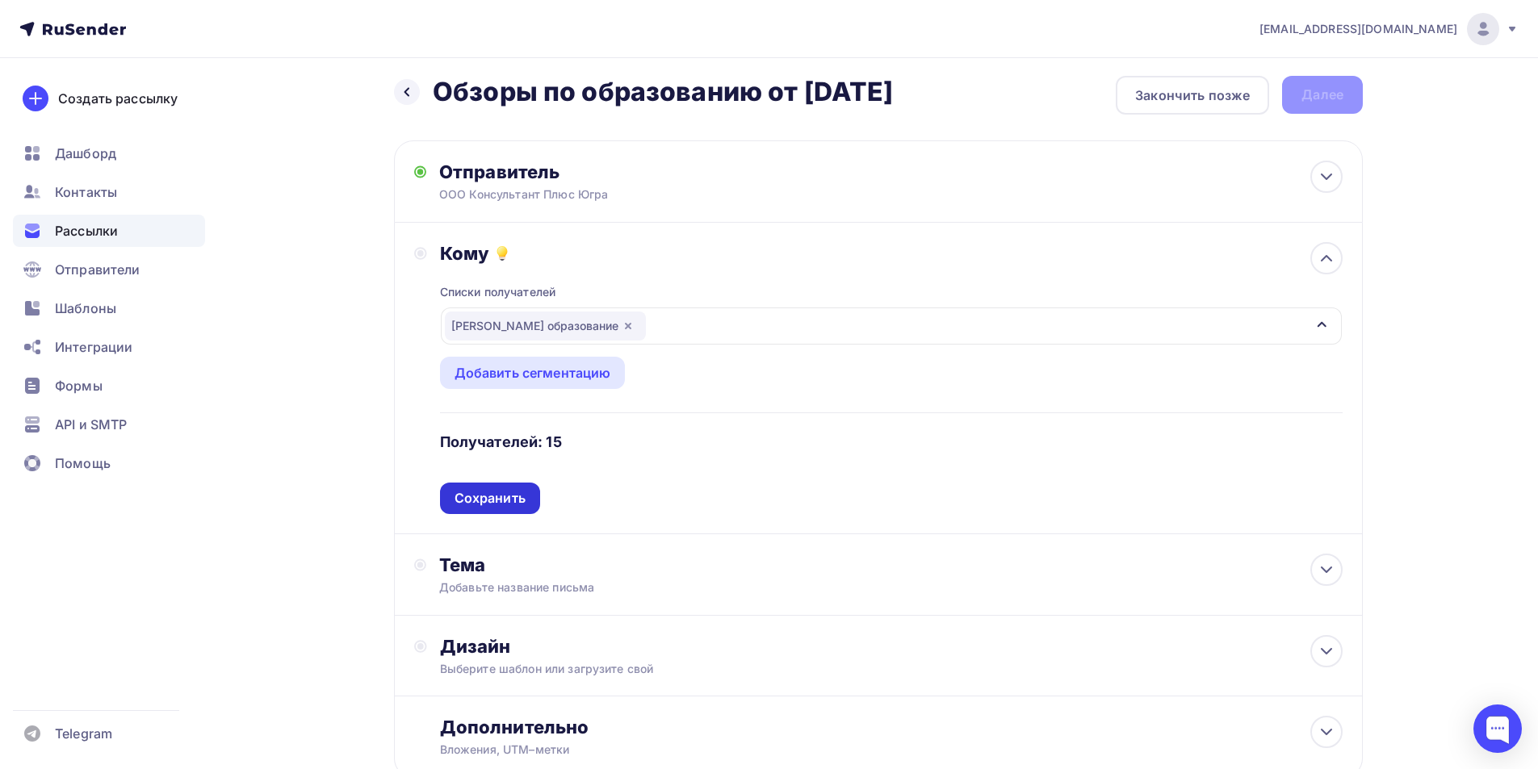
click at [484, 488] on div "Сохранить" at bounding box center [490, 498] width 100 height 31
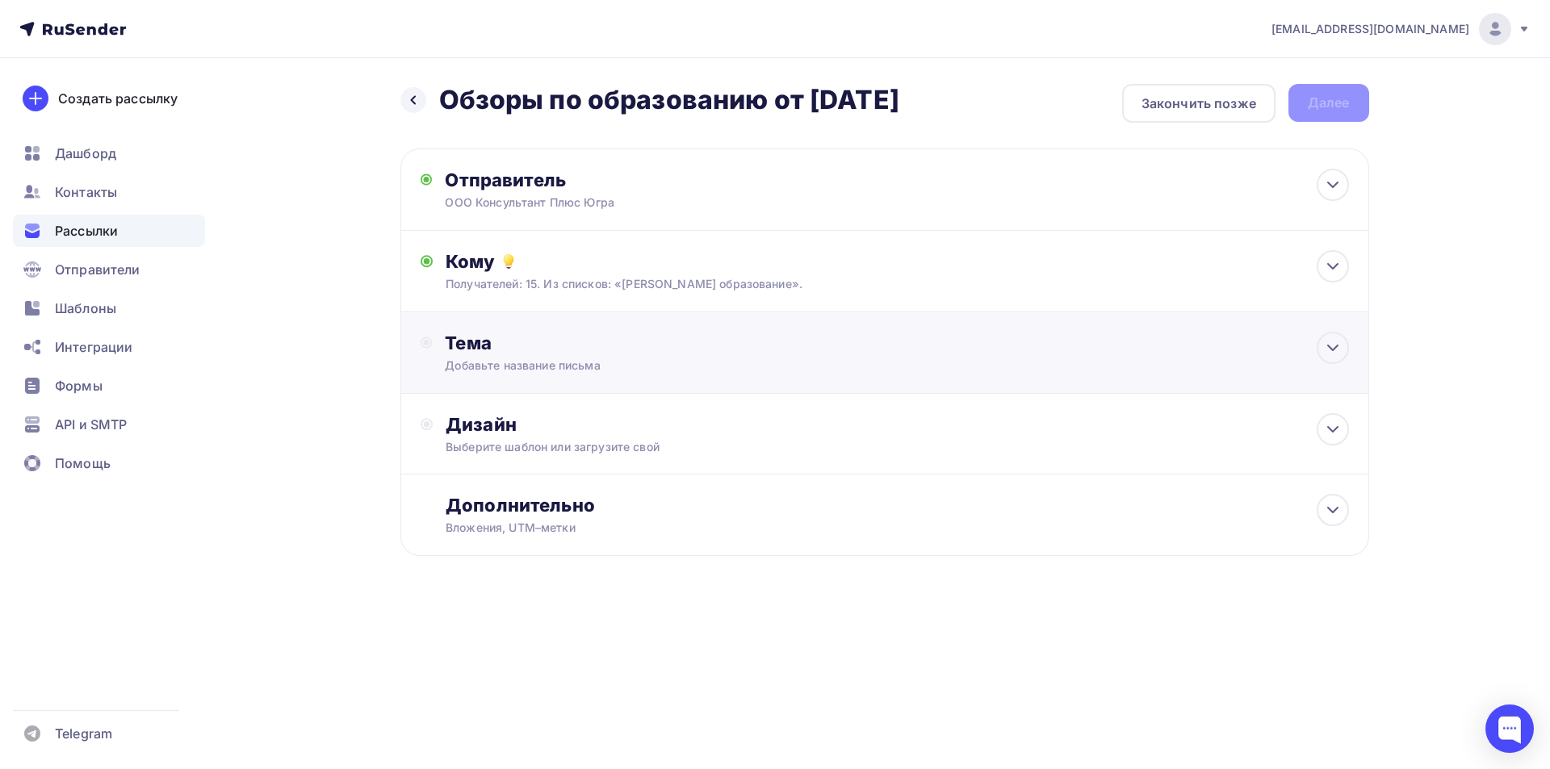
click at [471, 346] on div "Тема" at bounding box center [604, 343] width 319 height 23
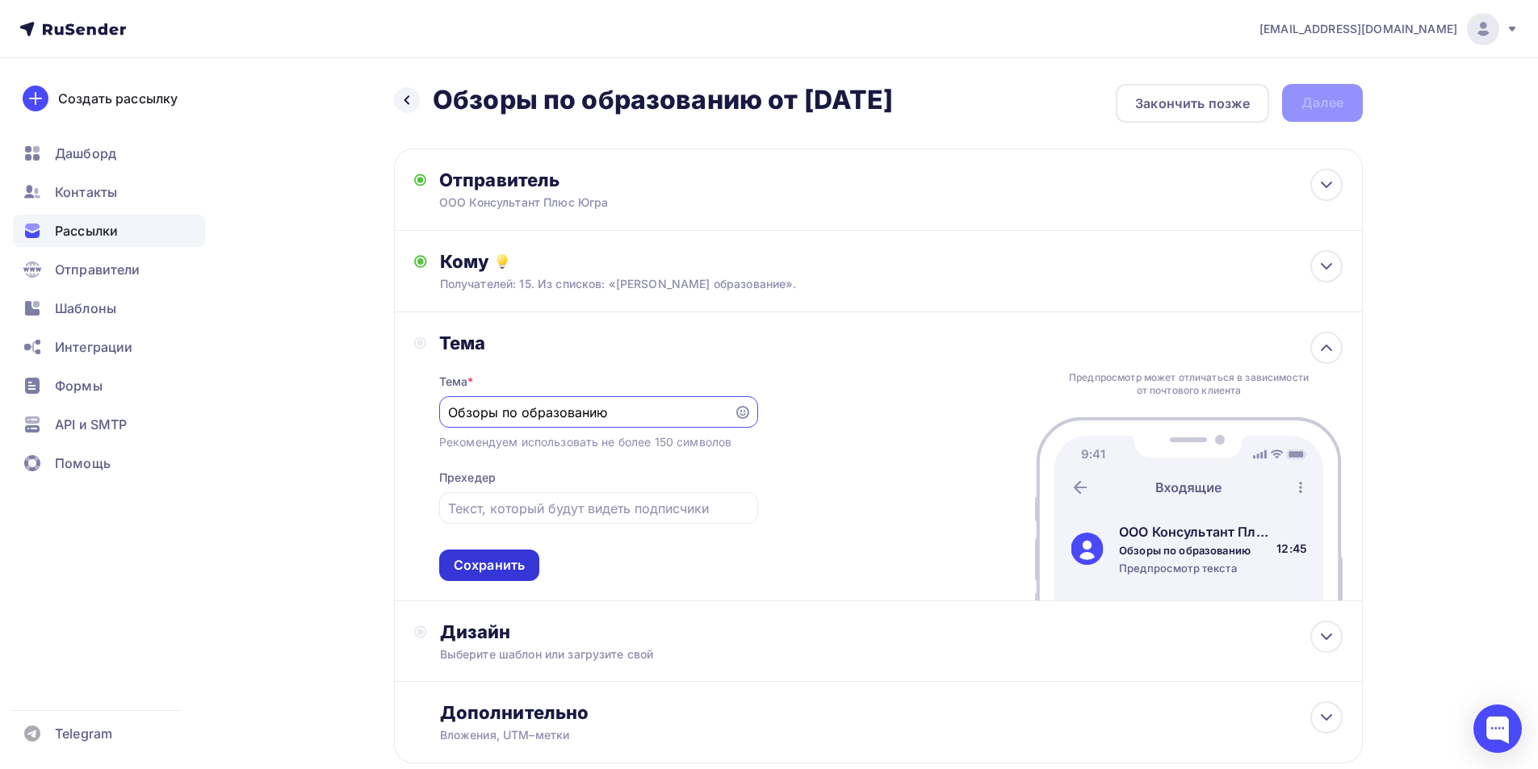
type input "Обзоры по образованию"
click at [501, 563] on div "Сохранить" at bounding box center [489, 565] width 71 height 19
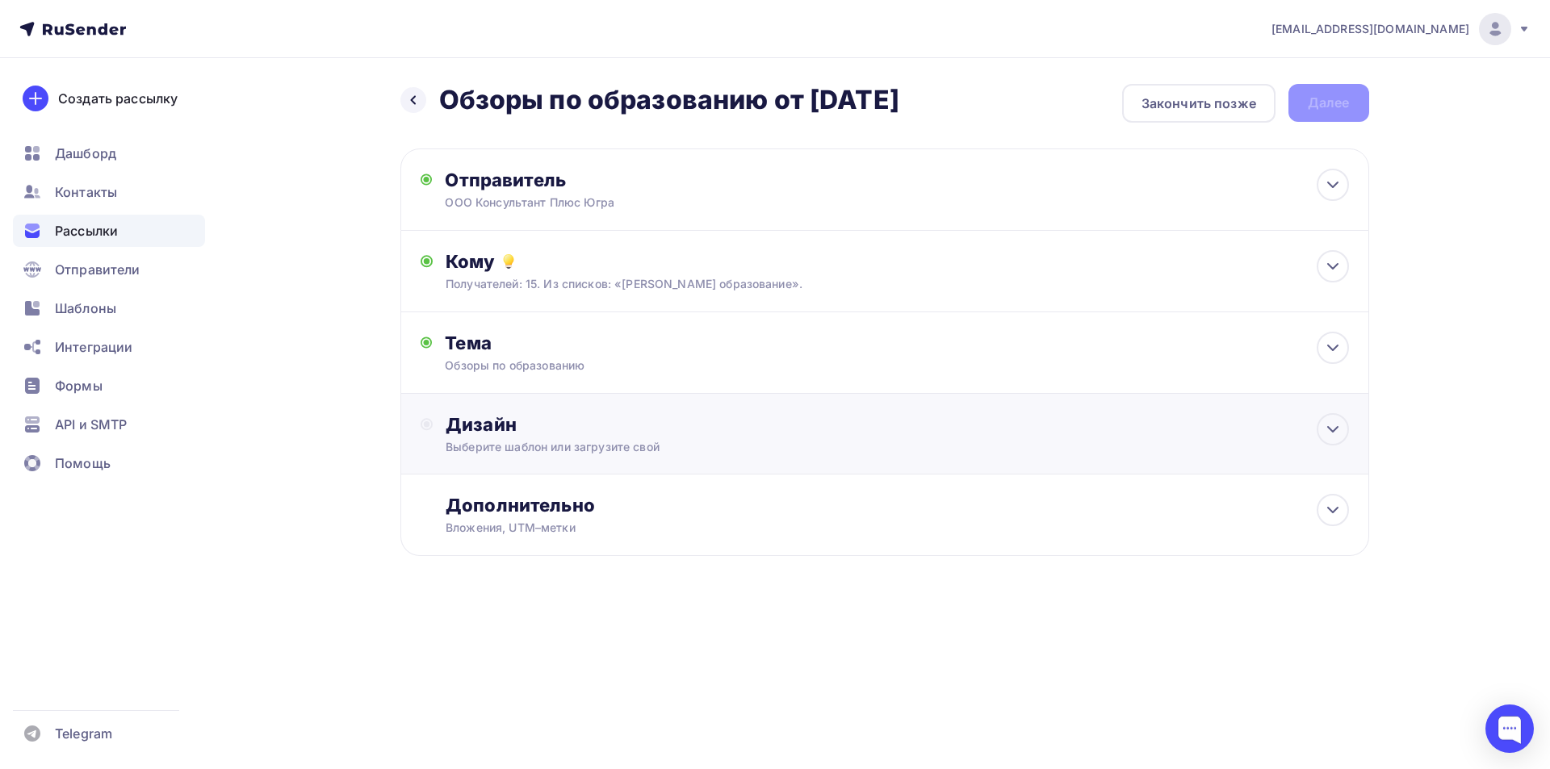
click at [492, 421] on div "Дизайн" at bounding box center [897, 424] width 903 height 23
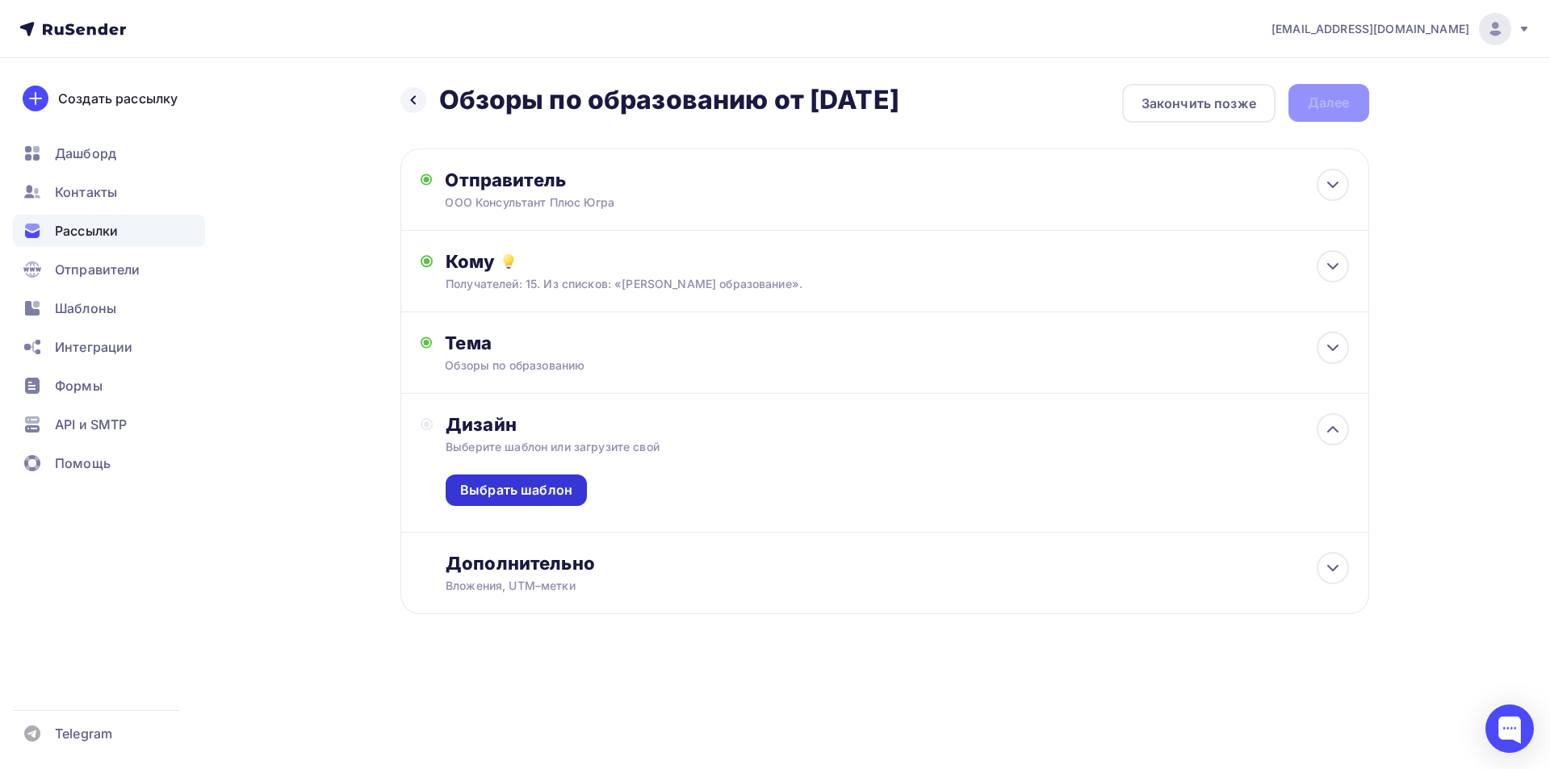
click at [522, 492] on div "Выбрать шаблон" at bounding box center [516, 490] width 112 height 19
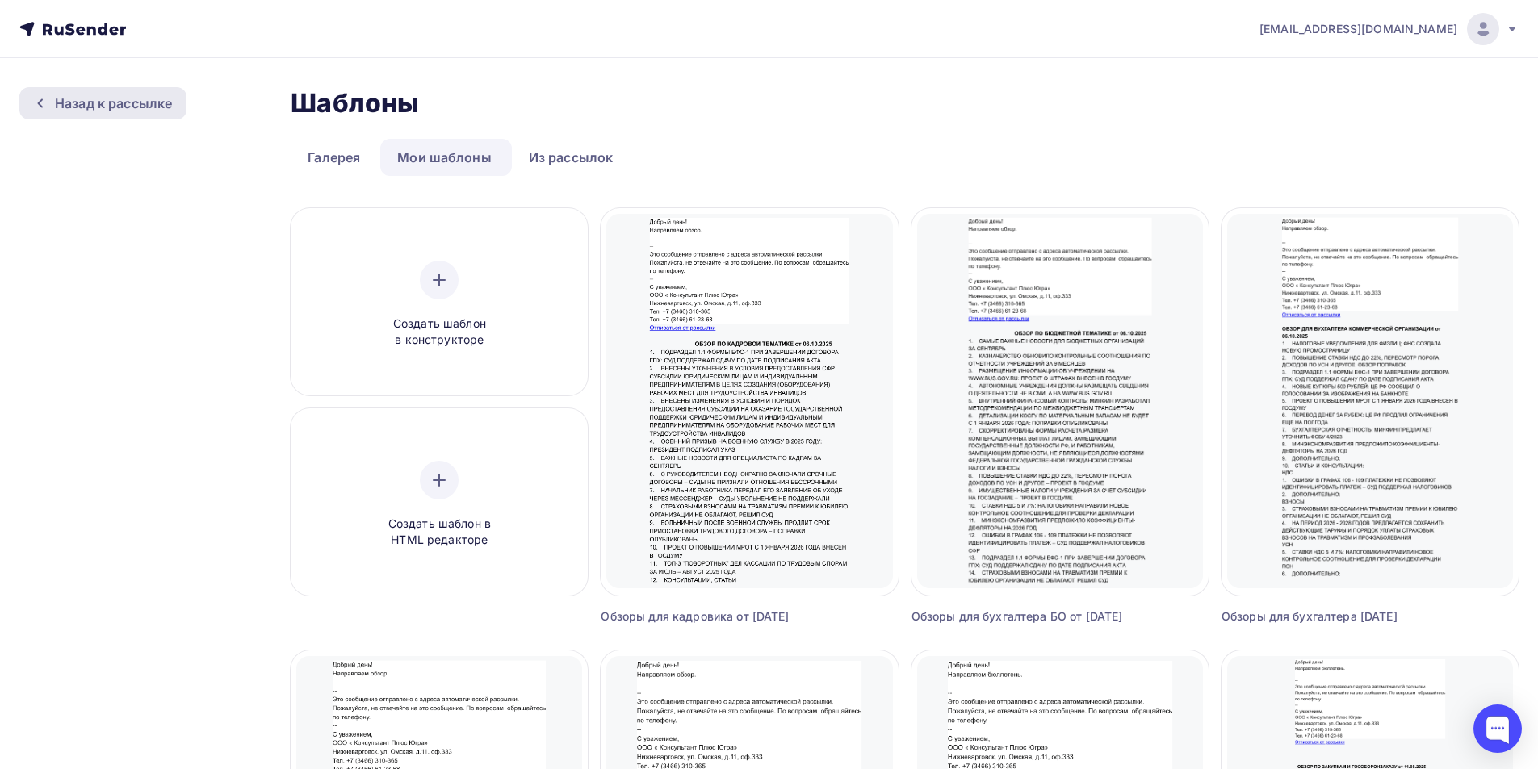
click at [115, 104] on div "Назад к рассылке" at bounding box center [113, 103] width 117 height 19
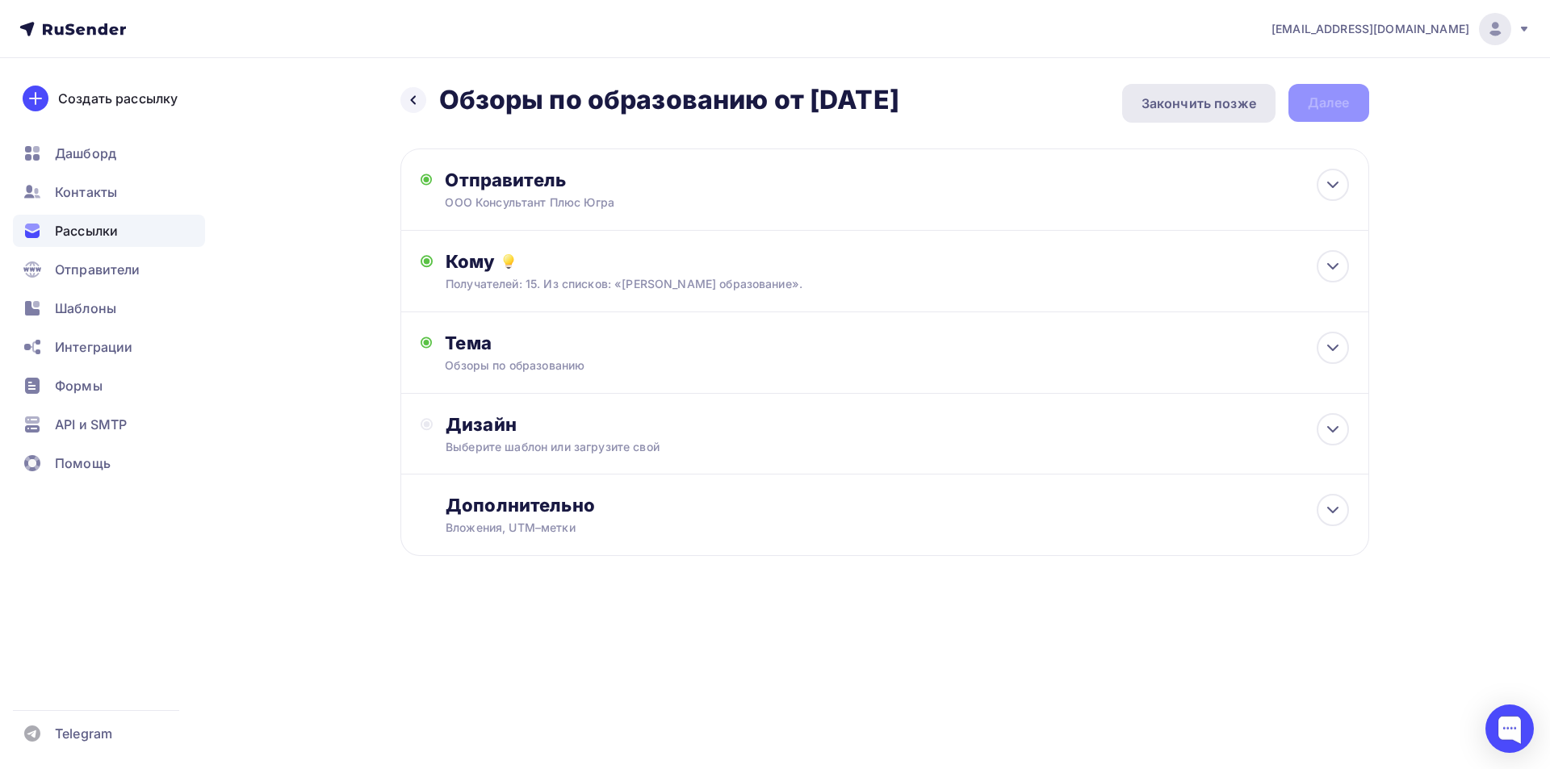
click at [1164, 92] on div "Закончить позже" at bounding box center [1198, 103] width 153 height 39
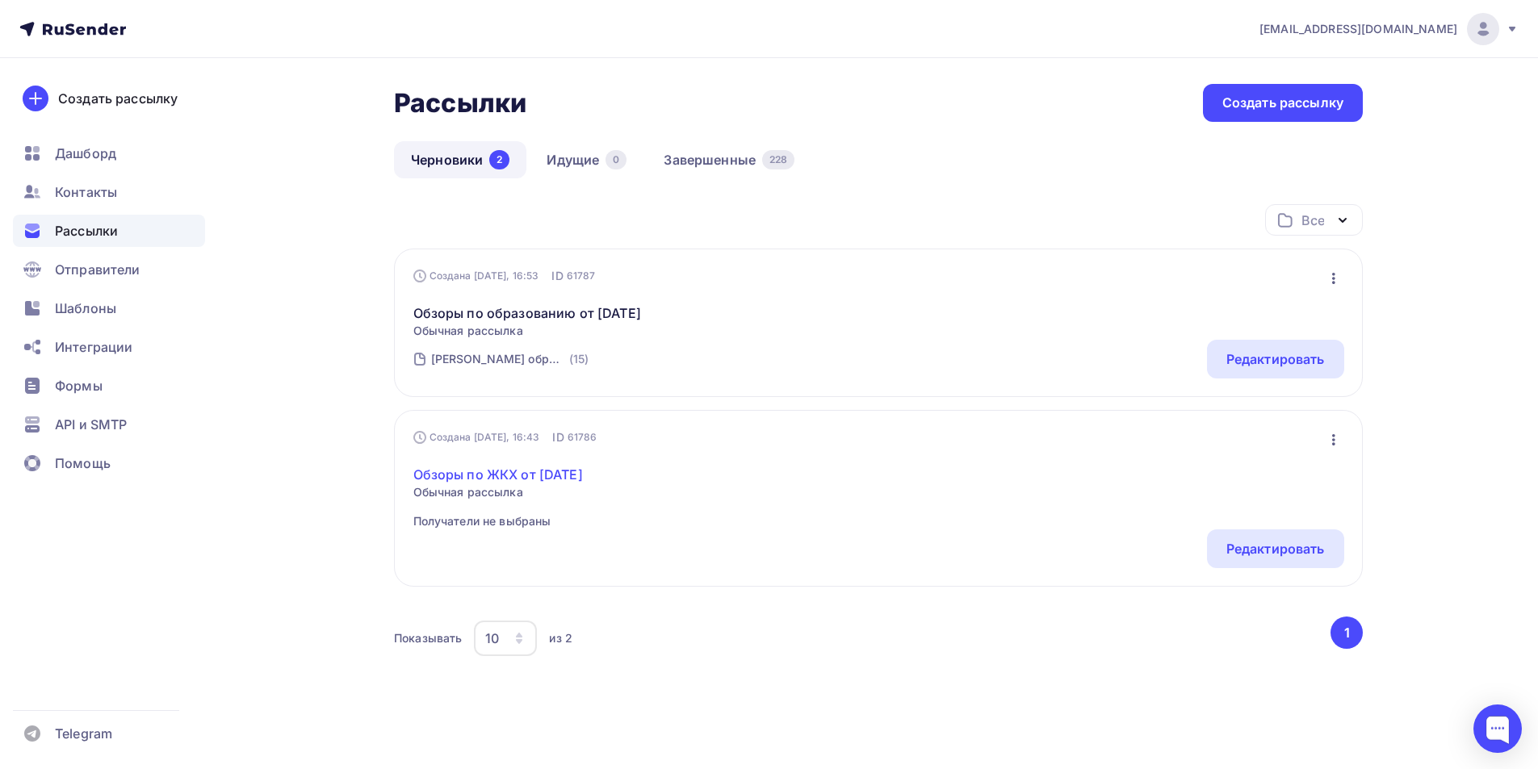
click at [492, 473] on link "Обзоры по ЖКХ от [DATE]" at bounding box center [498, 474] width 170 height 19
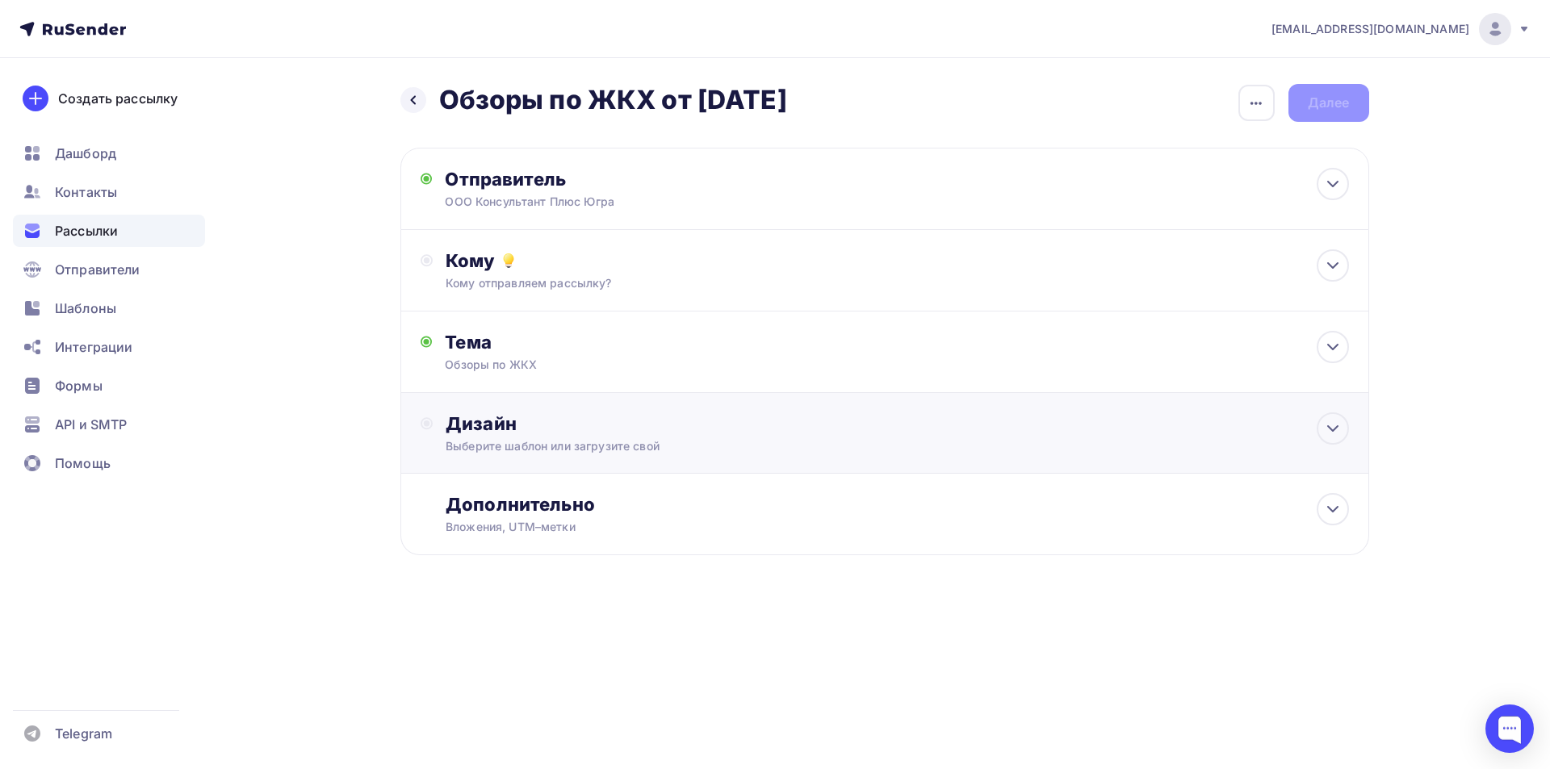
click at [489, 423] on div "Дизайн" at bounding box center [897, 424] width 903 height 23
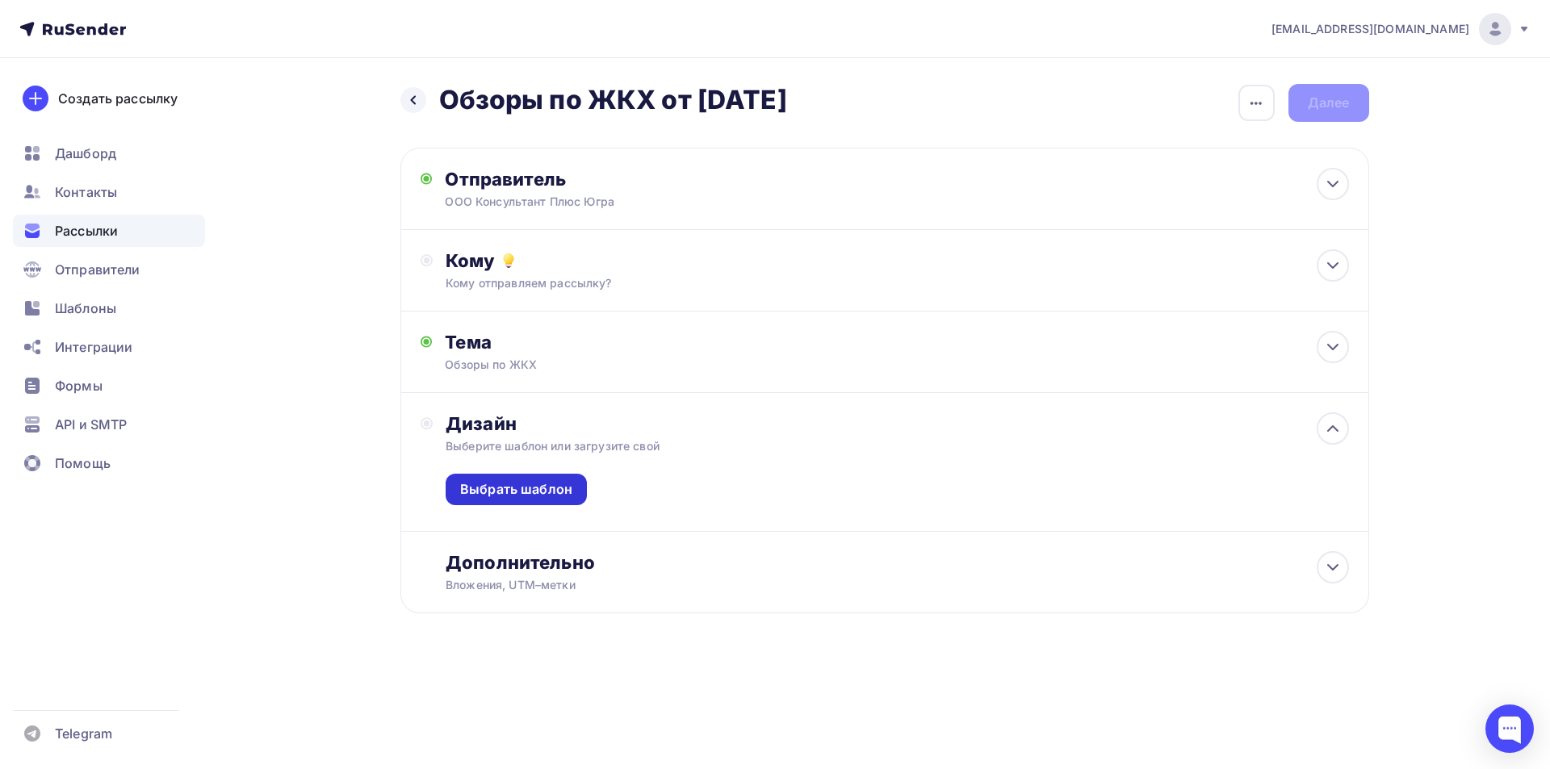
click at [534, 488] on div "Выбрать шаблон" at bounding box center [516, 489] width 112 height 19
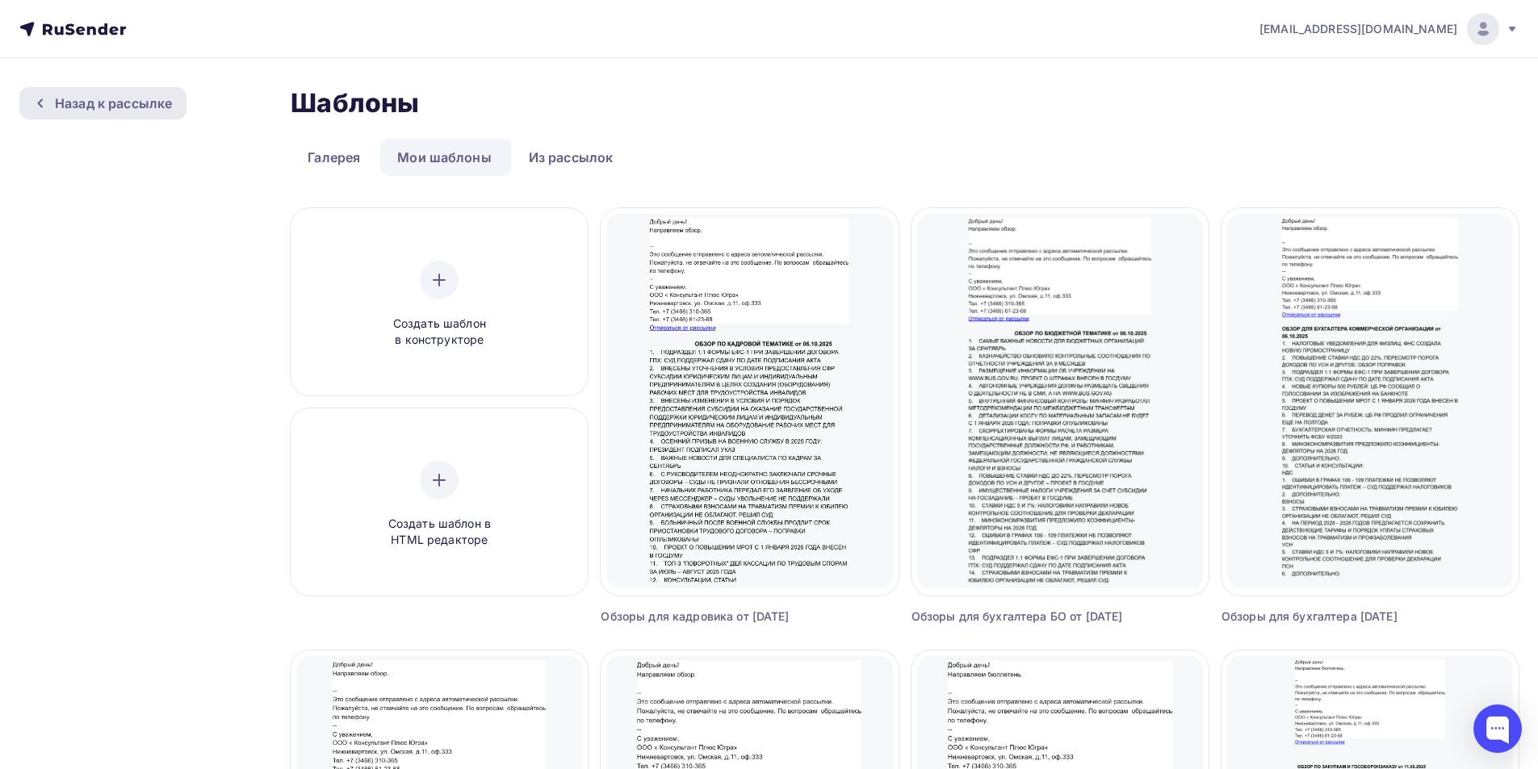
click at [107, 102] on div "Назад к рассылке" at bounding box center [113, 103] width 117 height 19
